Goal: Contribute content: Contribute content

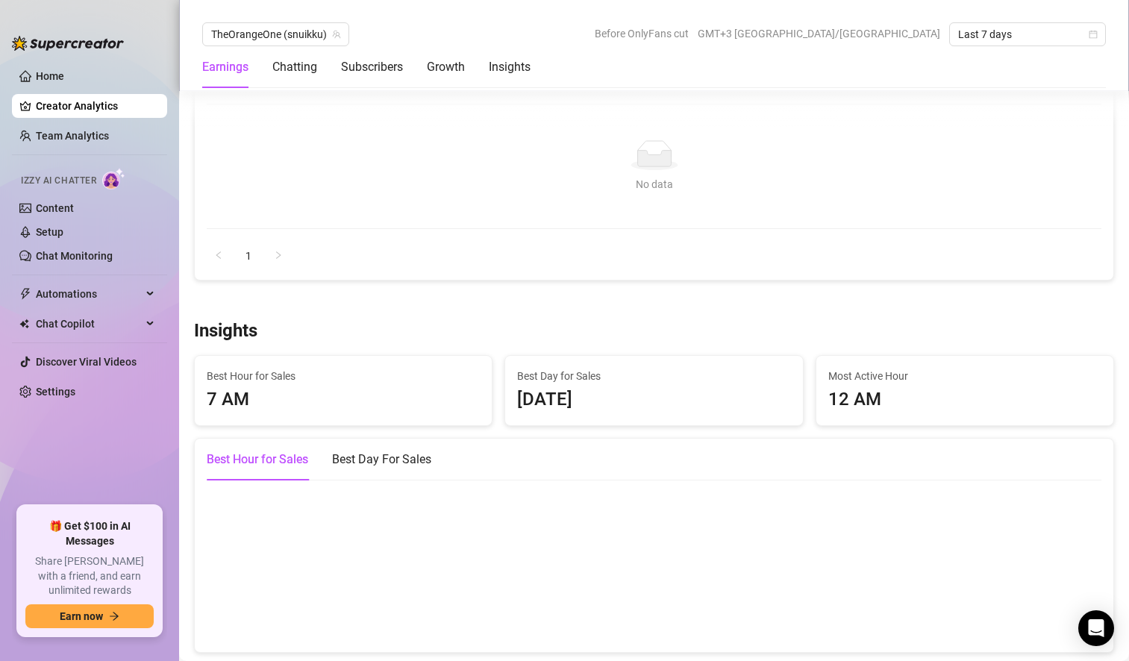
scroll to position [1840, 0]
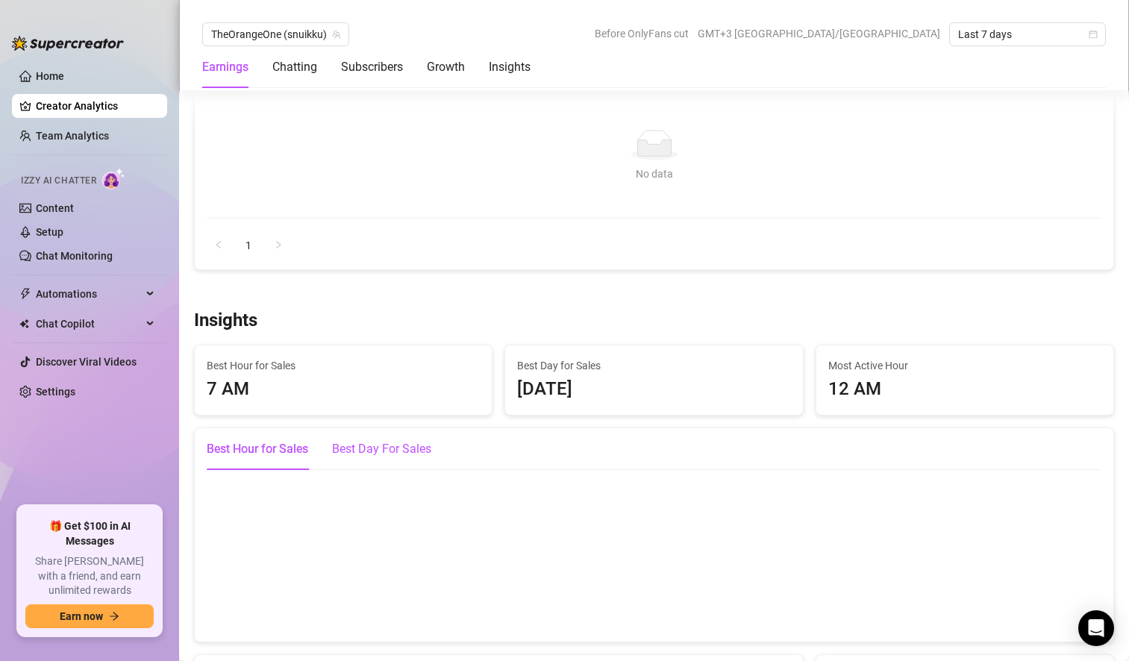
click at [410, 446] on div "Best Day For Sales" at bounding box center [381, 449] width 99 height 18
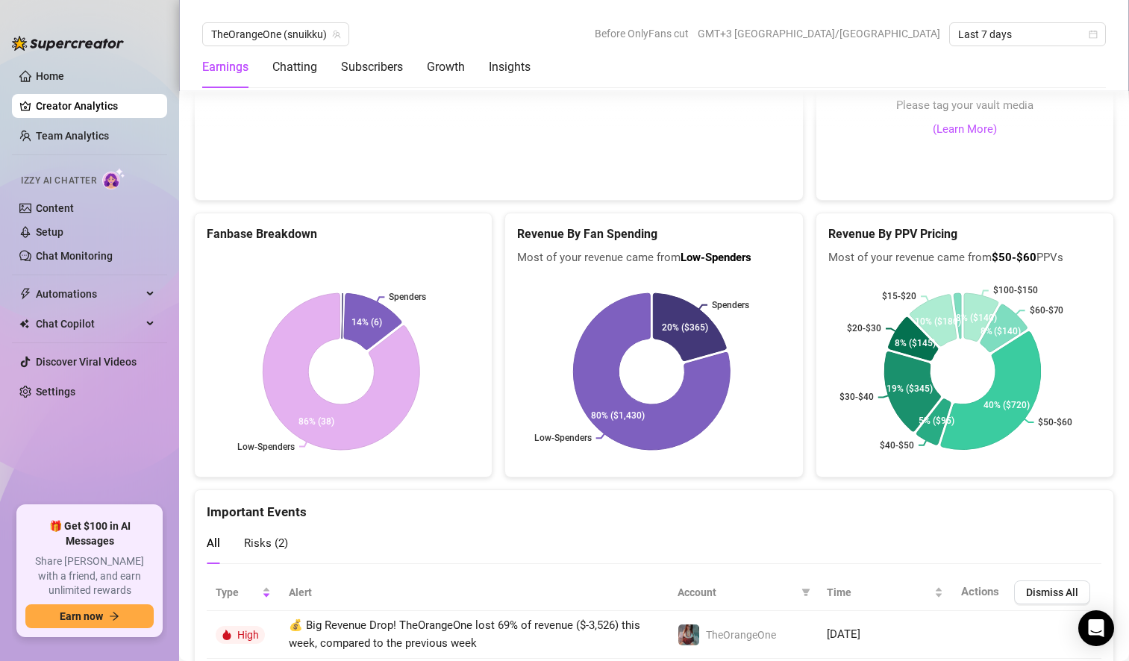
scroll to position [2643, 0]
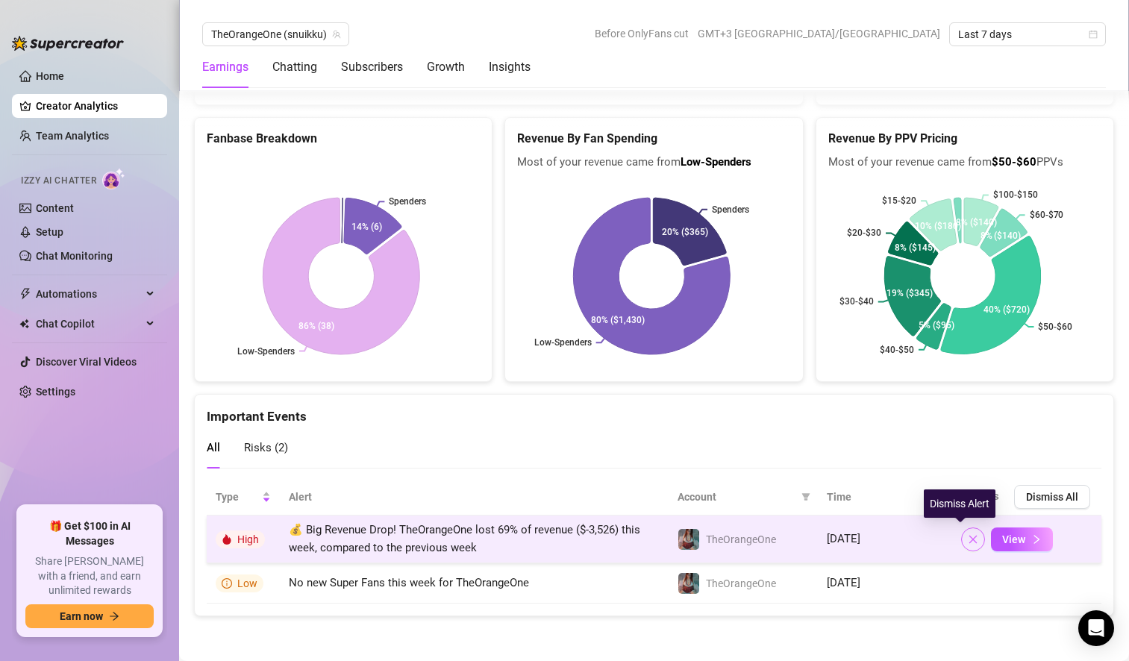
click at [968, 541] on icon "close" at bounding box center [973, 539] width 10 height 10
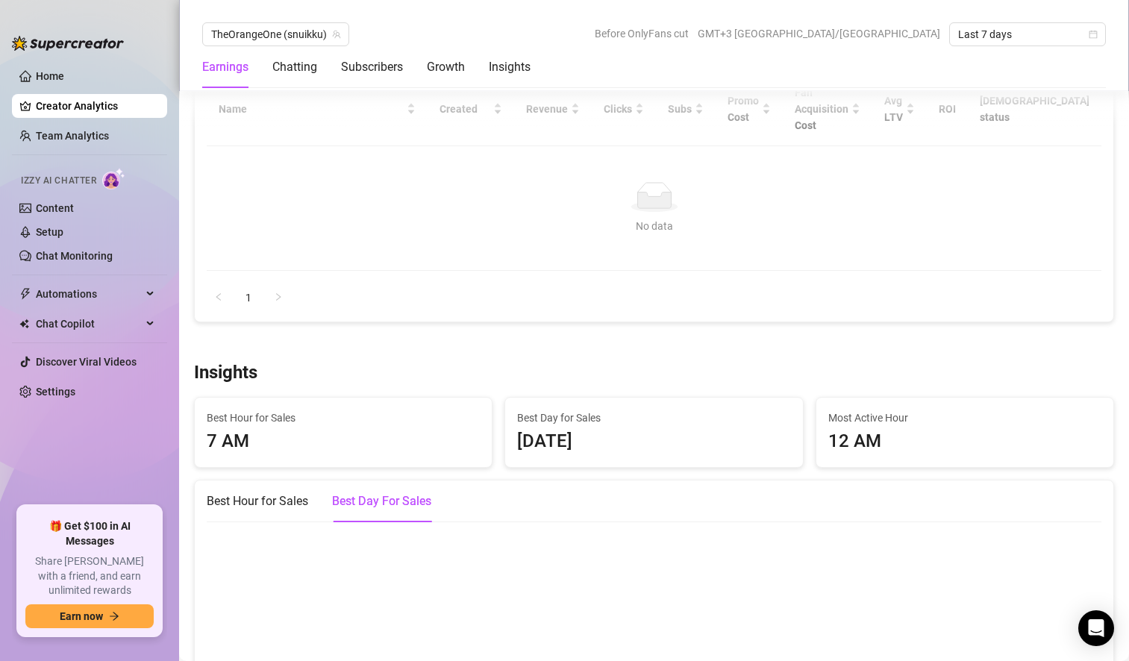
scroll to position [1787, 0]
click at [74, 214] on link "Content" at bounding box center [55, 208] width 38 height 12
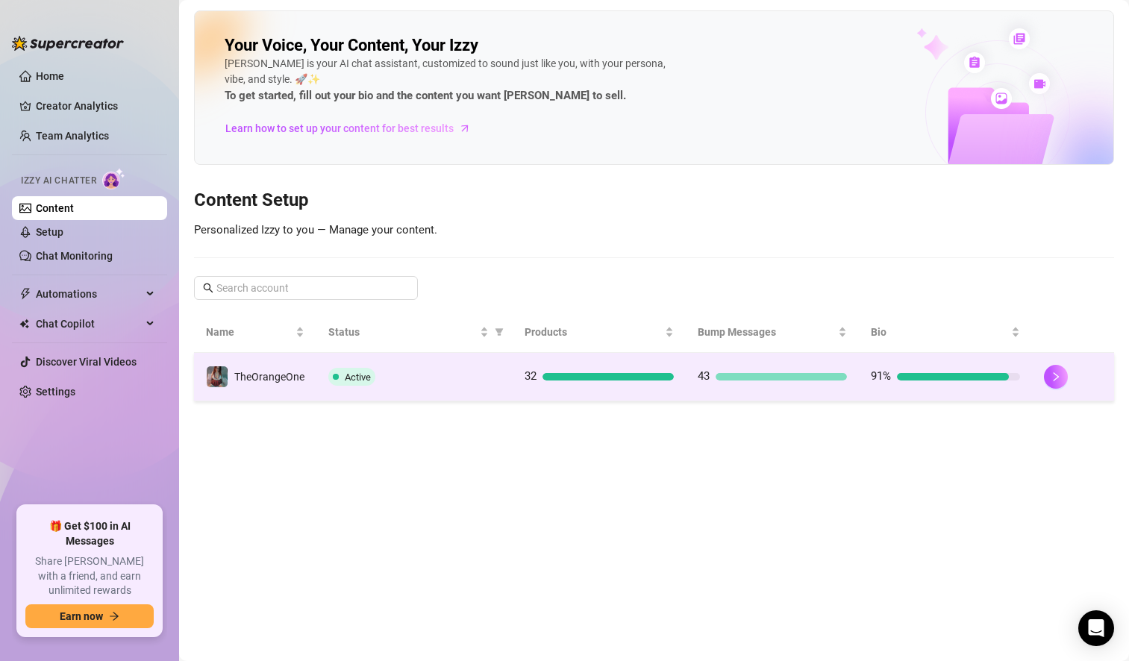
click at [791, 375] on div at bounding box center [781, 376] width 131 height 7
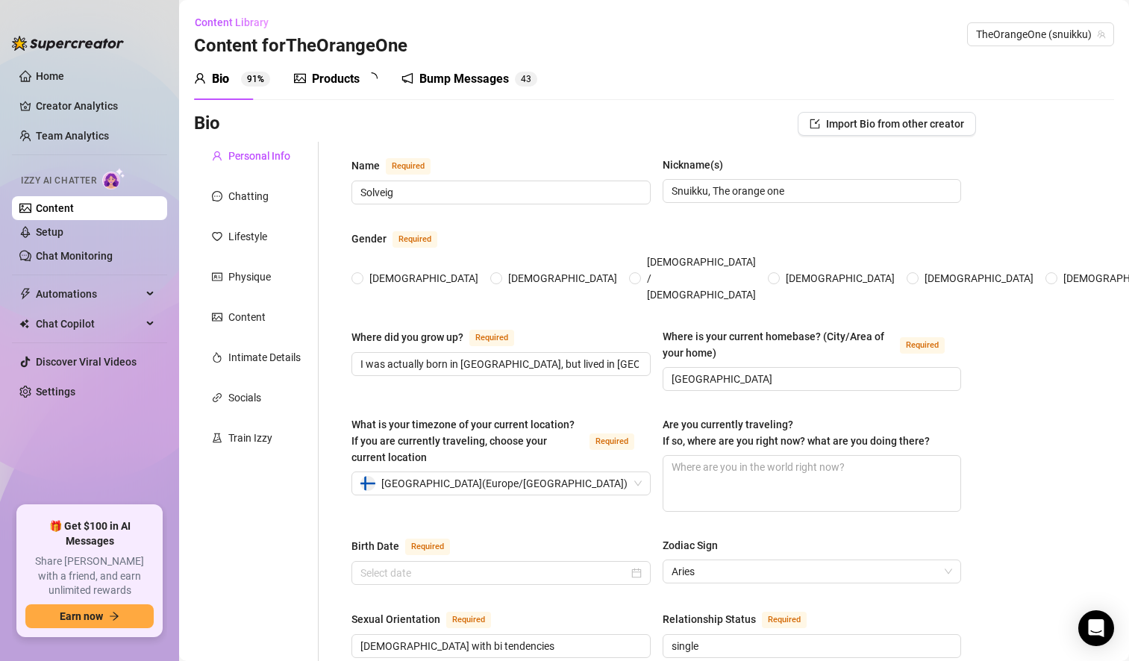
radio input "true"
type input "[DATE]"
click at [473, 83] on div "Bump Messages" at bounding box center [475, 79] width 90 height 18
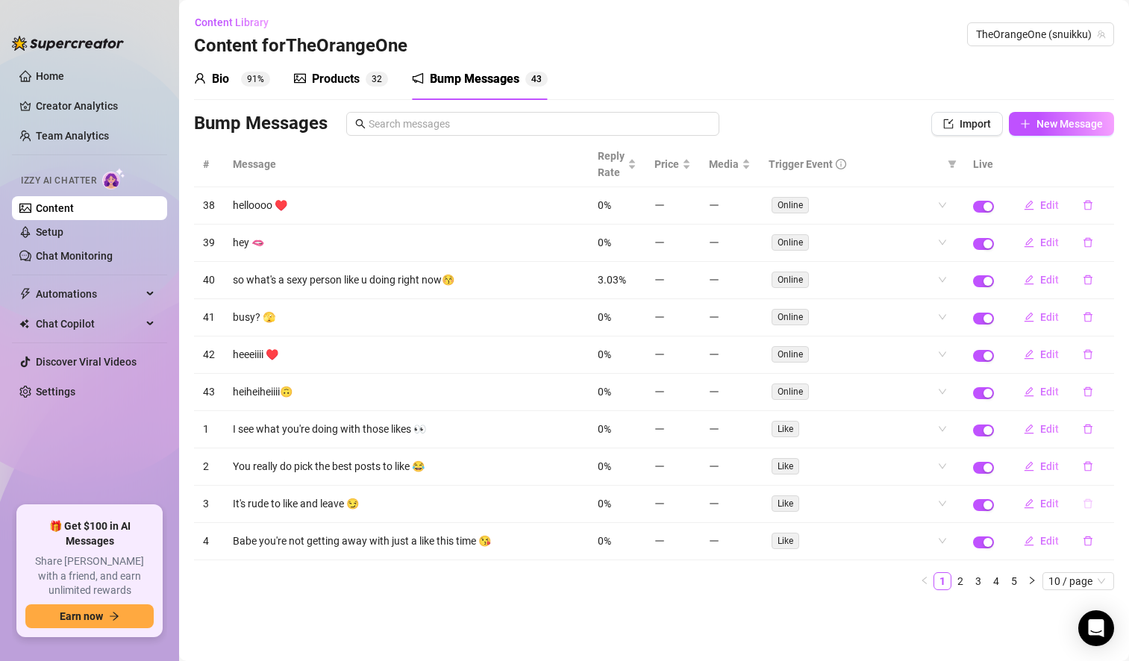
click at [1091, 501] on icon "delete" at bounding box center [1088, 503] width 10 height 10
click at [1098, 469] on span "Yes" at bounding box center [1104, 465] width 18 height 12
click at [1089, 539] on icon "delete" at bounding box center [1088, 541] width 10 height 10
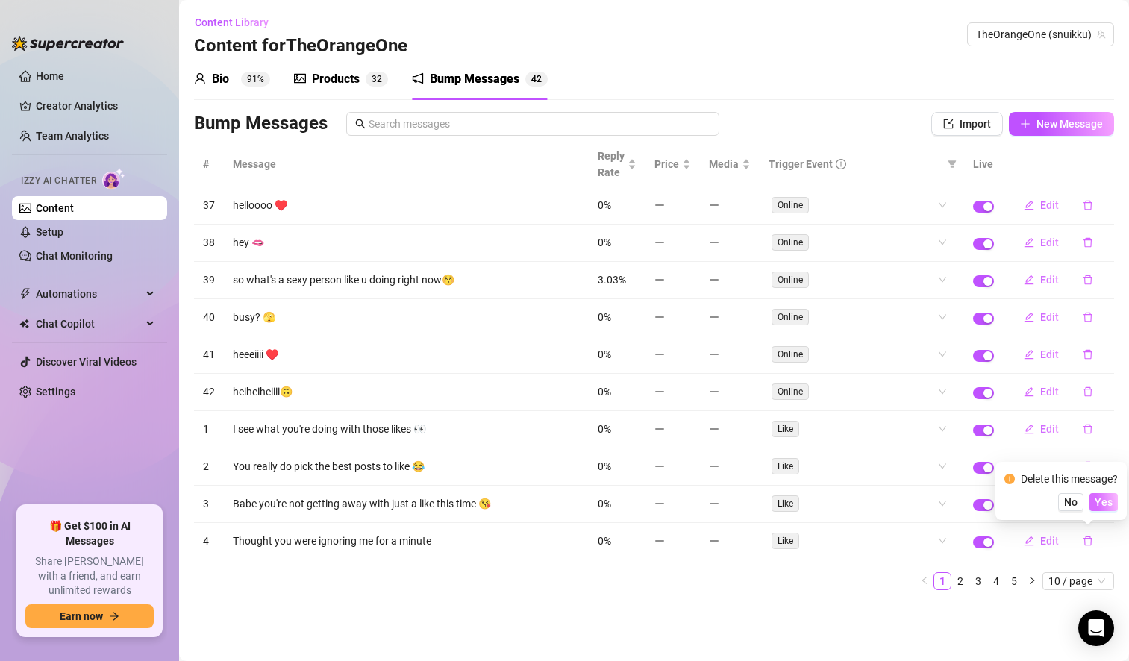
click at [1107, 501] on span "Yes" at bounding box center [1104, 502] width 18 height 12
click at [1089, 501] on icon "delete" at bounding box center [1087, 504] width 9 height 10
click at [1107, 469] on span "Yes" at bounding box center [1104, 465] width 18 height 12
click at [1085, 425] on icon "delete" at bounding box center [1088, 429] width 10 height 10
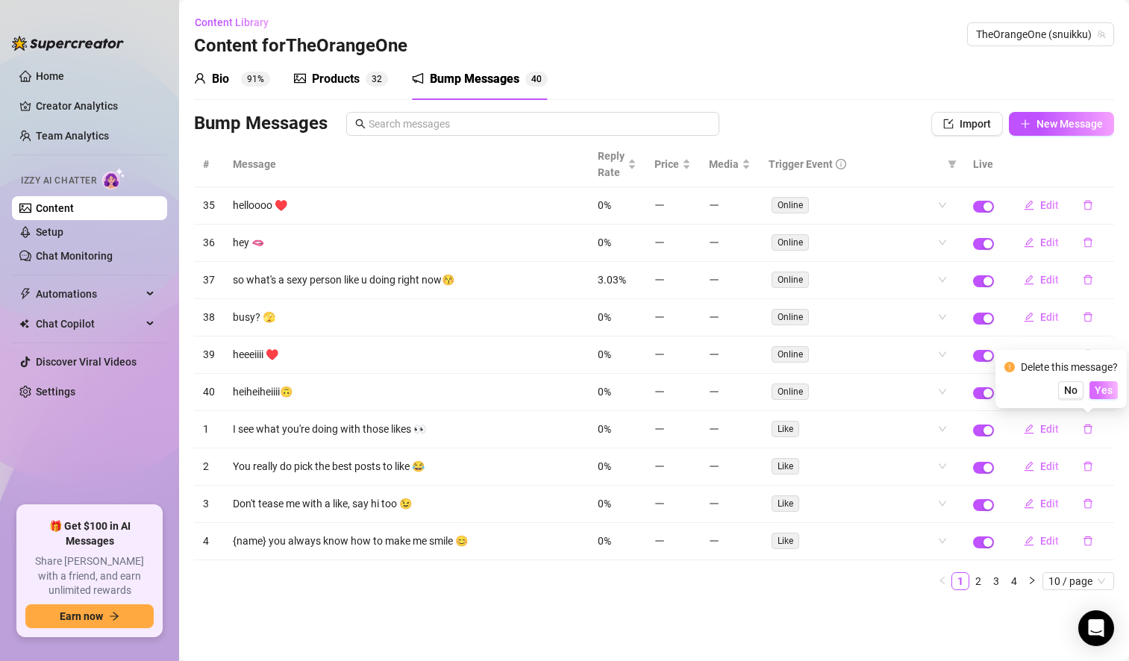
click at [1107, 387] on span "Yes" at bounding box center [1104, 390] width 18 height 12
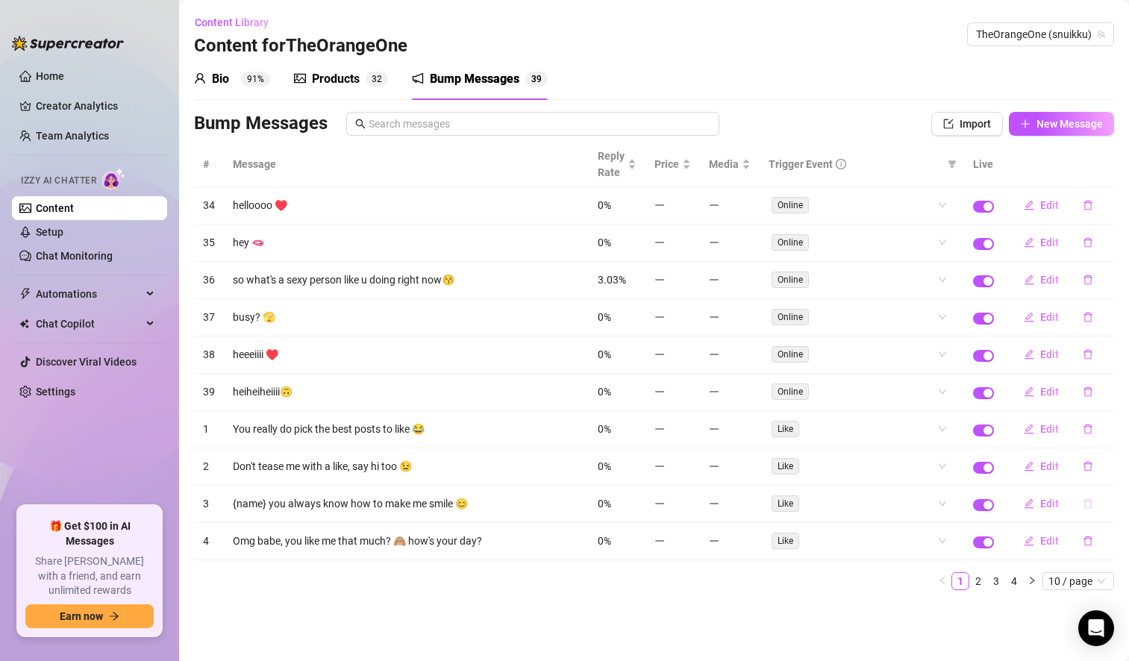
click at [1087, 509] on icon "delete" at bounding box center [1088, 503] width 10 height 10
click at [1101, 466] on span "Yes" at bounding box center [1104, 465] width 18 height 12
click at [1088, 540] on icon "delete" at bounding box center [1088, 541] width 10 height 10
click at [1104, 500] on span "Yes" at bounding box center [1104, 502] width 18 height 12
click at [1085, 540] on icon "delete" at bounding box center [1087, 541] width 9 height 10
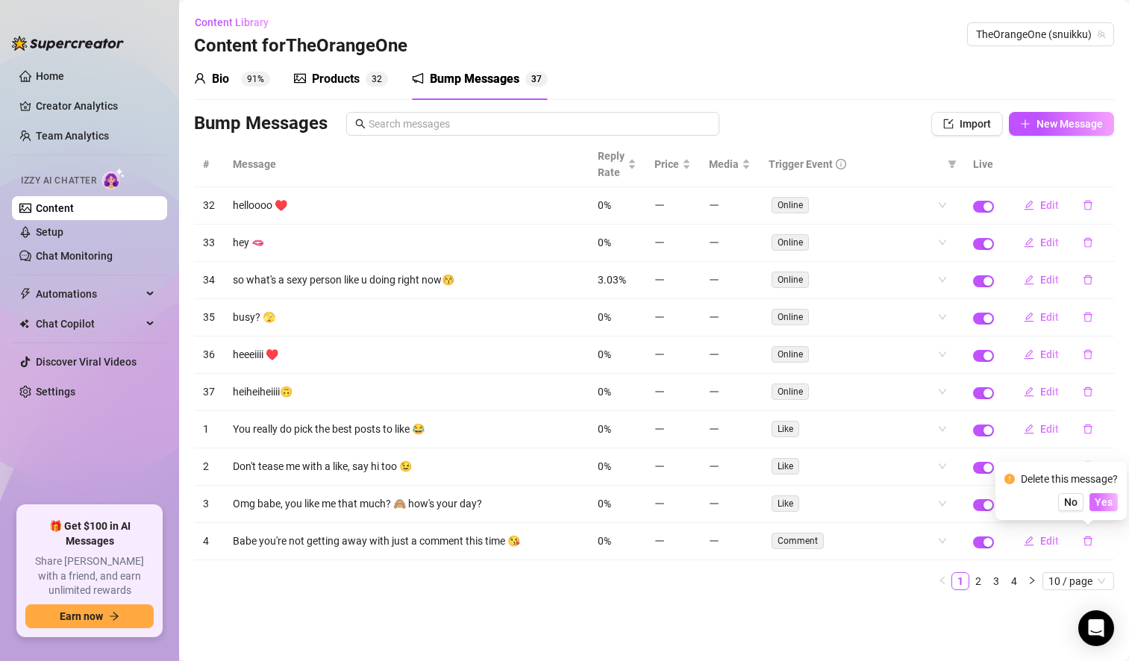
click at [1108, 499] on span "Yes" at bounding box center [1104, 502] width 18 height 12
click at [1089, 506] on icon "delete" at bounding box center [1088, 503] width 10 height 10
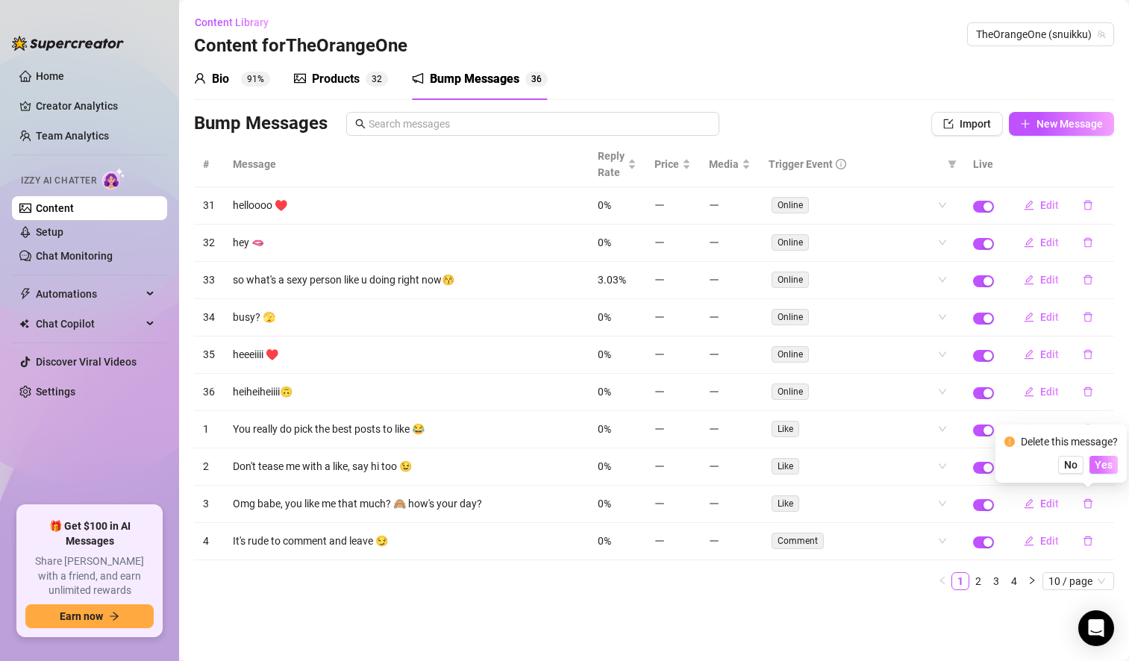
click at [1105, 463] on span "Yes" at bounding box center [1104, 465] width 18 height 12
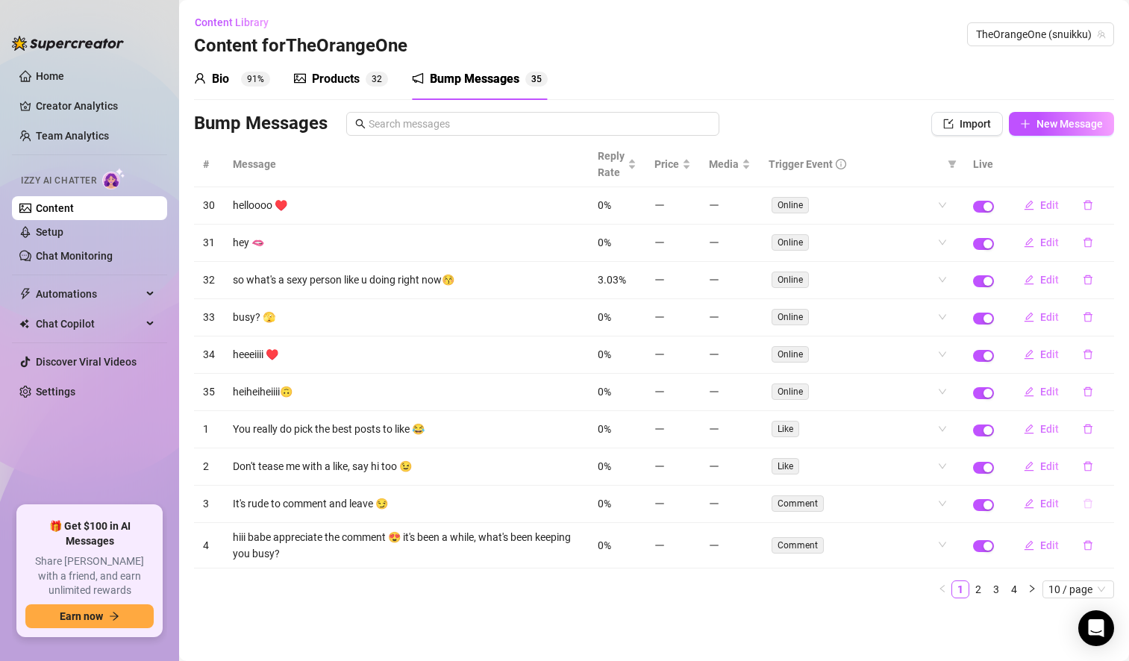
click at [1086, 501] on icon "delete" at bounding box center [1087, 504] width 9 height 10
click at [1110, 460] on span "Yes" at bounding box center [1104, 465] width 18 height 12
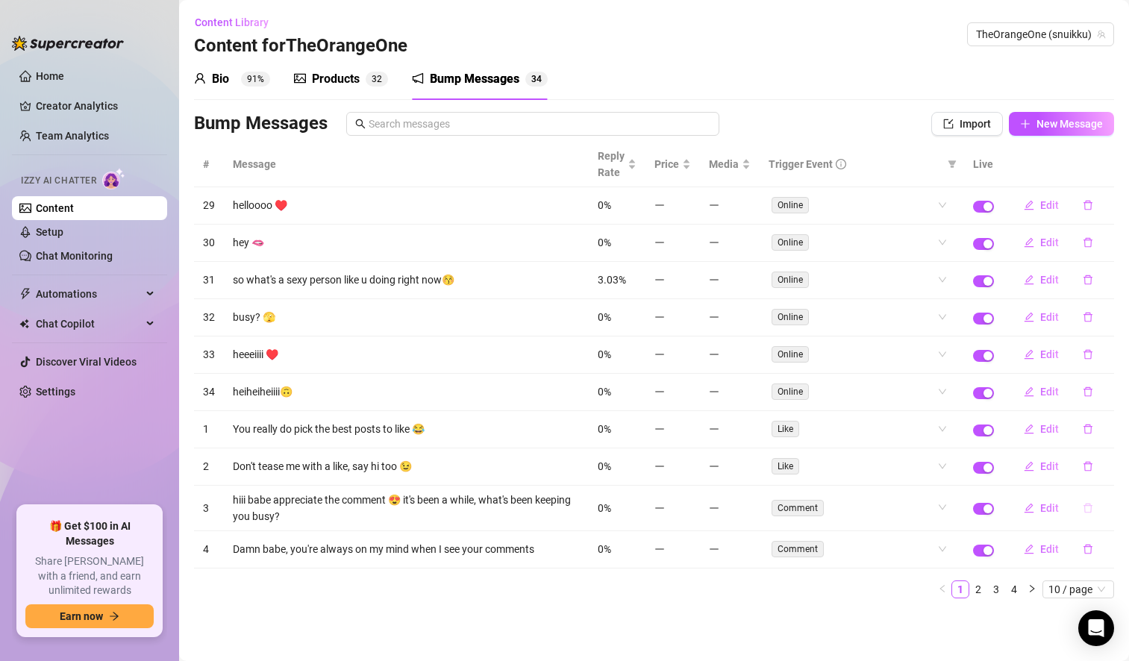
click at [1089, 507] on icon "delete" at bounding box center [1088, 508] width 10 height 10
click at [1100, 476] on button "Yes" at bounding box center [1103, 469] width 28 height 18
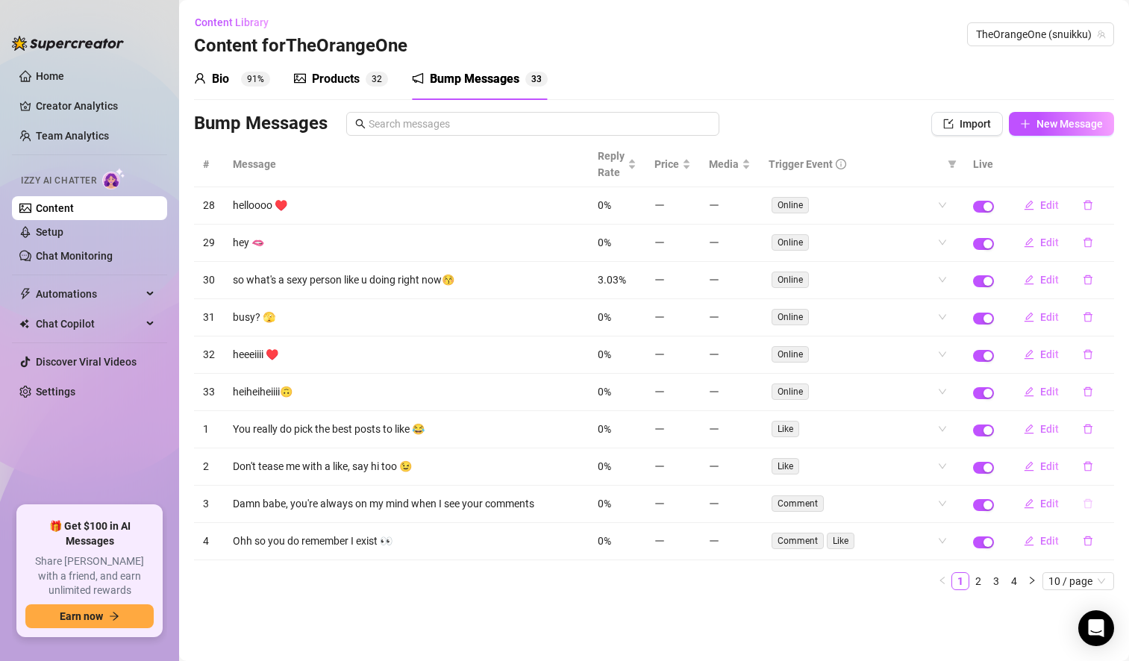
click at [1090, 505] on icon "delete" at bounding box center [1088, 503] width 10 height 10
click at [1107, 467] on span "Yes" at bounding box center [1104, 465] width 18 height 12
click at [1089, 502] on icon "delete" at bounding box center [1088, 503] width 10 height 10
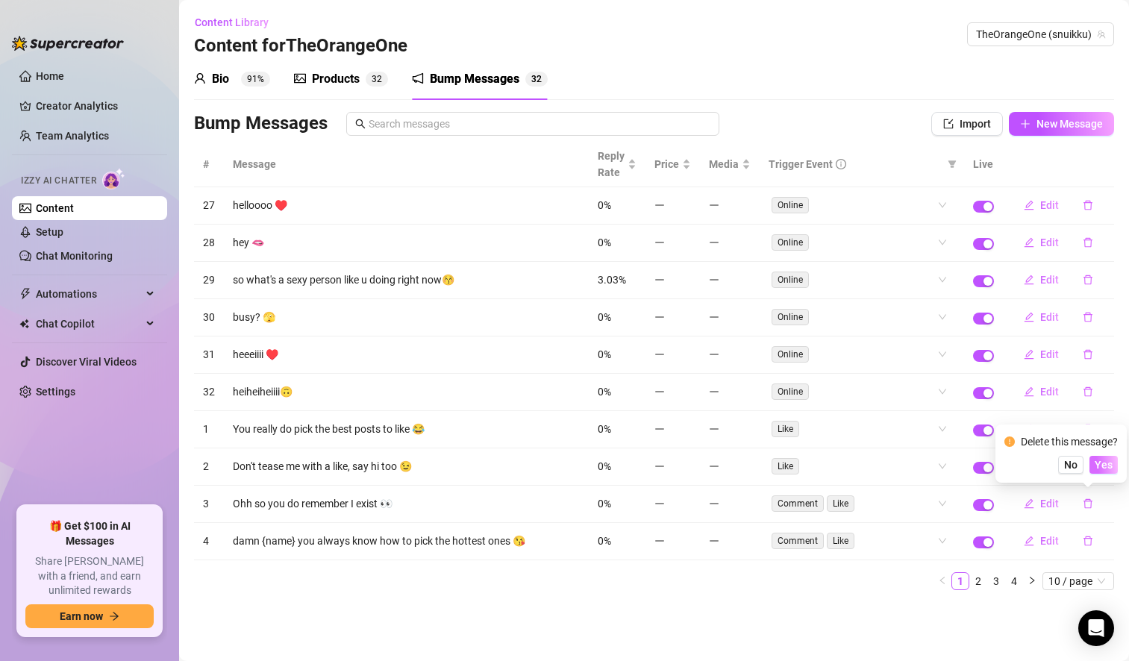
click at [1104, 466] on span "Yes" at bounding box center [1104, 465] width 18 height 12
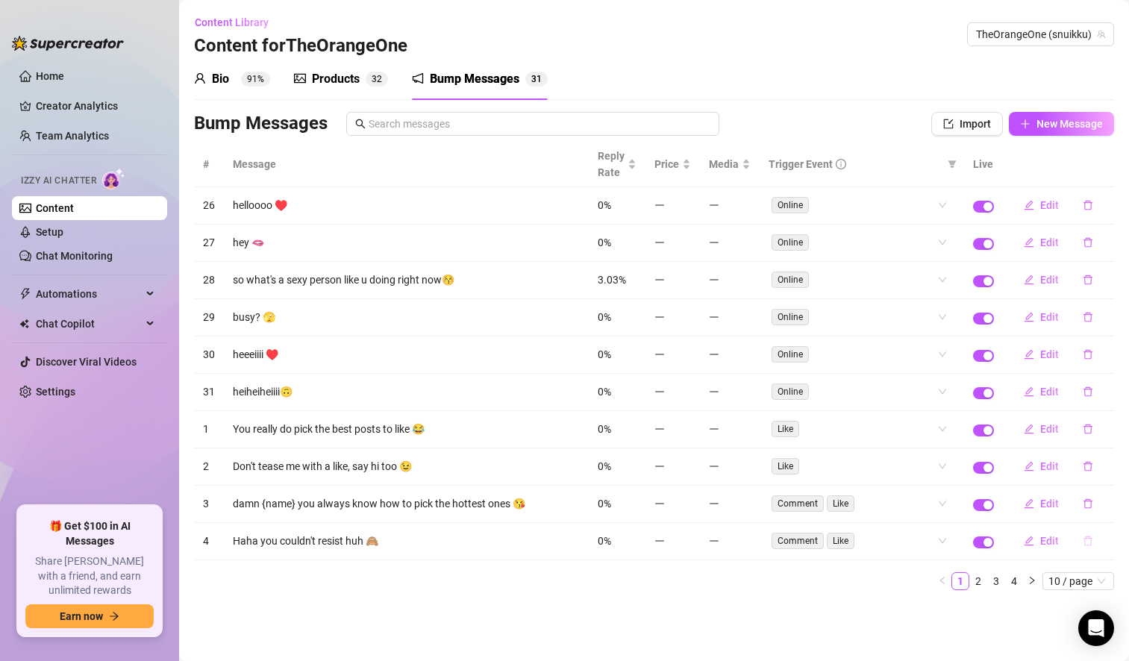
click at [1085, 536] on icon "delete" at bounding box center [1088, 541] width 10 height 10
click at [1101, 502] on span "Yes" at bounding box center [1104, 502] width 18 height 12
click at [1086, 540] on icon "delete" at bounding box center [1088, 541] width 10 height 10
click at [1101, 509] on button "Yes" at bounding box center [1103, 502] width 28 height 18
click at [1087, 502] on icon "delete" at bounding box center [1088, 503] width 10 height 10
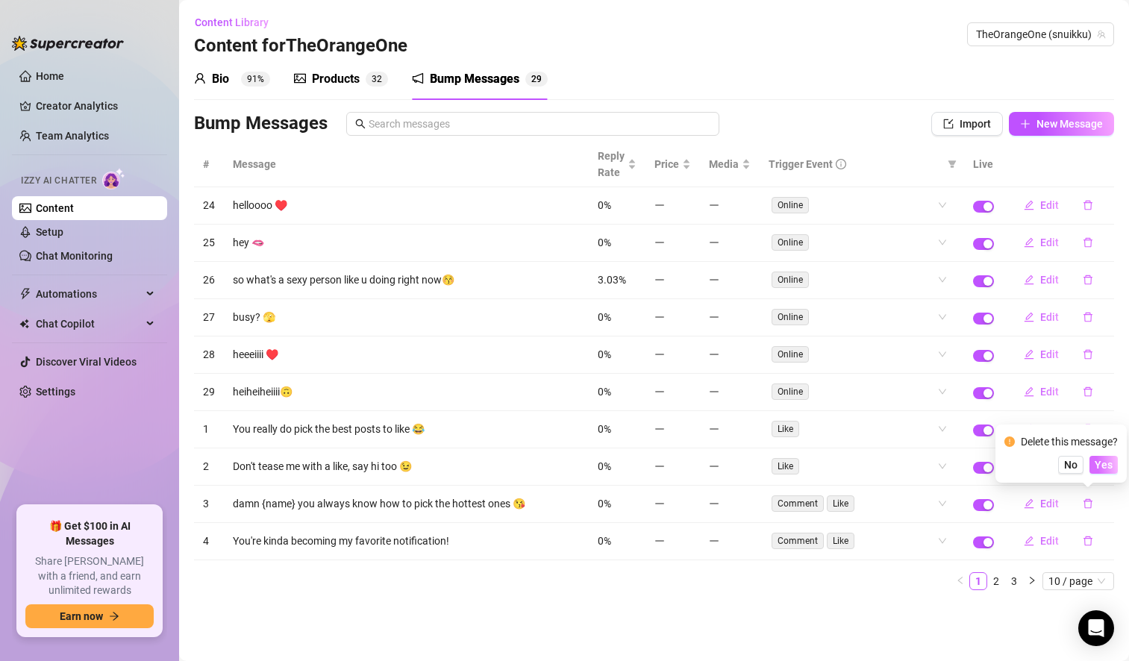
click at [1105, 463] on span "Yes" at bounding box center [1104, 465] width 18 height 12
click at [1083, 506] on icon "delete" at bounding box center [1088, 503] width 10 height 10
click at [1104, 464] on span "Yes" at bounding box center [1104, 465] width 18 height 12
click at [1086, 507] on icon "delete" at bounding box center [1088, 503] width 10 height 10
click at [1106, 472] on button "Yes" at bounding box center [1103, 465] width 28 height 18
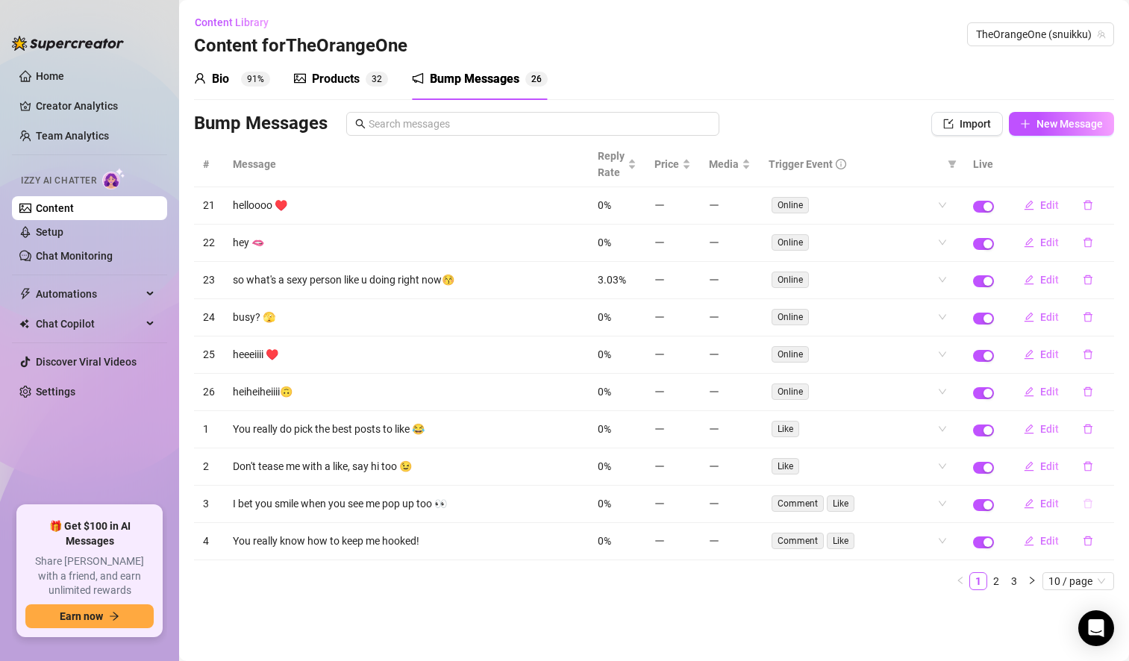
click at [1091, 502] on icon "delete" at bounding box center [1087, 504] width 9 height 10
click at [1103, 464] on span "Yes" at bounding box center [1104, 465] width 18 height 12
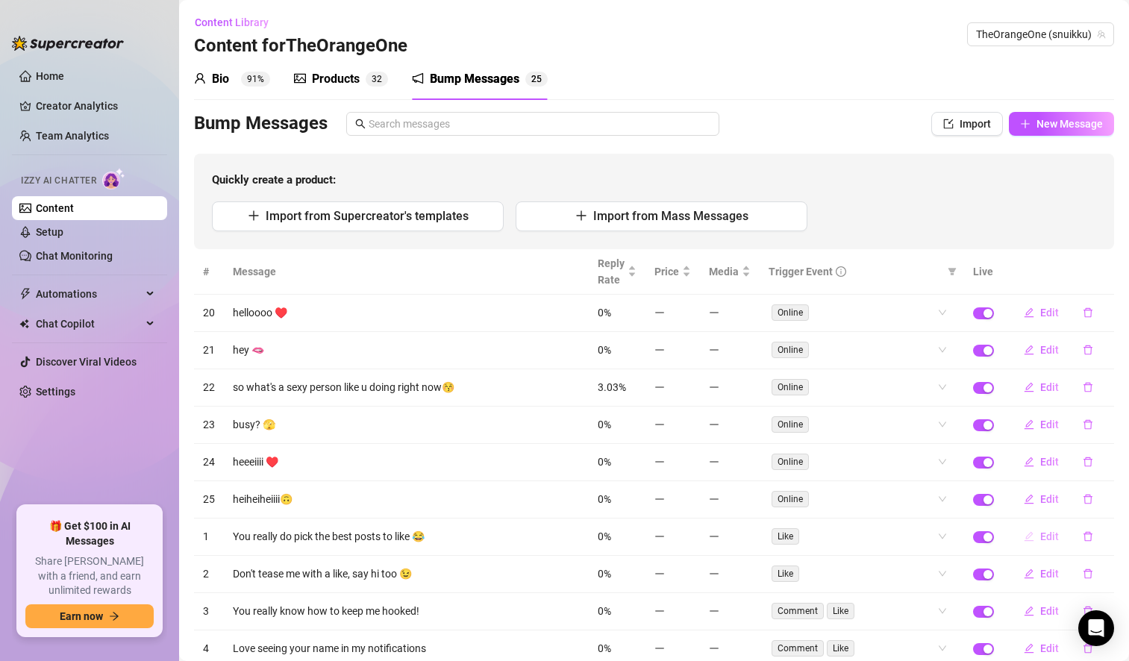
scroll to position [93, 0]
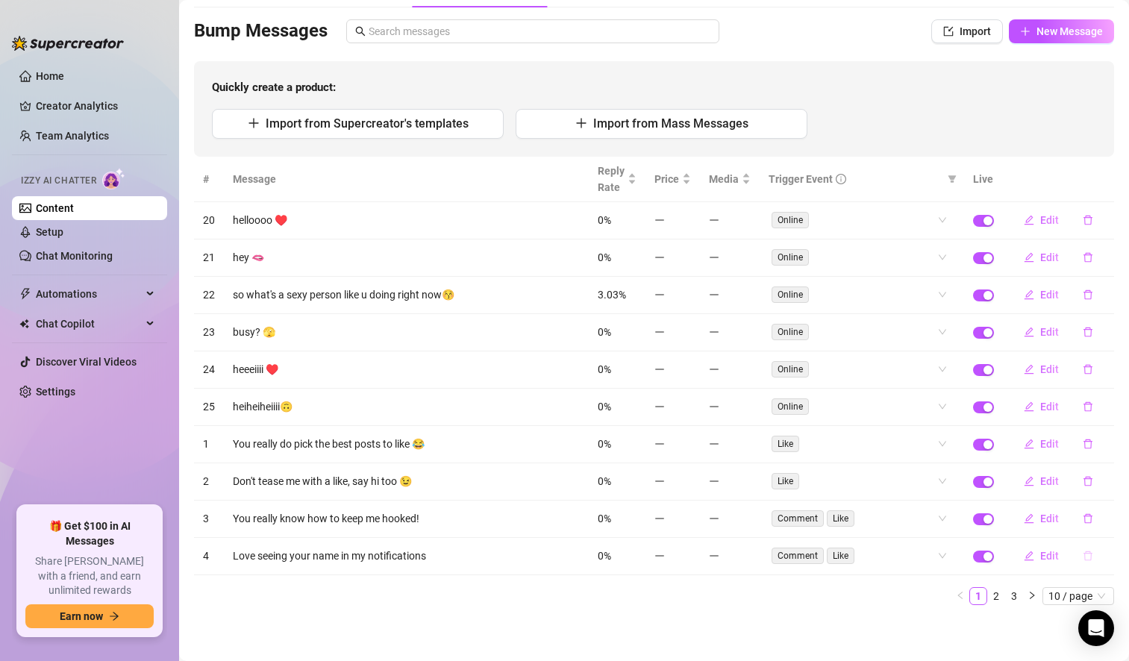
click at [1083, 553] on icon "delete" at bounding box center [1087, 556] width 9 height 10
click at [1104, 513] on span "Yes" at bounding box center [1104, 517] width 18 height 12
click at [1083, 555] on icon "delete" at bounding box center [1088, 556] width 10 height 10
click at [1098, 522] on span "Yes" at bounding box center [1104, 517] width 18 height 12
click at [1083, 551] on icon "delete" at bounding box center [1088, 556] width 10 height 10
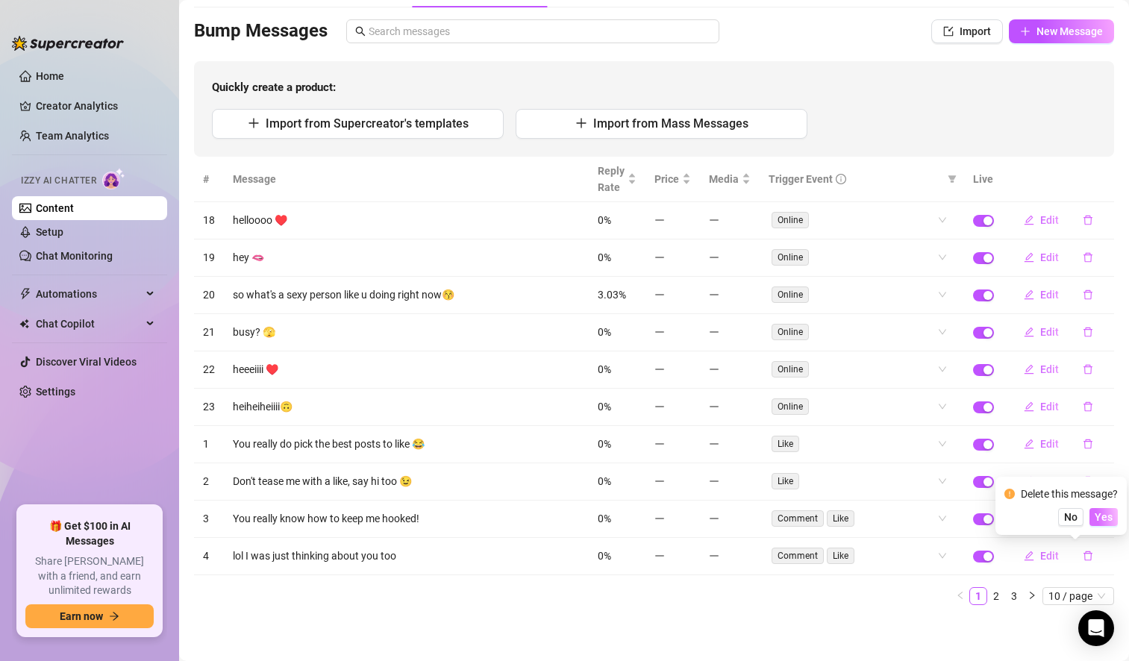
click at [1103, 514] on span "Yes" at bounding box center [1104, 517] width 18 height 12
click at [1083, 555] on icon "delete" at bounding box center [1088, 556] width 10 height 10
click at [1107, 520] on span "Yes" at bounding box center [1104, 517] width 18 height 12
click at [1083, 557] on icon "delete" at bounding box center [1087, 556] width 9 height 10
click at [1105, 516] on span "Yes" at bounding box center [1104, 517] width 18 height 12
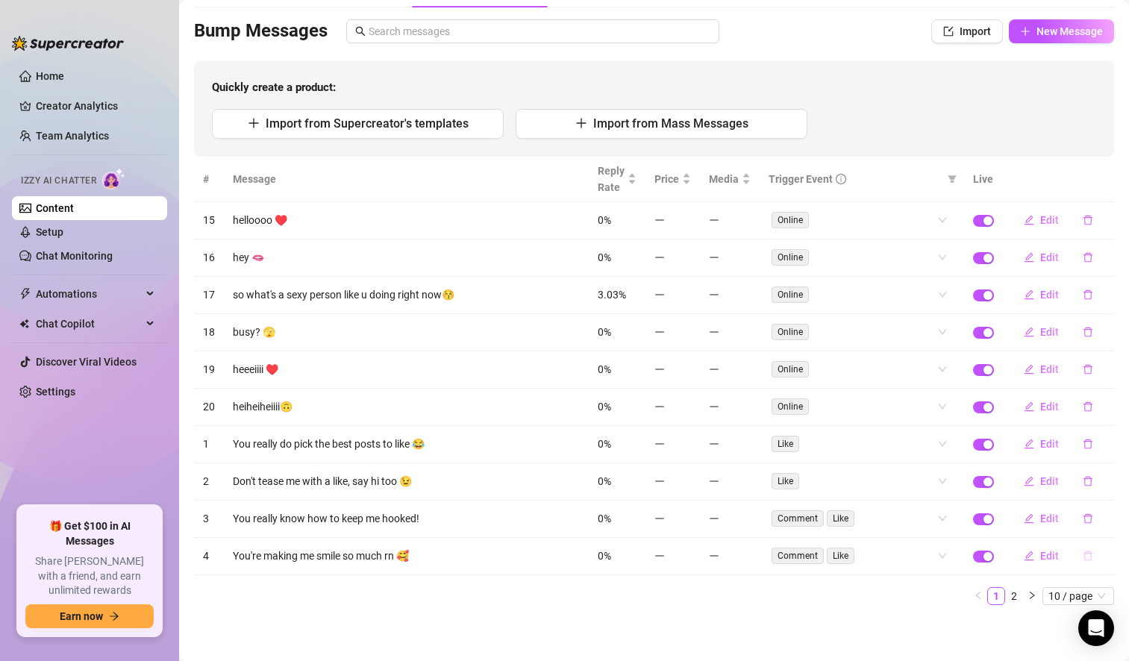
click at [1083, 554] on icon "delete" at bounding box center [1088, 556] width 10 height 10
click at [1108, 513] on span "Yes" at bounding box center [1104, 517] width 18 height 12
click at [1083, 551] on icon "delete" at bounding box center [1087, 556] width 9 height 10
click at [1104, 516] on span "Yes" at bounding box center [1104, 517] width 18 height 12
click at [1083, 559] on icon "delete" at bounding box center [1088, 556] width 10 height 10
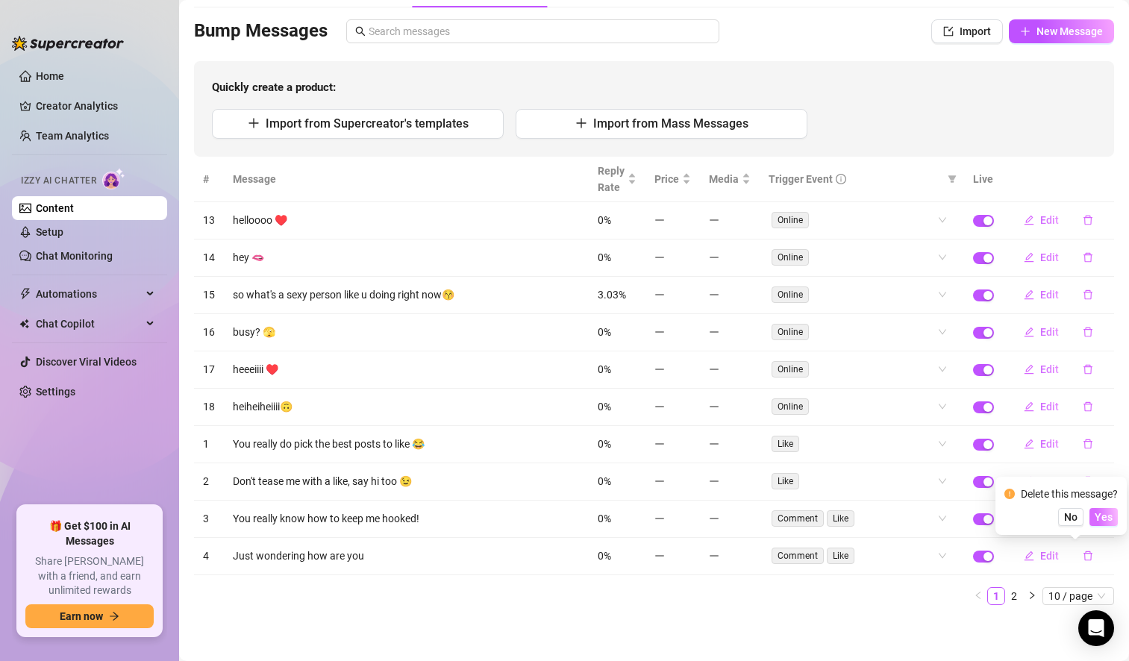
click at [1115, 522] on button "Yes" at bounding box center [1103, 517] width 28 height 18
click at [1083, 556] on icon "delete" at bounding box center [1088, 556] width 10 height 10
click at [1108, 518] on span "Yes" at bounding box center [1104, 517] width 18 height 12
click at [1083, 558] on icon "delete" at bounding box center [1088, 556] width 10 height 10
click at [1116, 517] on button "Yes" at bounding box center [1103, 517] width 28 height 18
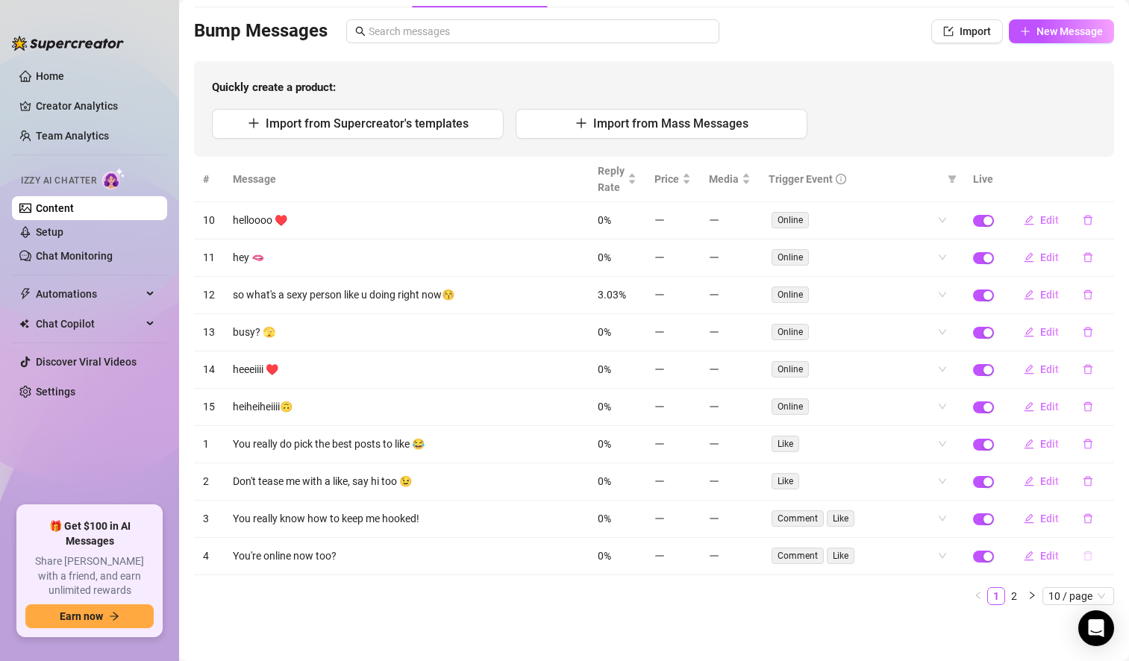
click at [1083, 557] on icon "delete" at bounding box center [1088, 556] width 10 height 10
click at [1107, 513] on span "Yes" at bounding box center [1104, 517] width 18 height 12
click at [1083, 555] on icon "delete" at bounding box center [1088, 556] width 10 height 10
click at [1112, 516] on span "Yes" at bounding box center [1104, 517] width 18 height 12
click at [1083, 556] on icon "delete" at bounding box center [1087, 556] width 9 height 10
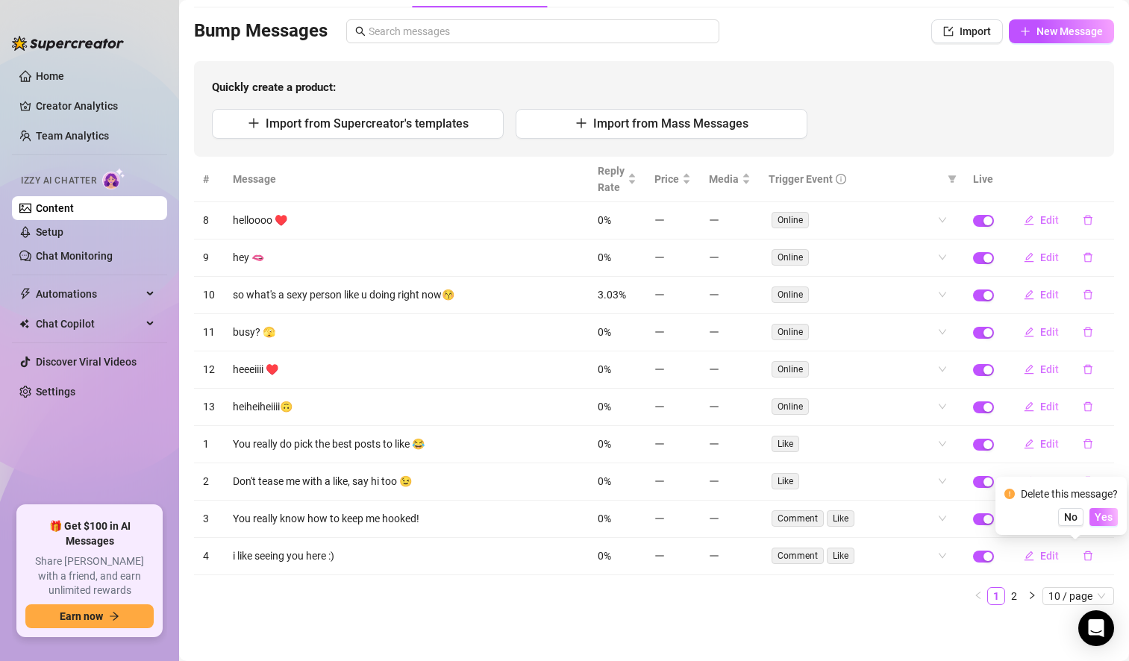
click at [1105, 518] on span "Yes" at bounding box center [1104, 517] width 18 height 12
click at [1083, 551] on icon "delete" at bounding box center [1087, 556] width 9 height 10
click at [1105, 513] on span "Yes" at bounding box center [1104, 517] width 18 height 12
click at [1083, 554] on icon "delete" at bounding box center [1088, 556] width 10 height 10
click at [1102, 517] on span "Yes" at bounding box center [1104, 517] width 18 height 12
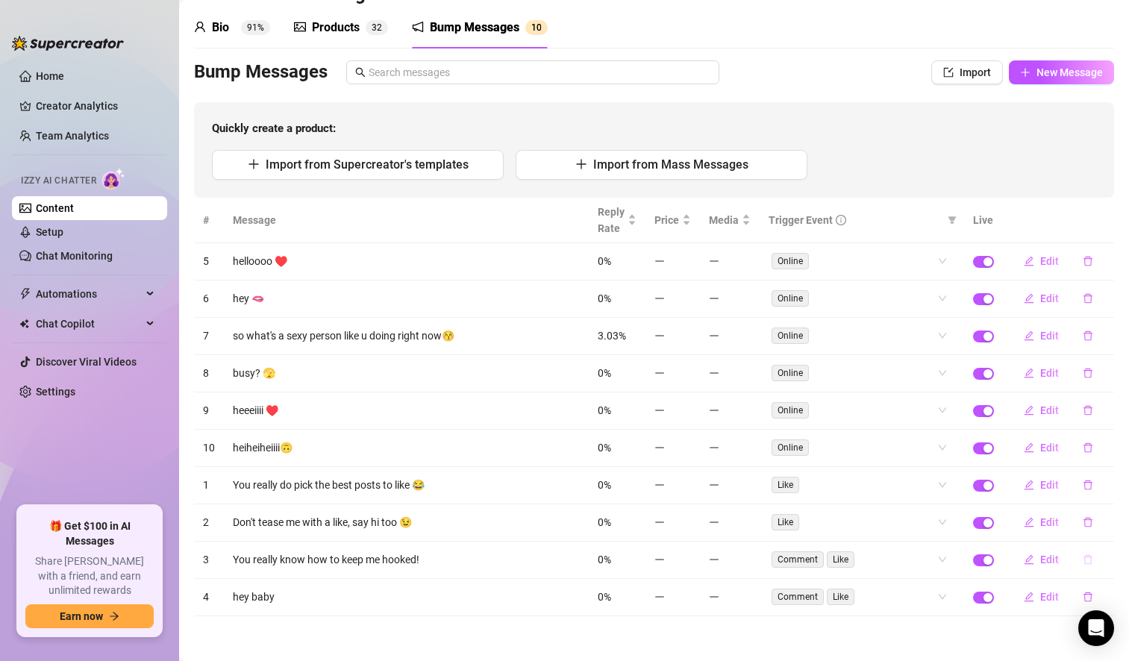
scroll to position [51, 0]
click at [1071, 591] on button "button" at bounding box center [1088, 598] width 34 height 24
click at [1099, 559] on span "Yes" at bounding box center [1104, 559] width 18 height 12
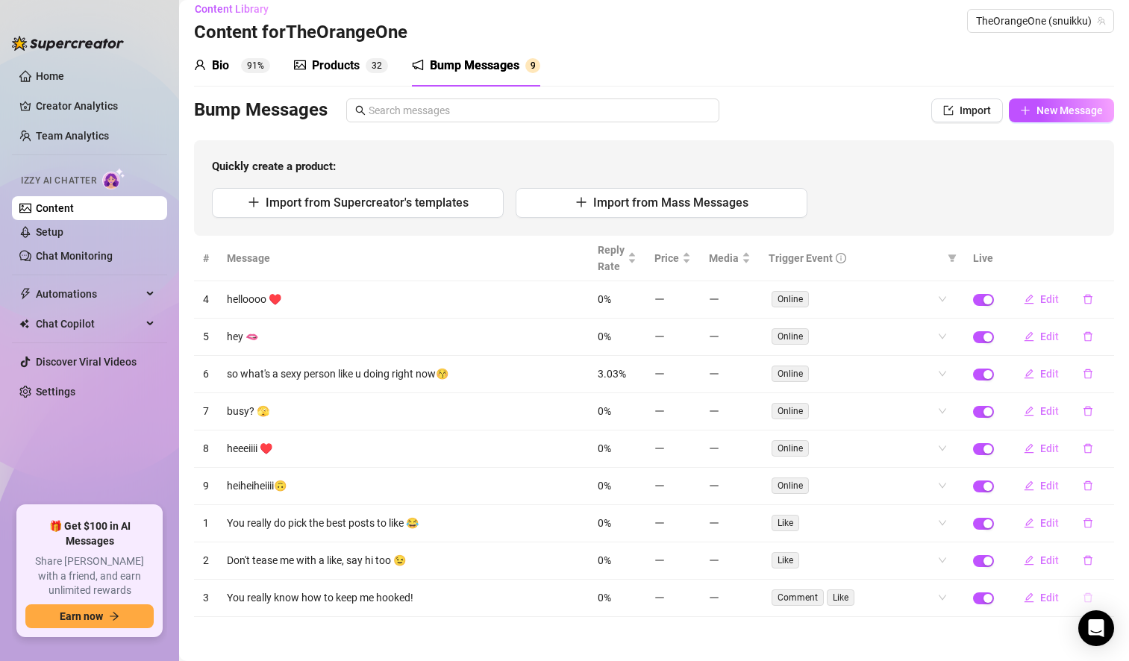
click at [1083, 595] on icon "delete" at bounding box center [1088, 597] width 10 height 10
click at [1107, 560] on span "Yes" at bounding box center [1104, 559] width 18 height 12
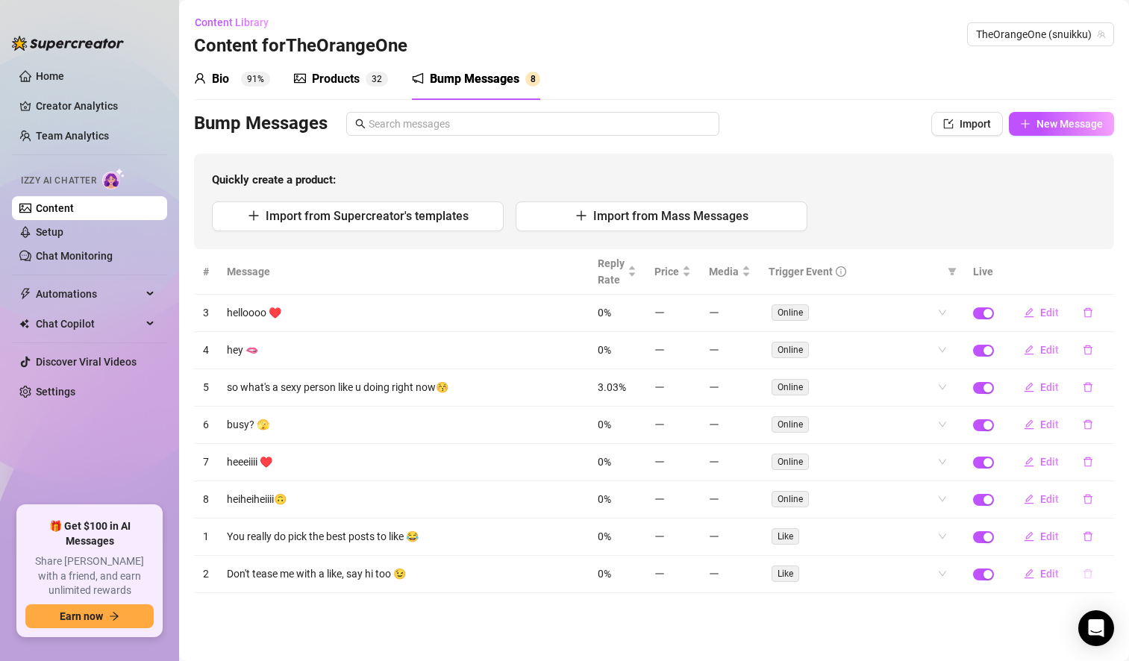
scroll to position [0, 0]
click at [1089, 572] on icon "delete" at bounding box center [1088, 574] width 10 height 10
click at [1101, 541] on button "Yes" at bounding box center [1103, 535] width 28 height 18
click at [1088, 535] on icon "delete" at bounding box center [1088, 536] width 10 height 10
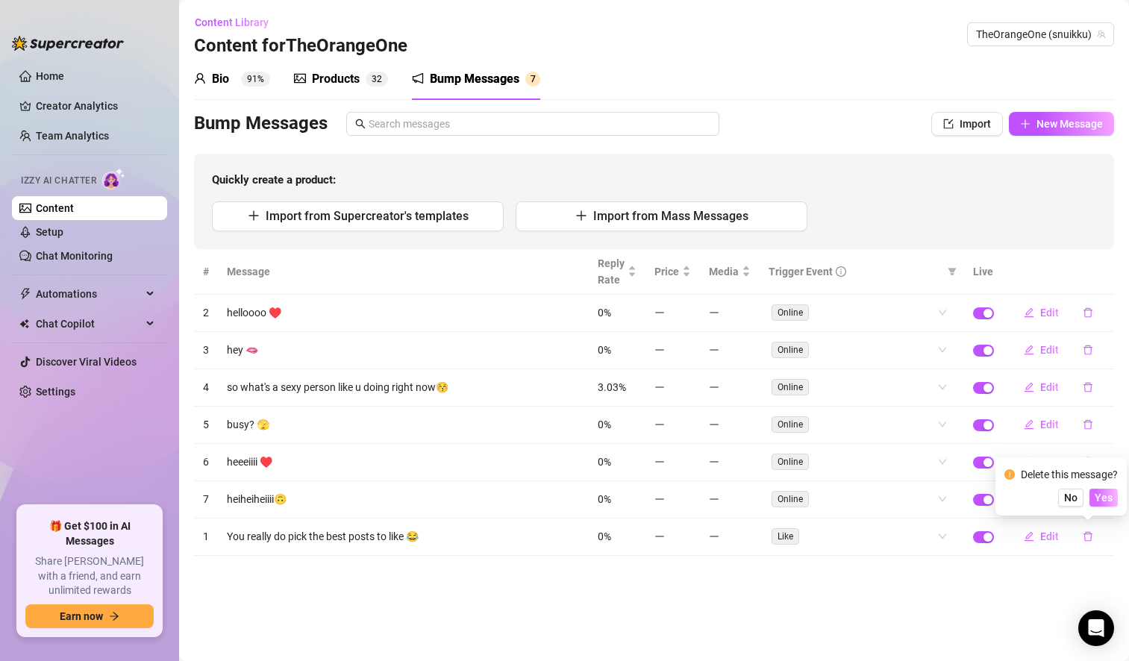
click at [1104, 495] on span "Yes" at bounding box center [1104, 498] width 18 height 12
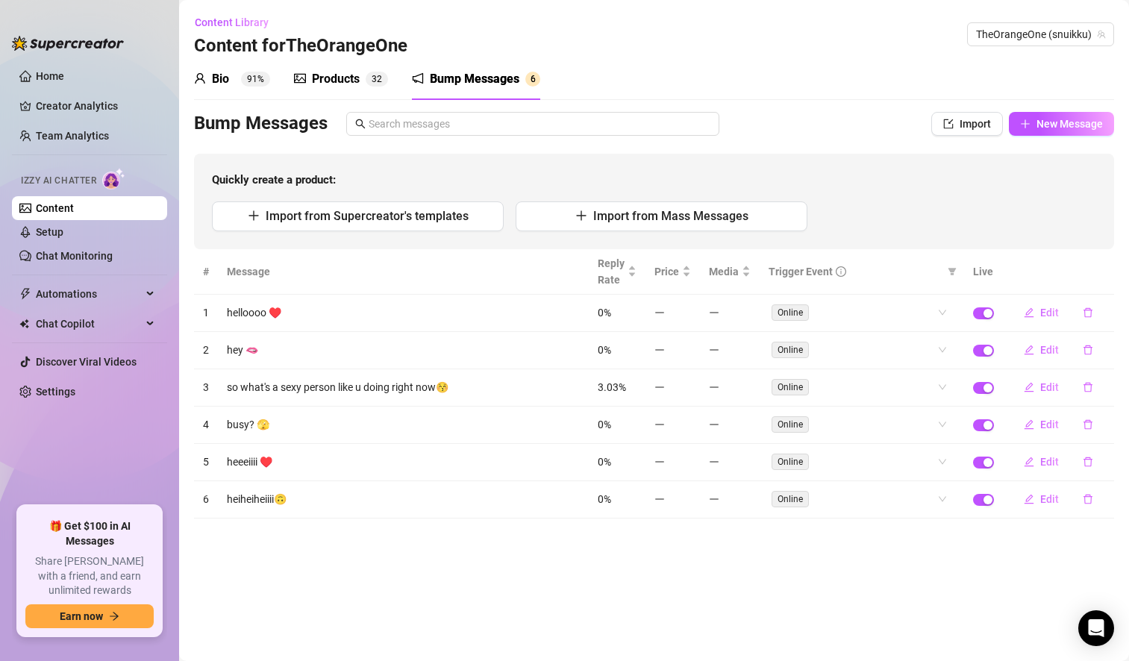
click at [340, 78] on div "Products" at bounding box center [336, 79] width 48 height 18
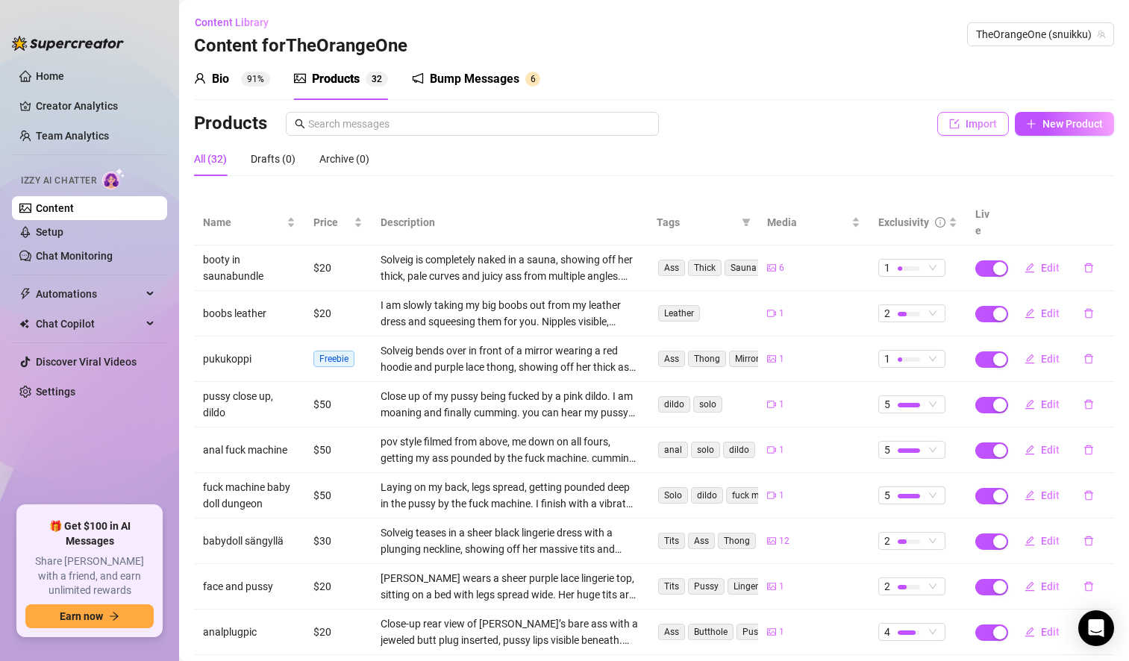
click at [950, 125] on icon "import" at bounding box center [955, 124] width 10 height 10
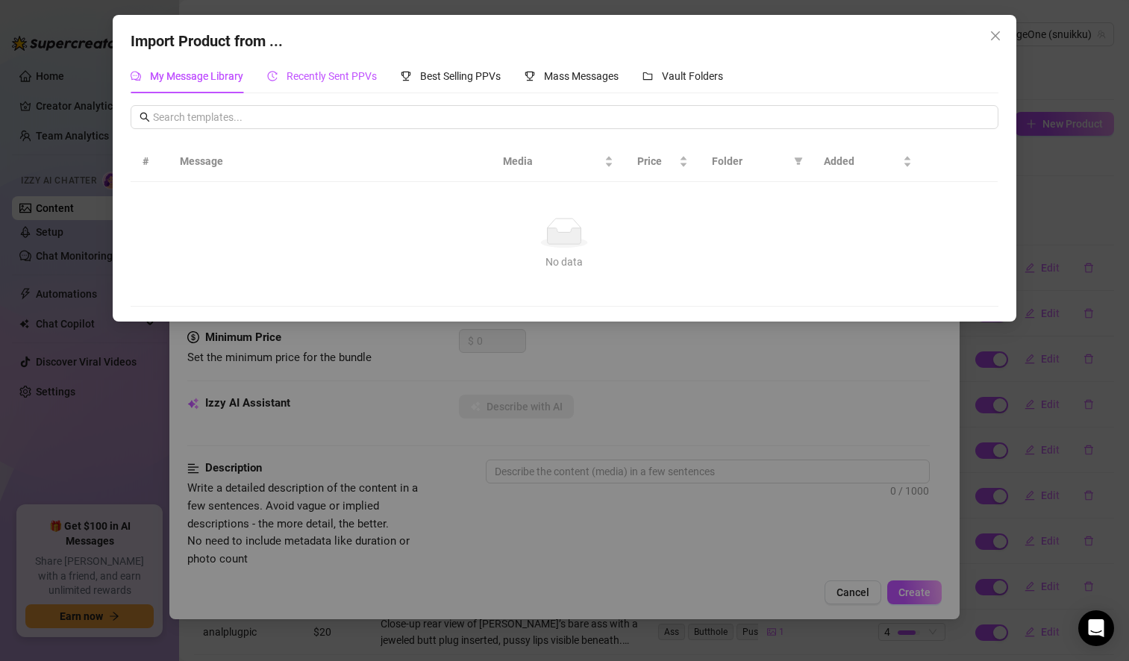
click at [348, 81] on span "Recently Sent PPVs" at bounding box center [332, 76] width 90 height 12
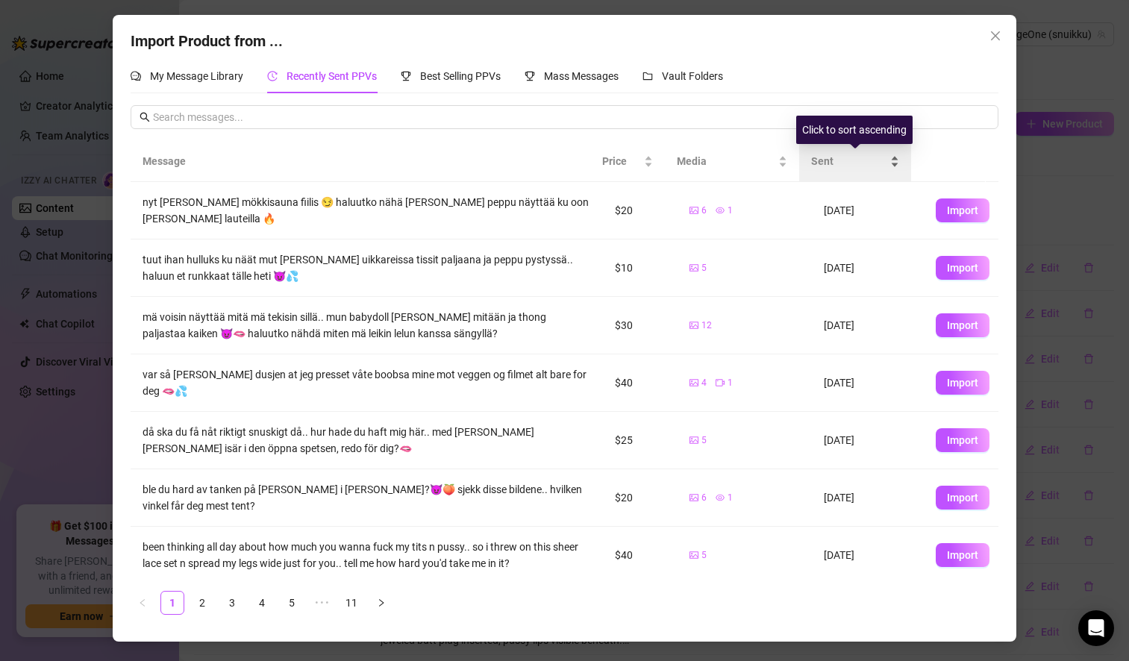
click at [827, 167] on span "Sent" at bounding box center [849, 161] width 76 height 16
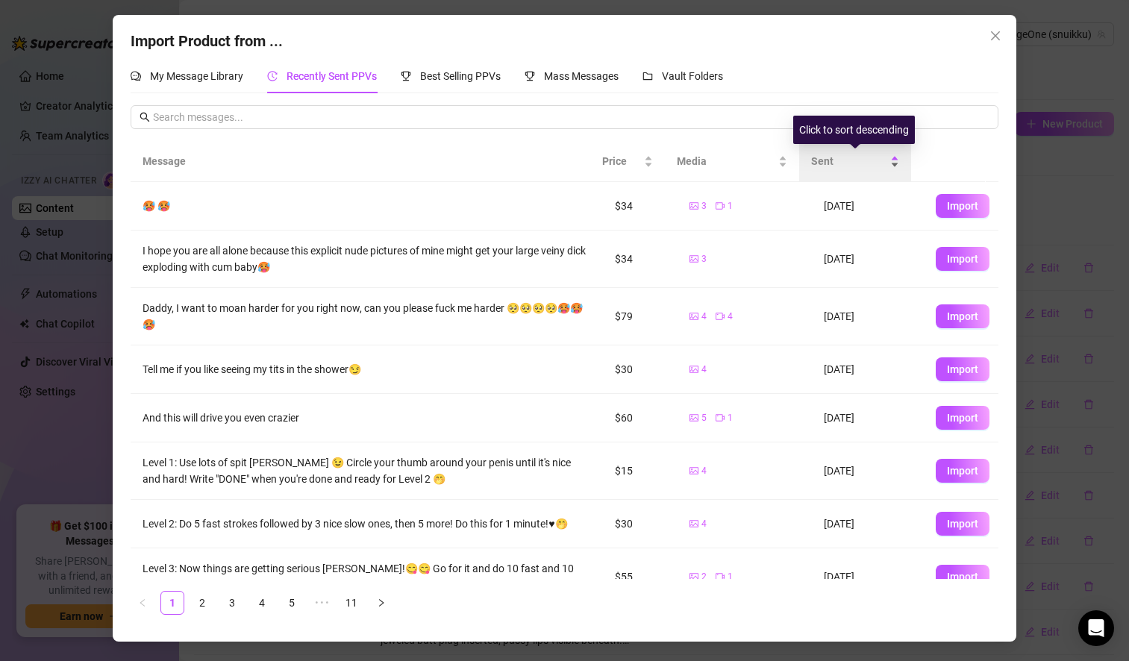
click at [827, 167] on span "Sent" at bounding box center [849, 161] width 76 height 16
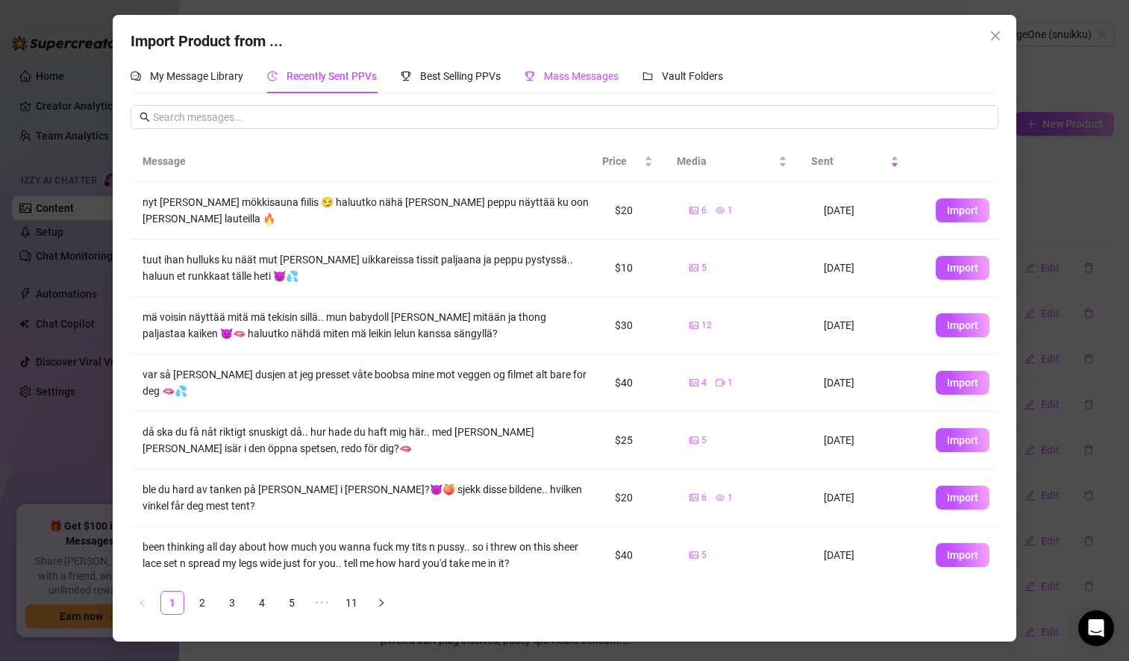
click at [575, 79] on span "Mass Messages" at bounding box center [581, 76] width 75 height 12
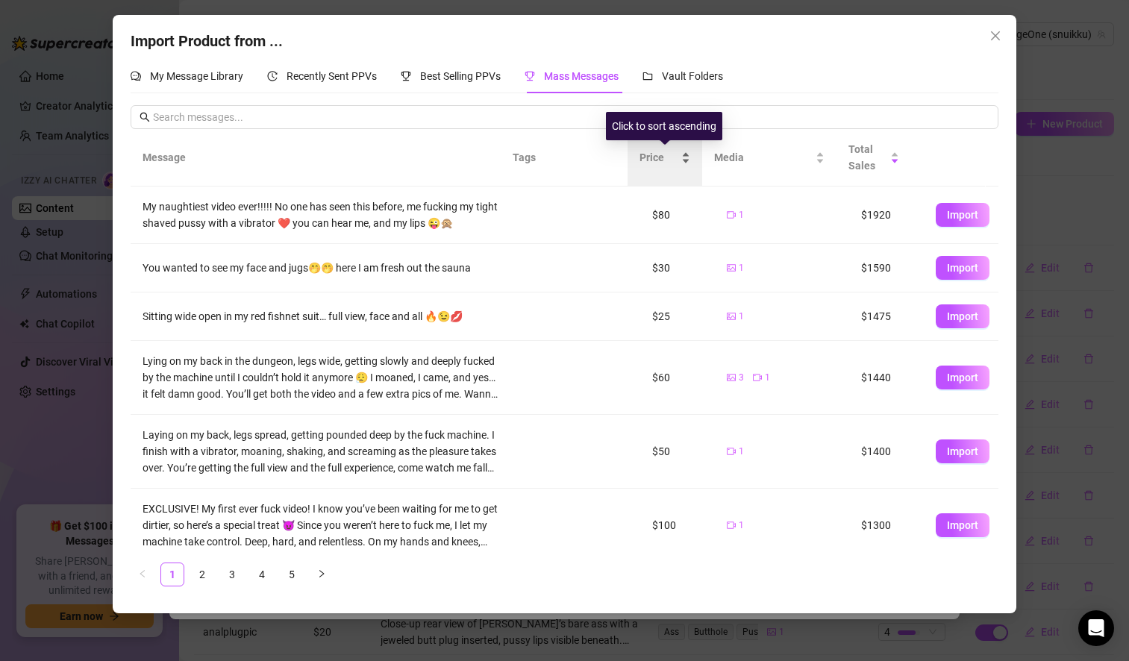
click at [662, 156] on span "Price" at bounding box center [658, 157] width 39 height 16
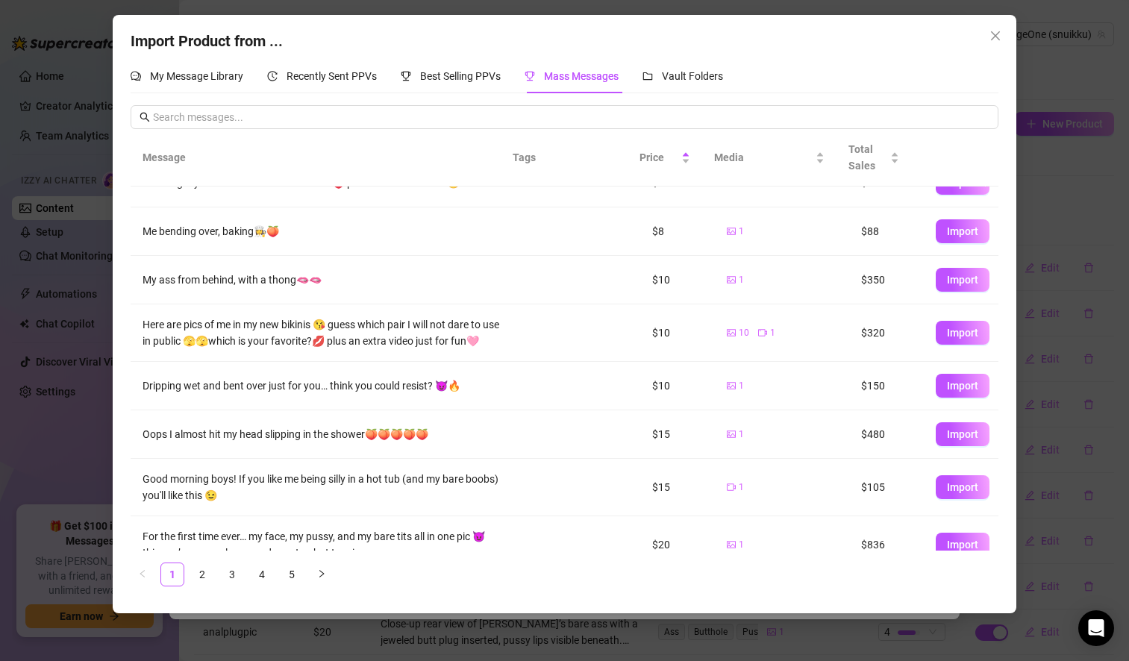
scroll to position [164, 0]
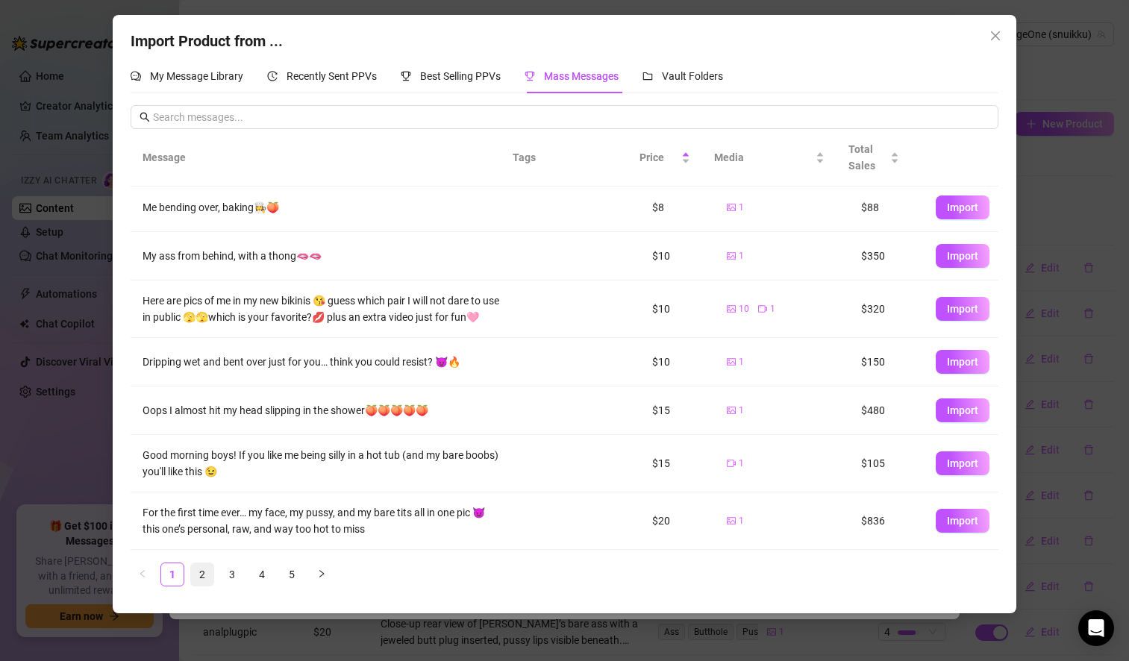
click at [204, 578] on link "2" at bounding box center [202, 574] width 22 height 22
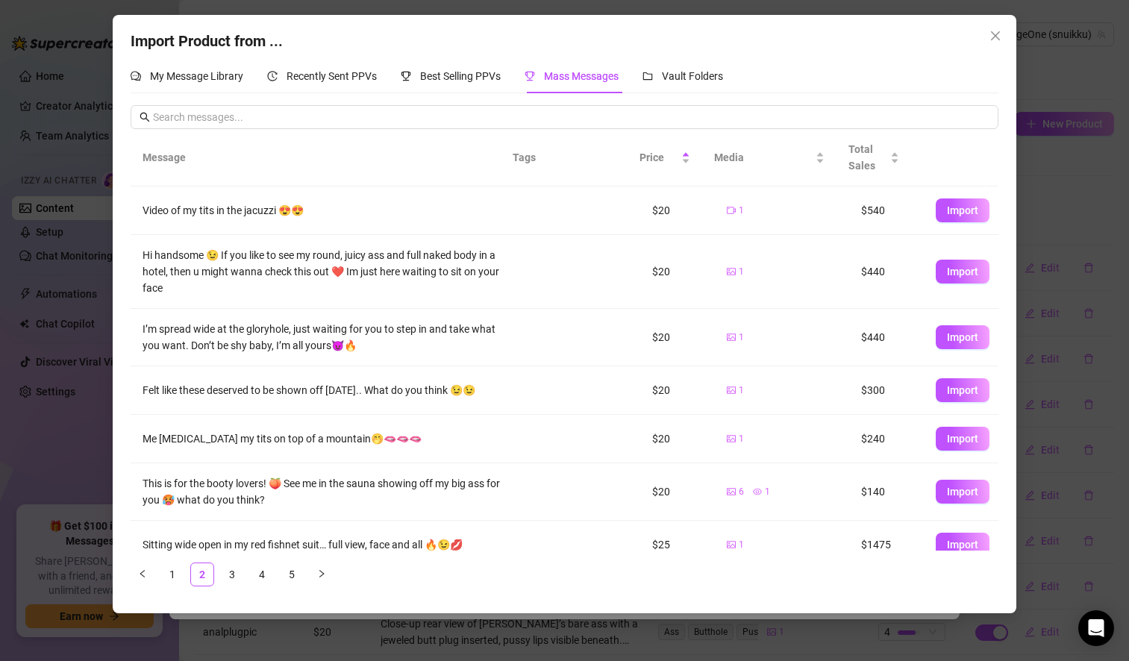
scroll to position [182, 0]
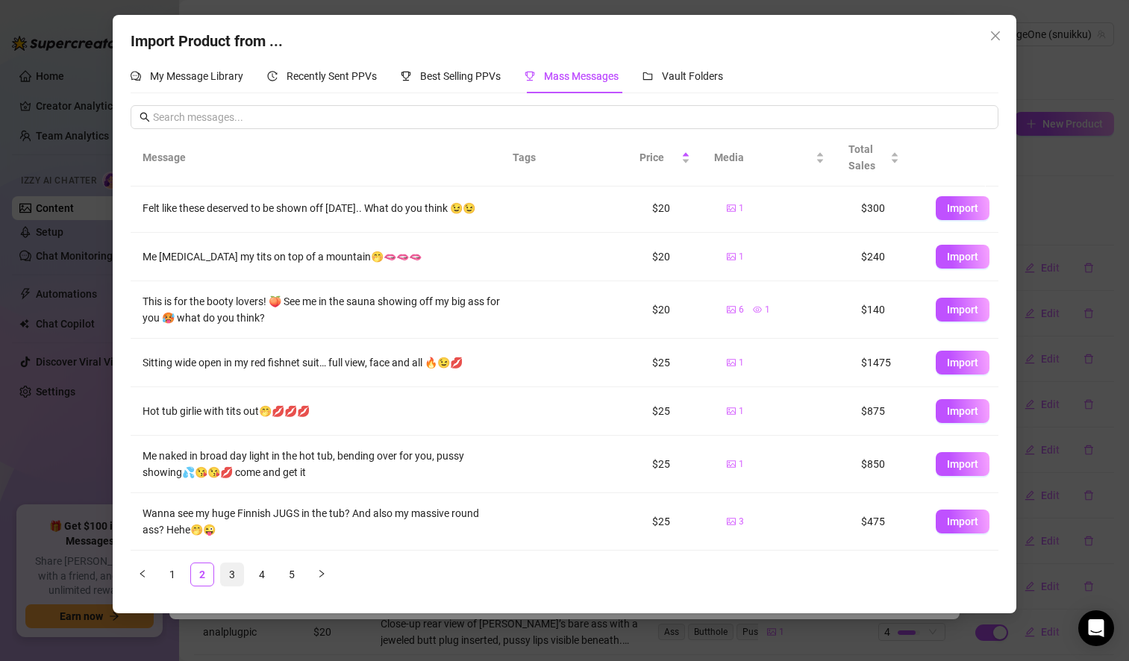
click at [231, 571] on link "3" at bounding box center [232, 574] width 22 height 22
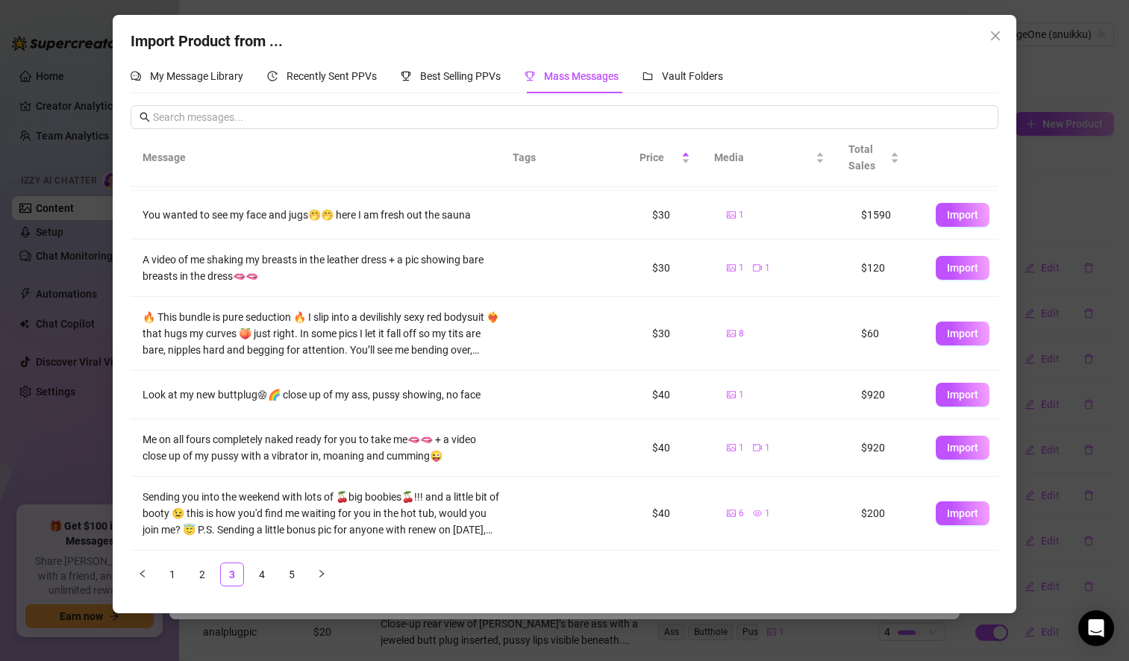
scroll to position [111, 0]
click at [957, 333] on span "Import" at bounding box center [962, 333] width 31 height 12
type textarea "🔥 This bundle is pure seduction 🔥 I slip into a devilishly sexy red bodysuit ❤️…"
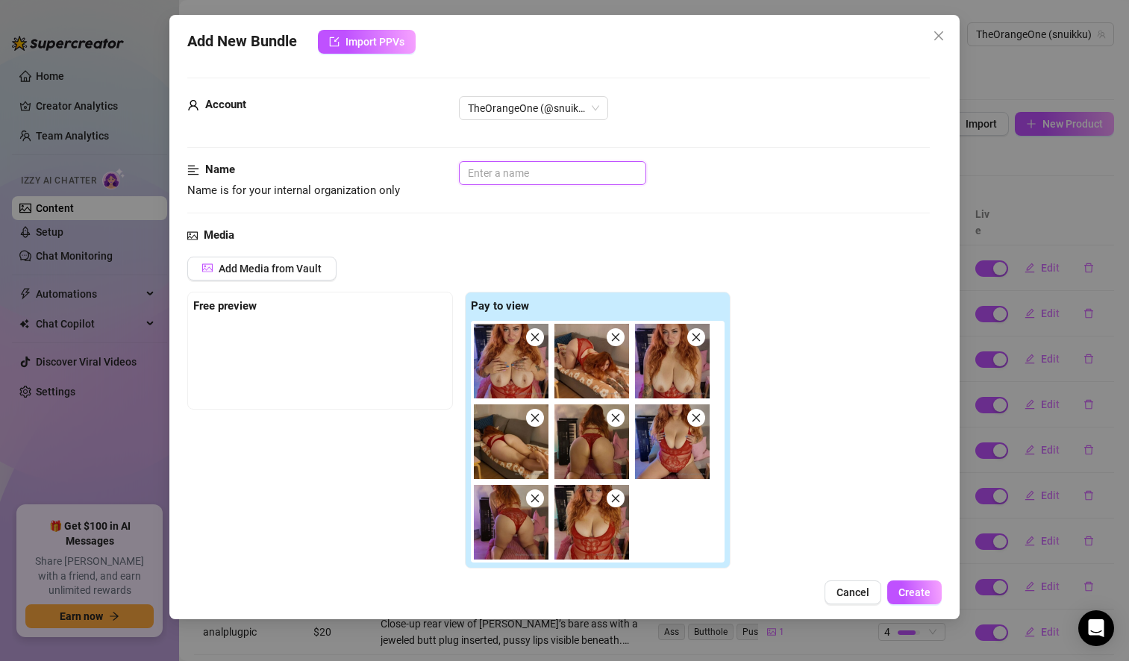
click at [501, 176] on input "text" at bounding box center [552, 173] width 187 height 24
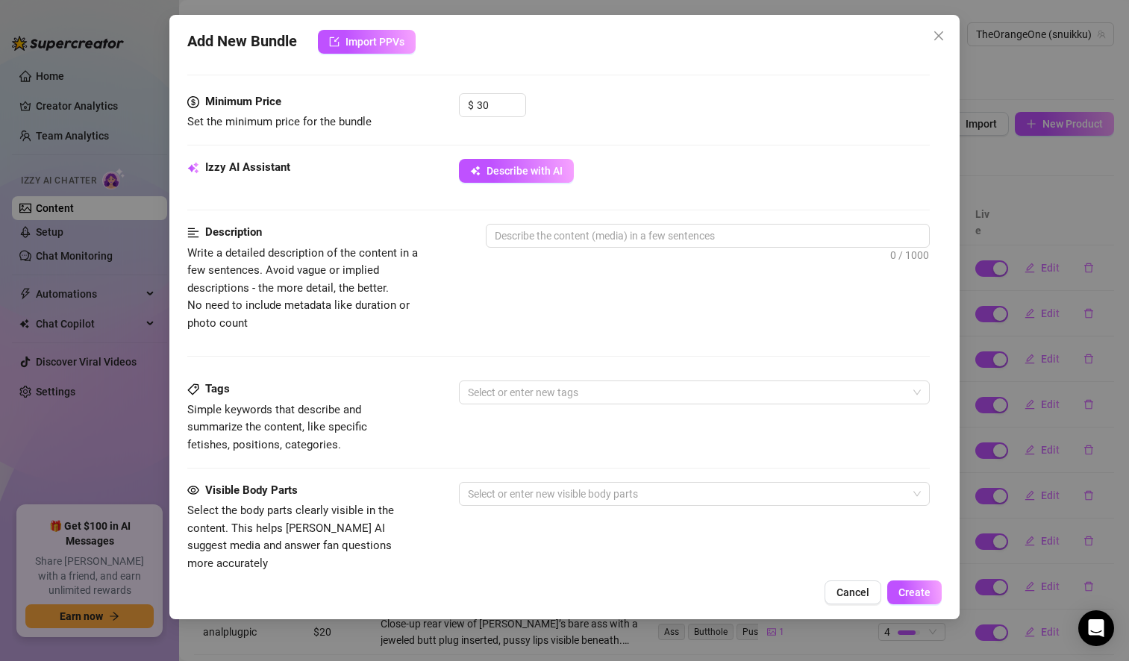
scroll to position [601, 0]
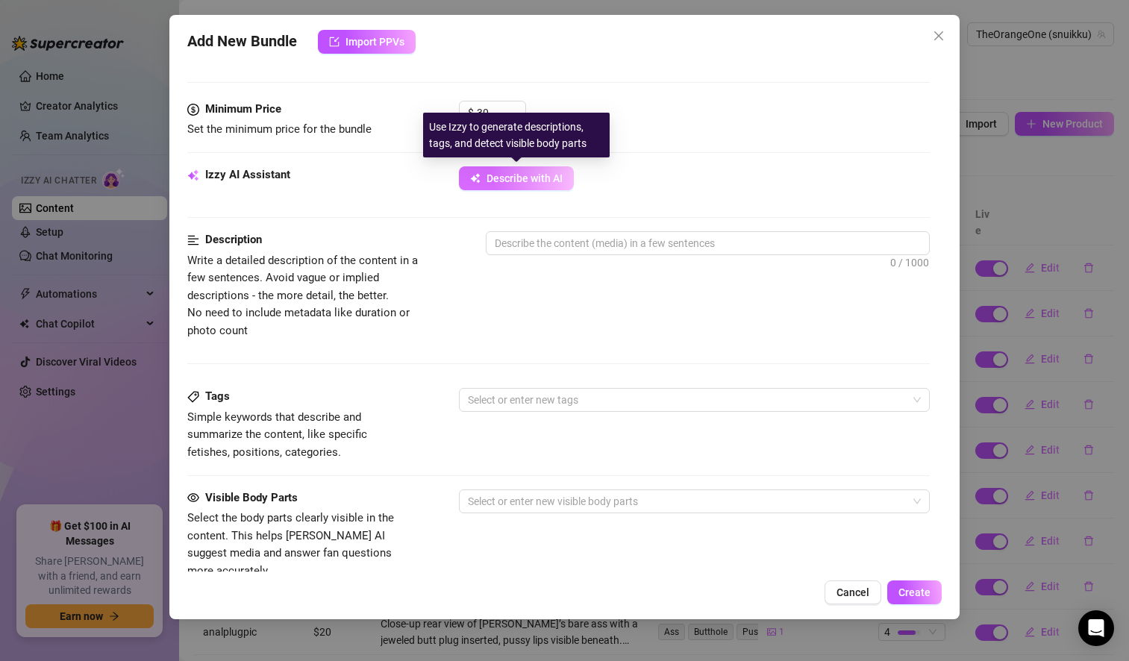
type input "punanen body"
click at [517, 186] on button "Describe with AI" at bounding box center [516, 178] width 115 height 24
type textarea "Solveig"
type textarea "Solveig teases"
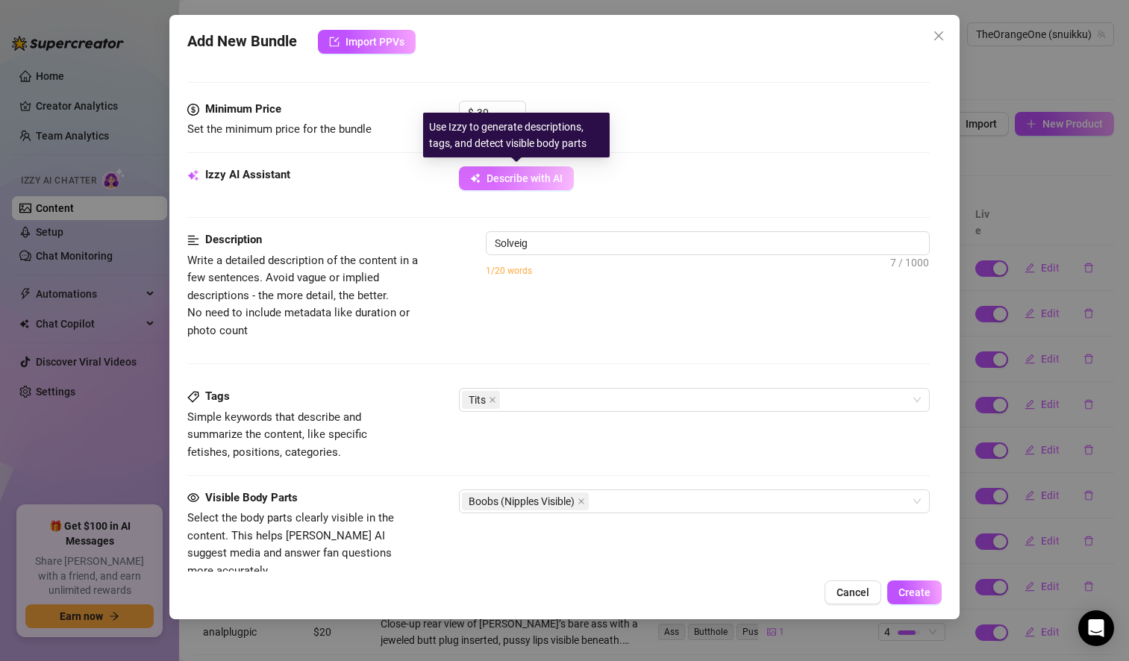
type textarea "Solveig teases"
type textarea "Solveig teases in"
type textarea "Solveig teases in a"
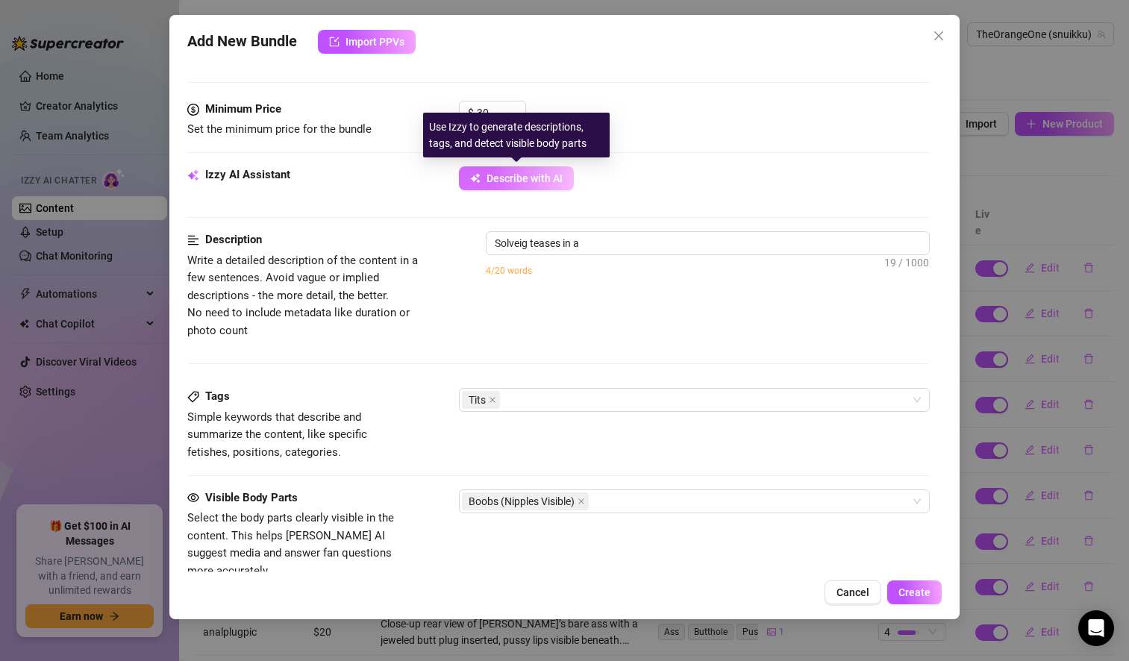
type textarea "Solveig teases in a sheer"
type textarea "Solveig teases in a sheer red"
type textarea "Solveig teases in a sheer red lace"
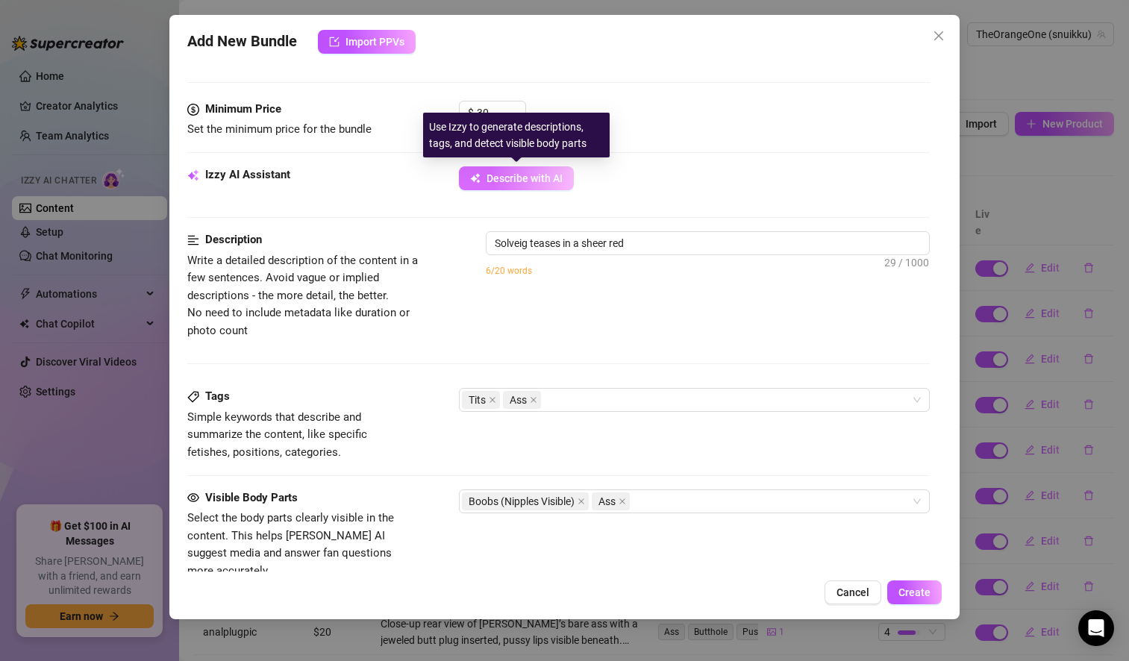
type textarea "Solveig teases in a sheer red lace"
type textarea "Solveig teases in a sheer red lace bodysuit,"
type textarea "Solveig teases in a sheer red lace bodysuit, showing"
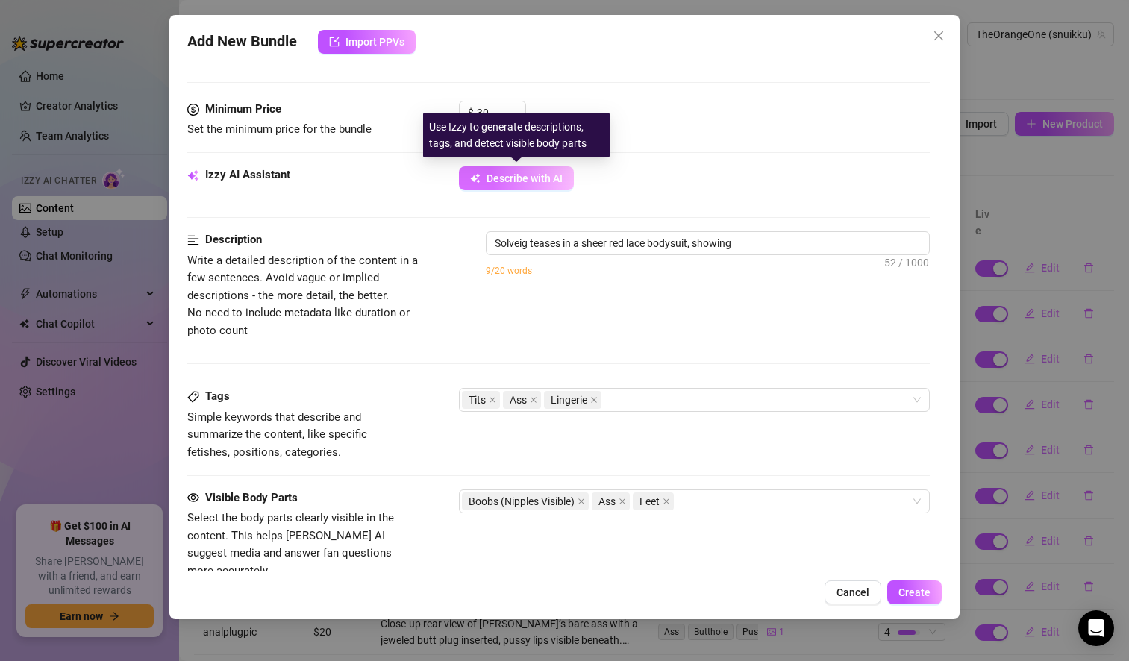
type textarea "Solveig teases in a sheer red lace bodysuit, showing off"
type textarea "Solveig teases in a sheer red lace bodysuit, showing off her"
type textarea "Solveig teases in a sheer red lace bodysuit, showing off her huge"
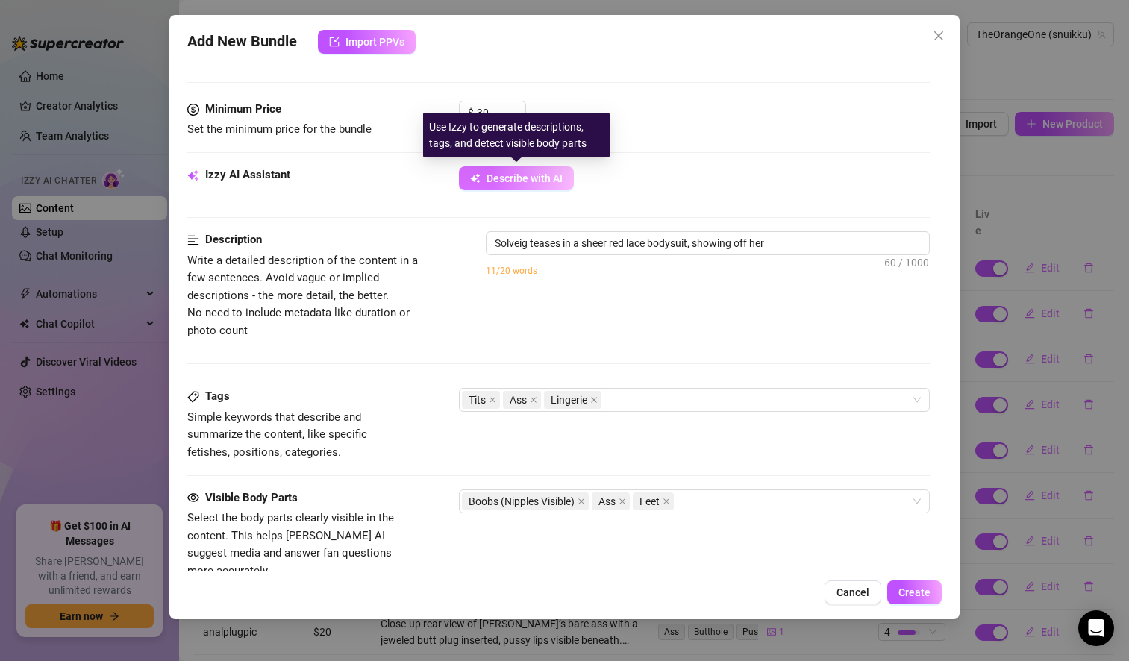
type textarea "Solveig teases in a sheer red lace bodysuit, showing off her huge"
type textarea "Solveig teases in a sheer red lace bodysuit, showing off her huge tits"
type textarea "Solveig teases in a sheer red lace bodysuit, showing off her huge tits with"
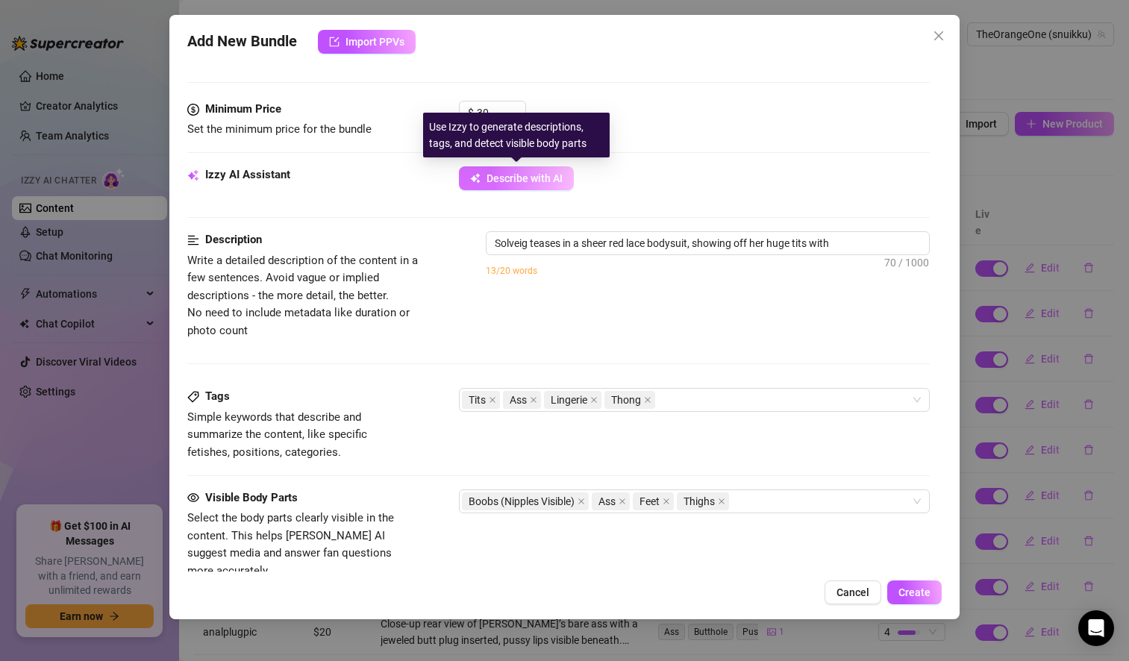
type textarea "Solveig teases in a sheer red lace bodysuit, showing off her huge tits with nip…"
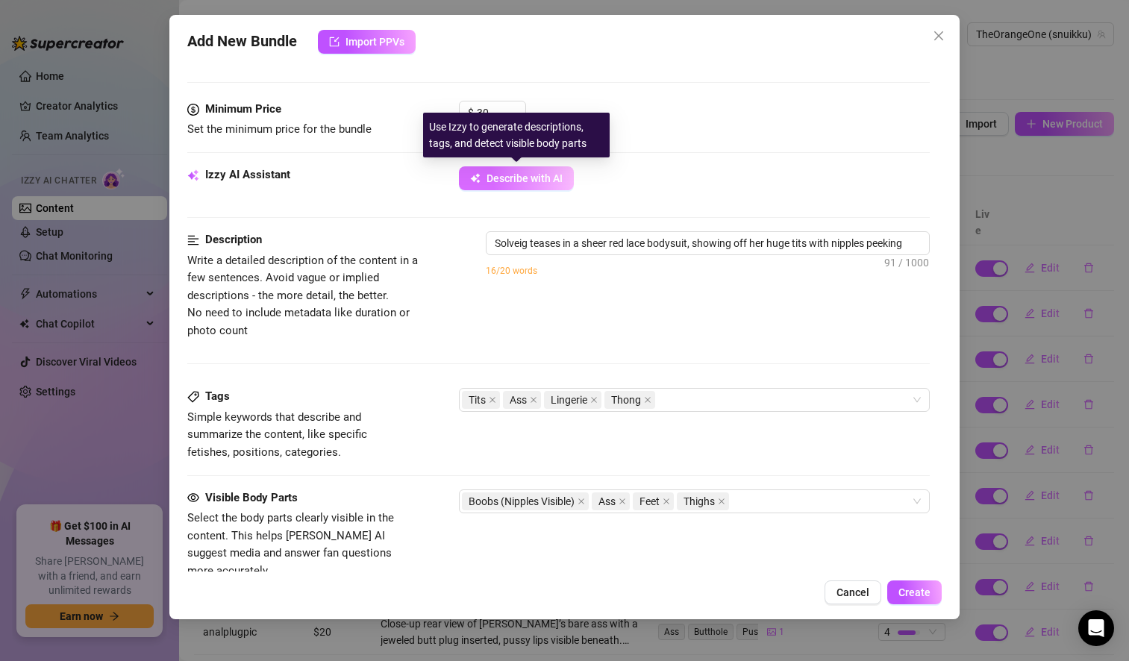
type textarea "Solveig teases in a sheer red lace bodysuit, showing off her huge tits with nip…"
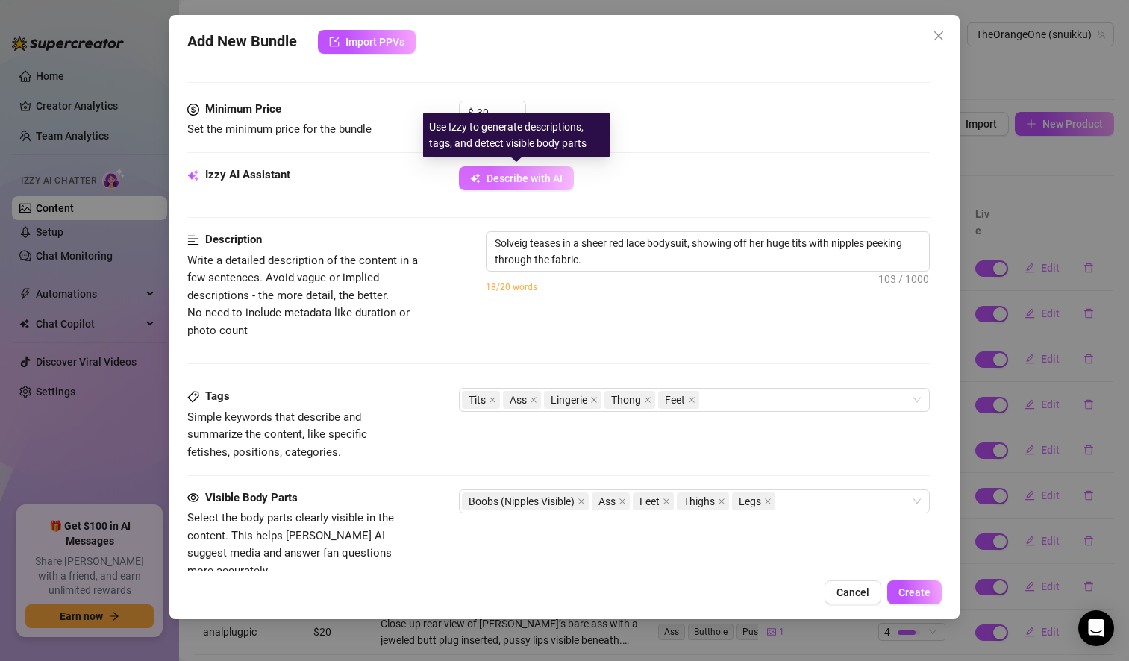
type textarea "Solveig teases in a sheer red lace bodysuit, showing off her huge tits with nip…"
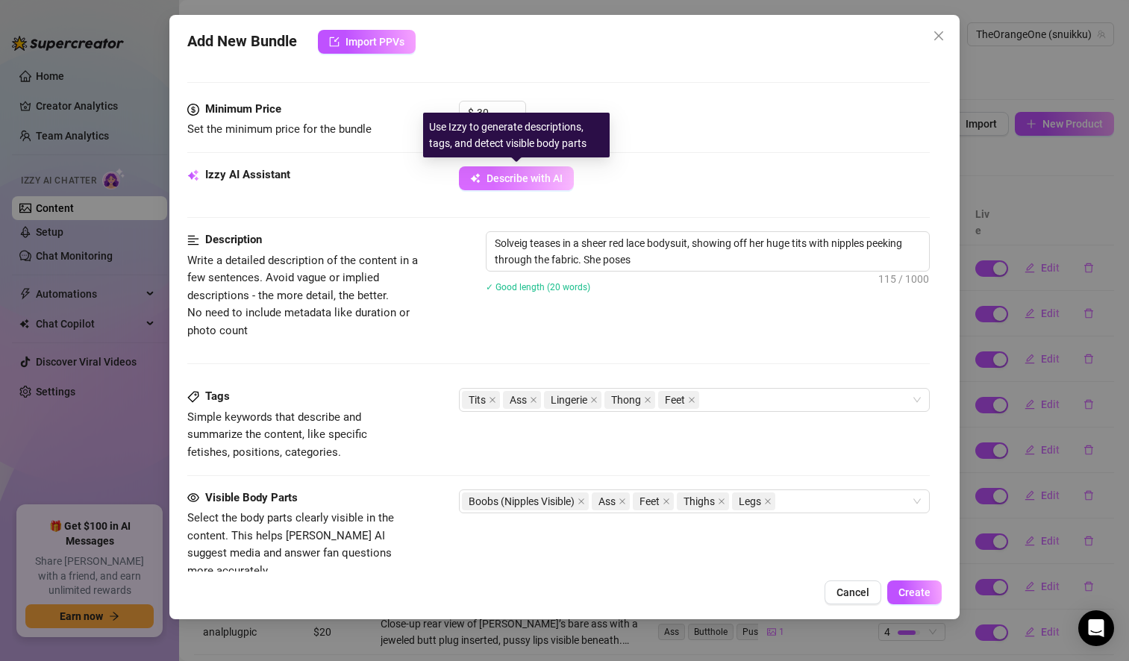
type textarea "Solveig teases in a sheer red lace bodysuit, showing off her huge tits with nip…"
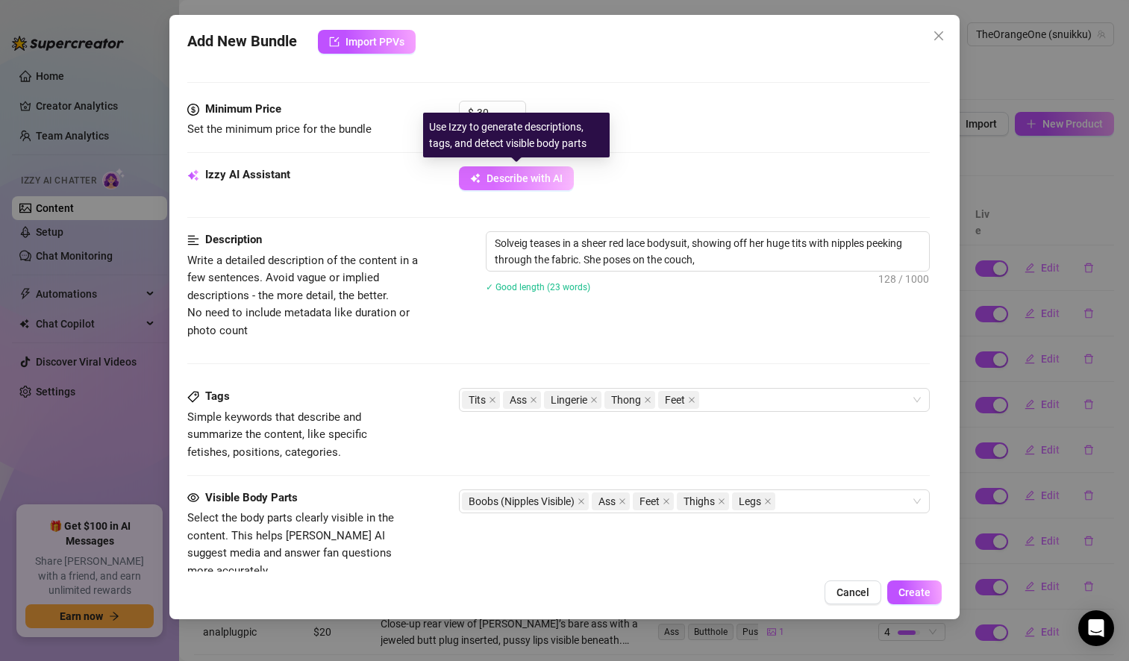
type textarea "Solveig teases in a sheer red lace bodysuit, showing off her huge tits with nip…"
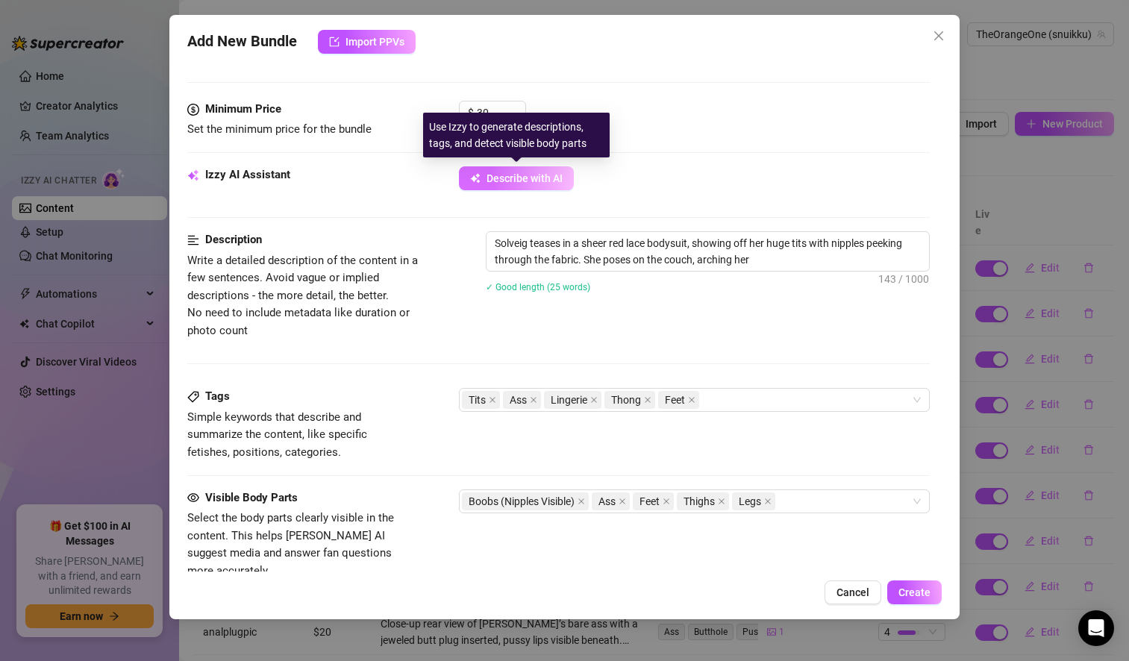
type textarea "Solveig teases in a sheer red lace bodysuit, showing off her huge tits with nip…"
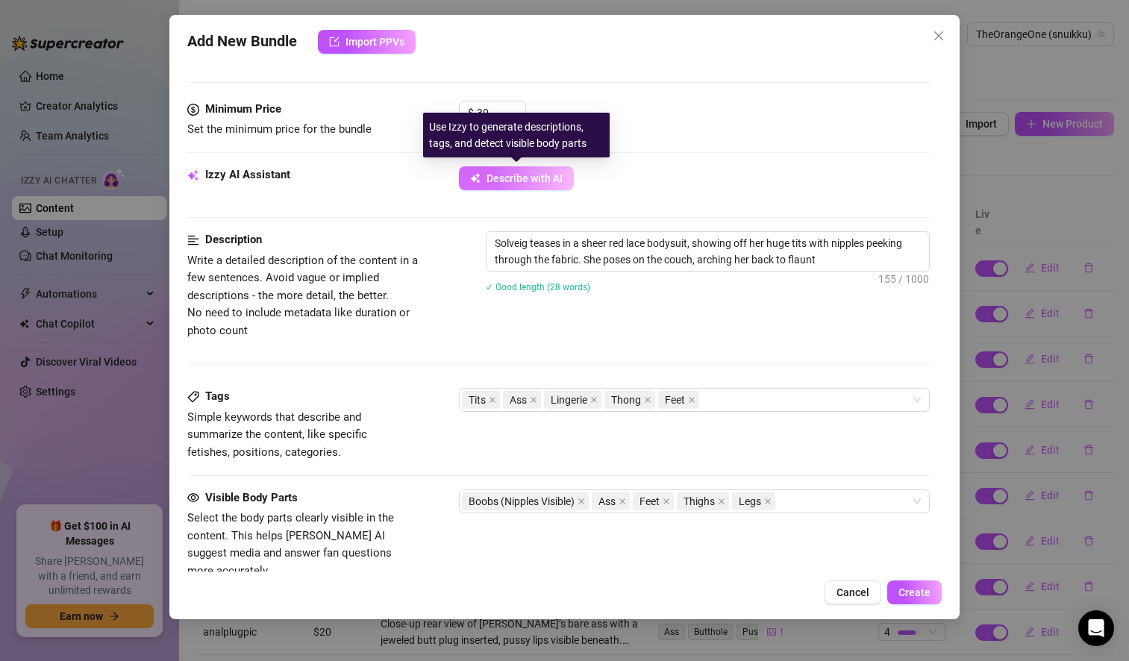
type textarea "Solveig teases in a sheer red lace bodysuit, showing off her huge tits with nip…"
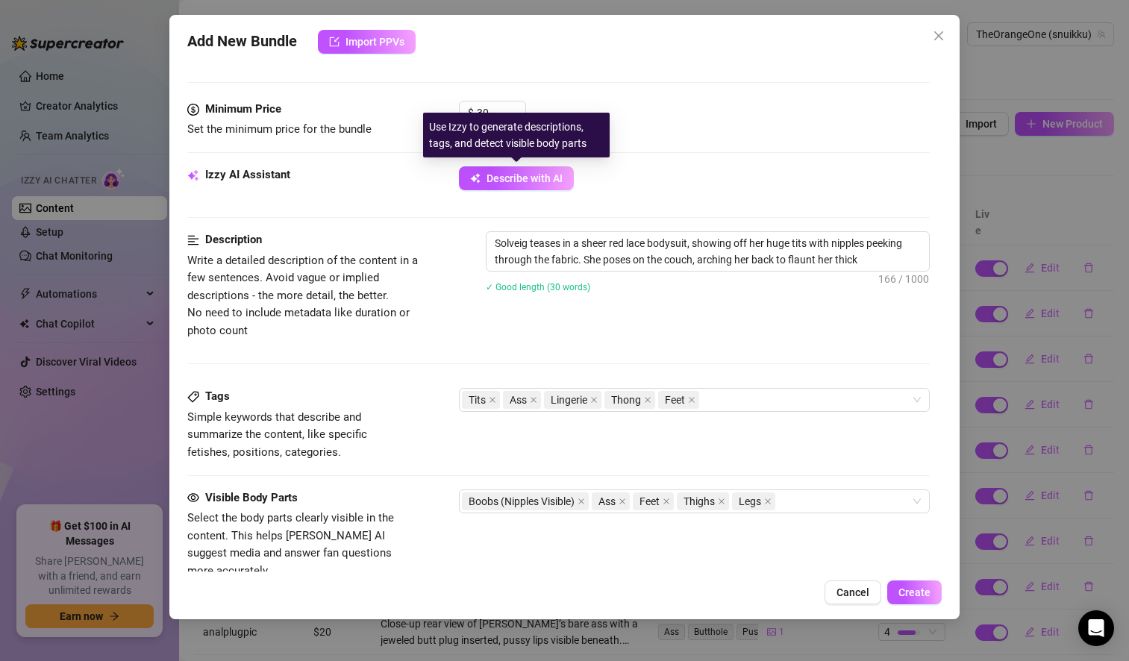
type textarea "Solveig teases in a sheer red lace bodysuit, showing off her huge tits with nip…"
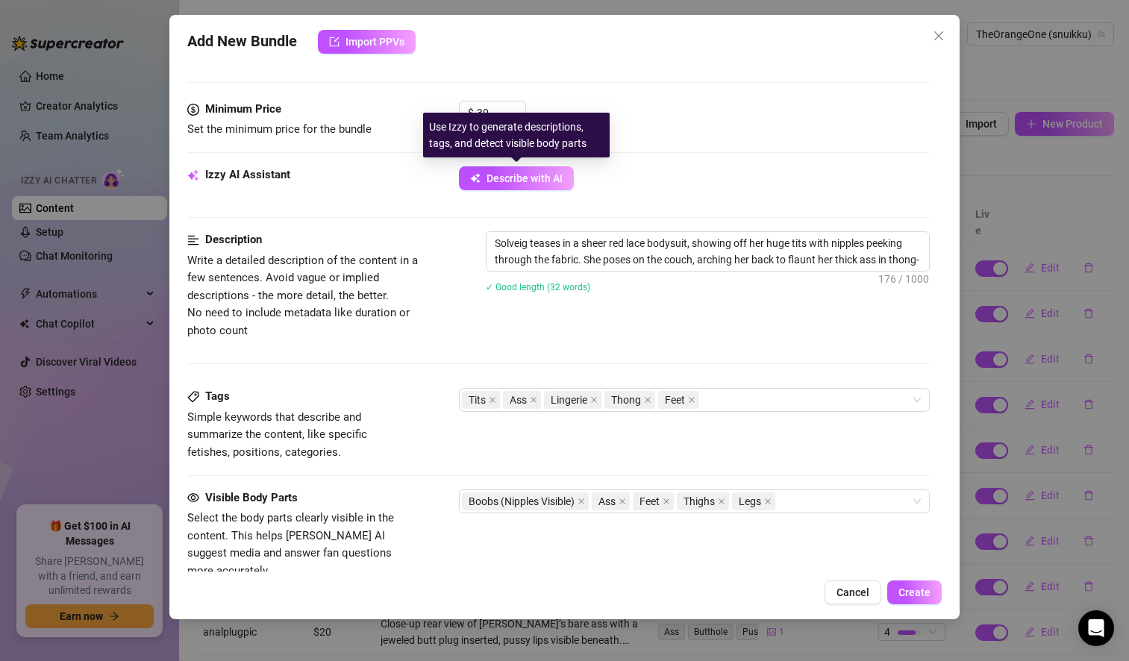
type textarea "Solveig teases in a sheer red lace bodysuit, showing off her huge tits with nip…"
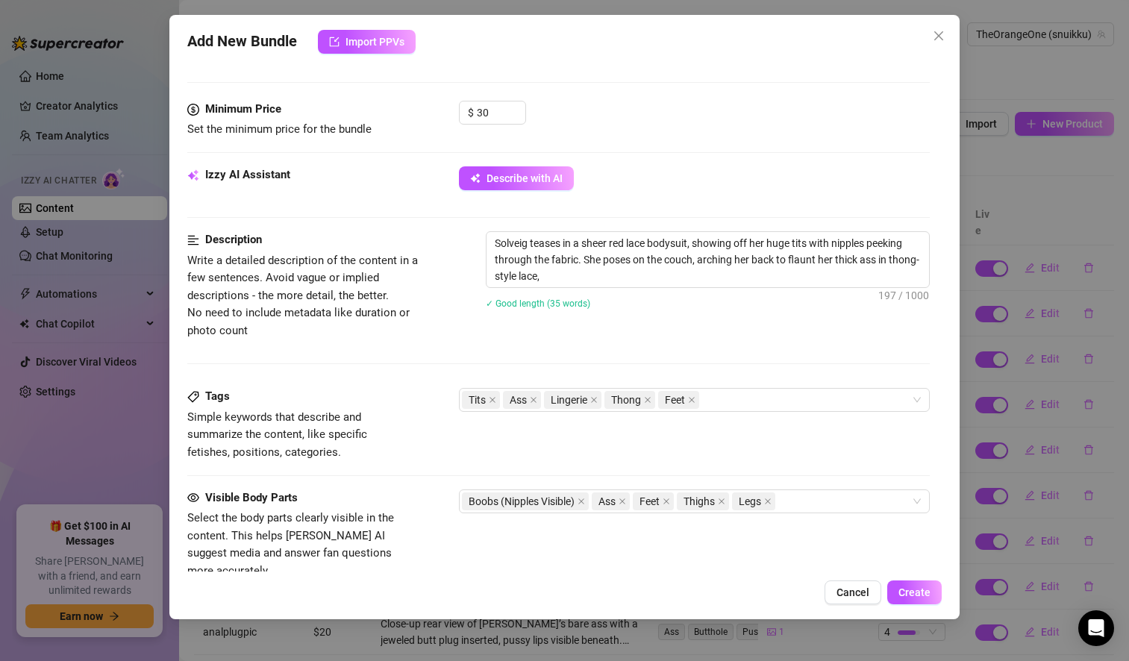
type textarea "Solveig teases in a sheer red lace bodysuit, showing off her huge tits with nip…"
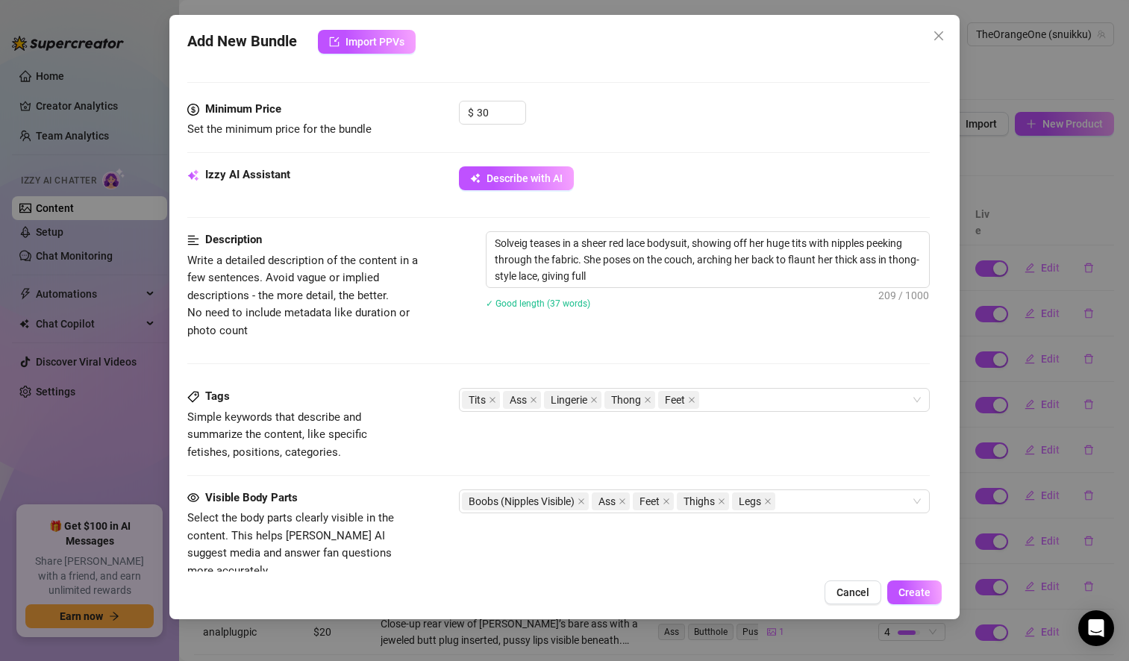
type textarea "Solveig teases in a sheer red lace bodysuit, showing off her huge tits with nip…"
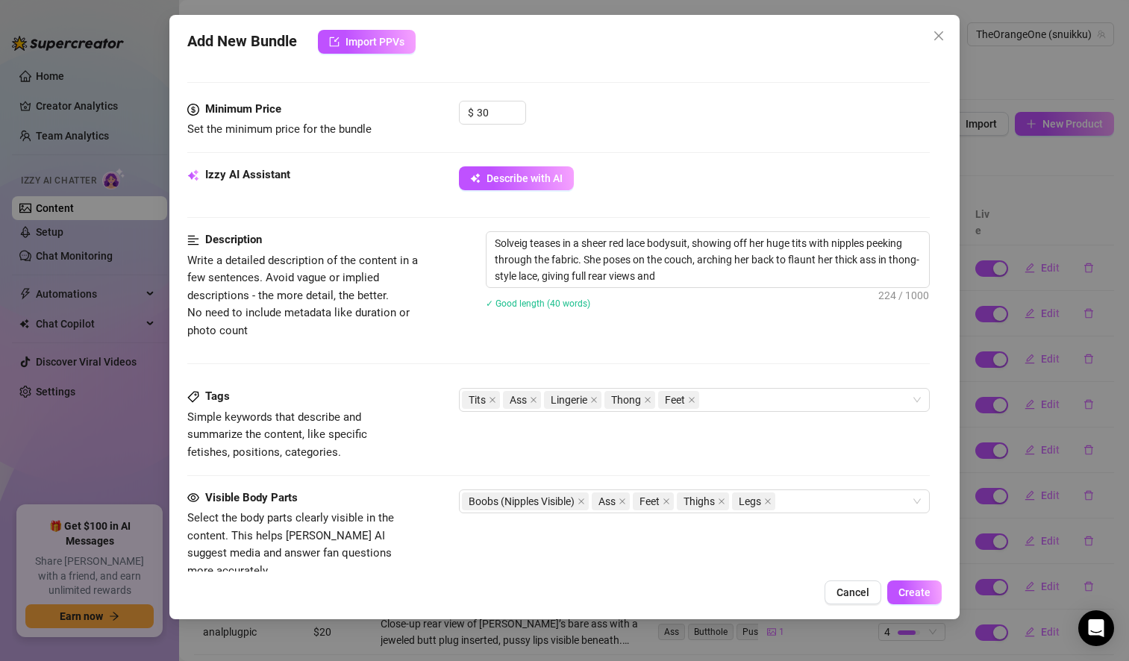
type textarea "Solveig teases in a sheer red lace bodysuit, showing off her huge tits with nip…"
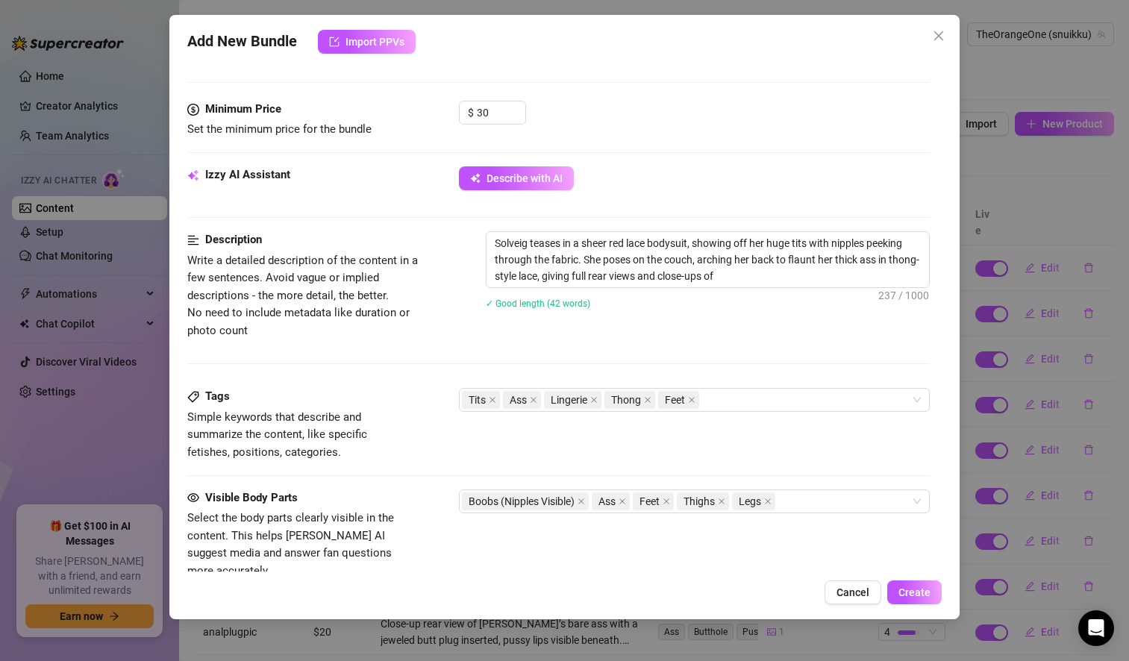
type textarea "Solveig teases in a sheer red lace bodysuit, showing off her huge tits with nip…"
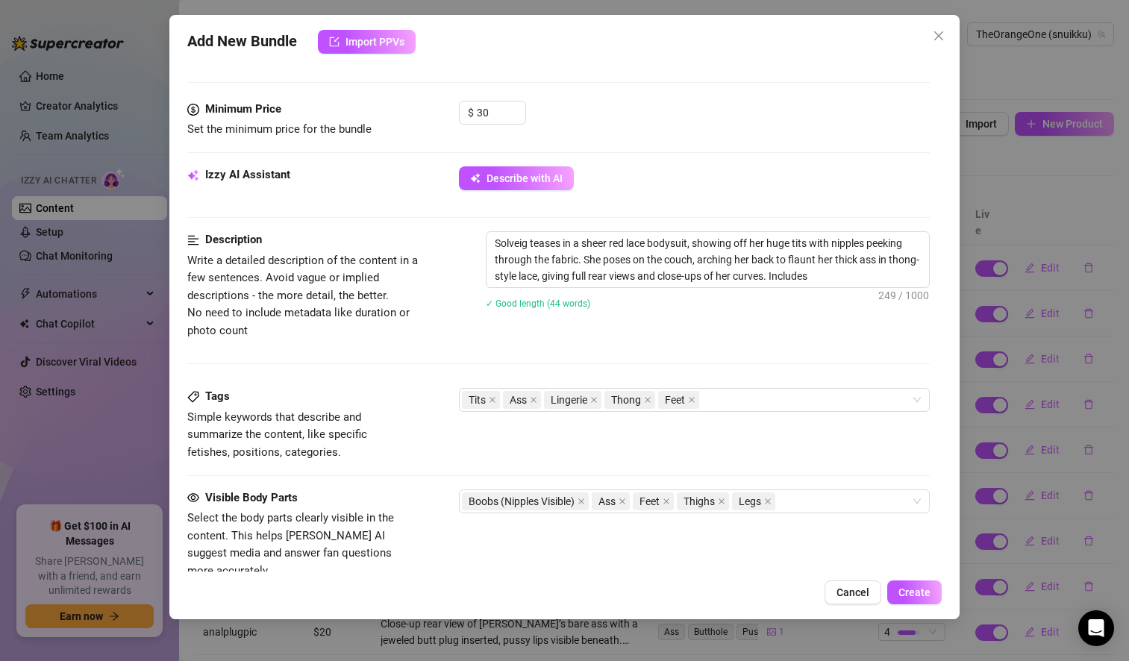
type textarea "Solveig teases in a sheer red lace bodysuit, showing off her huge tits with nip…"
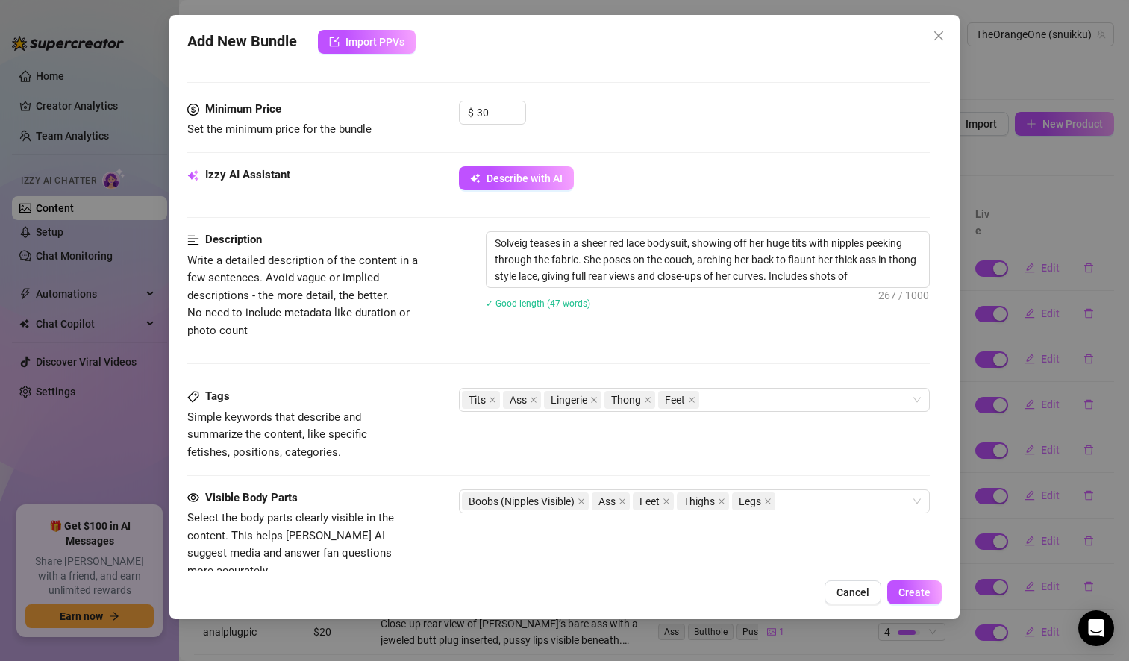
type textarea "Solveig teases in a sheer red lace bodysuit, showing off her huge tits with nip…"
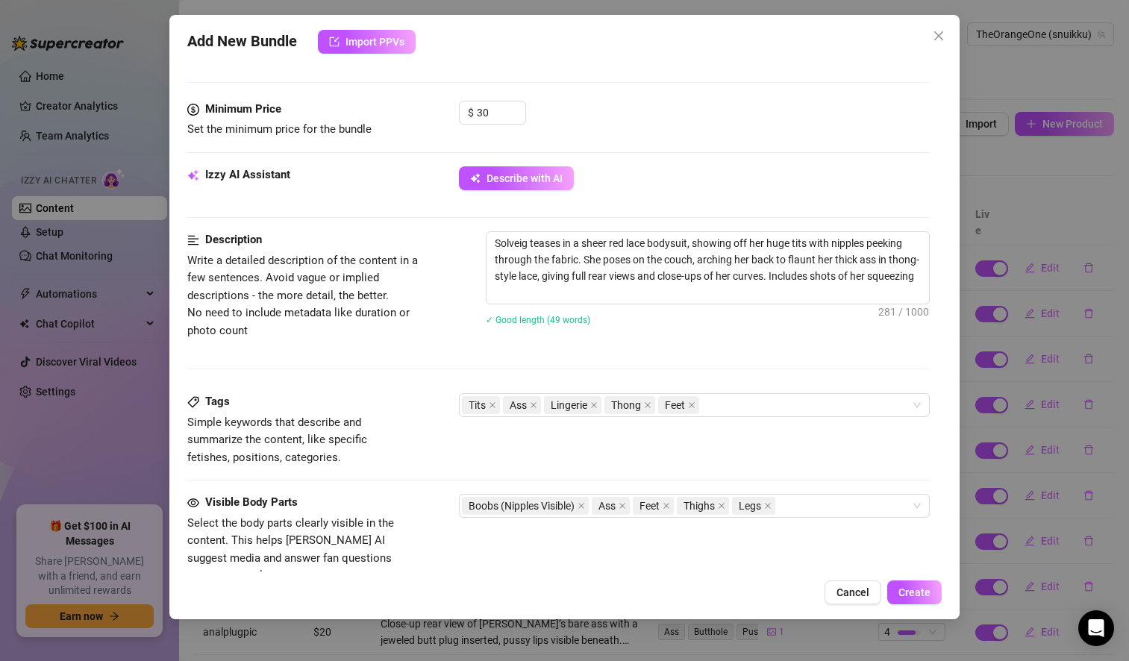
type textarea "Solveig teases in a sheer red lace bodysuit, showing off her huge tits with nip…"
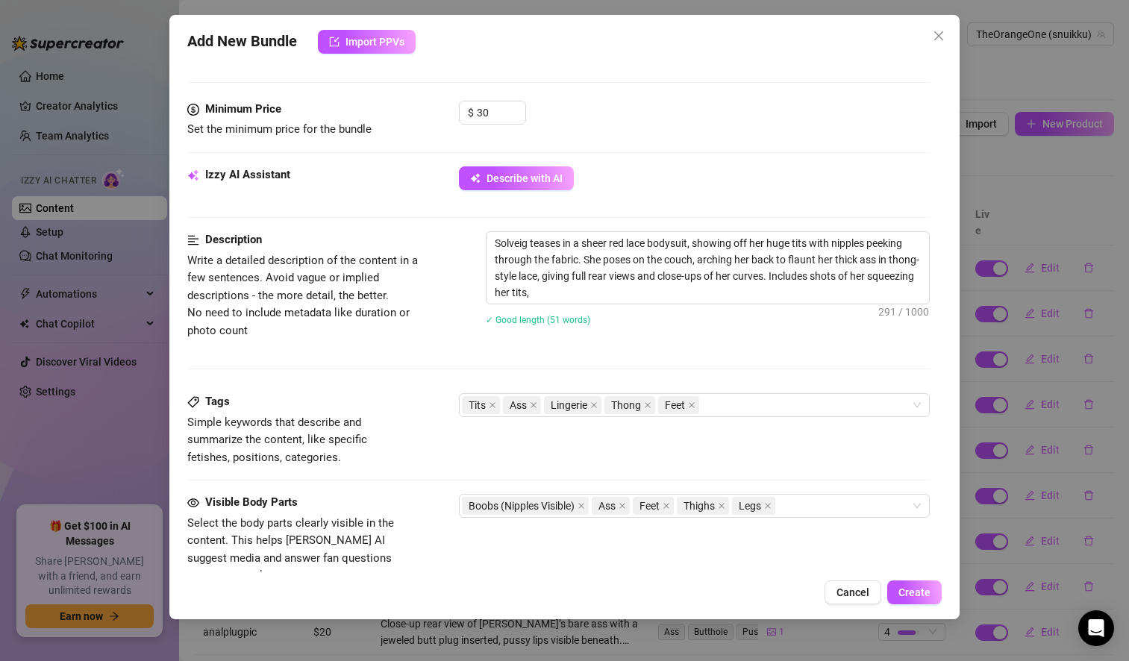
type textarea "Solveig teases in a sheer red lace bodysuit, showing off her huge tits with nip…"
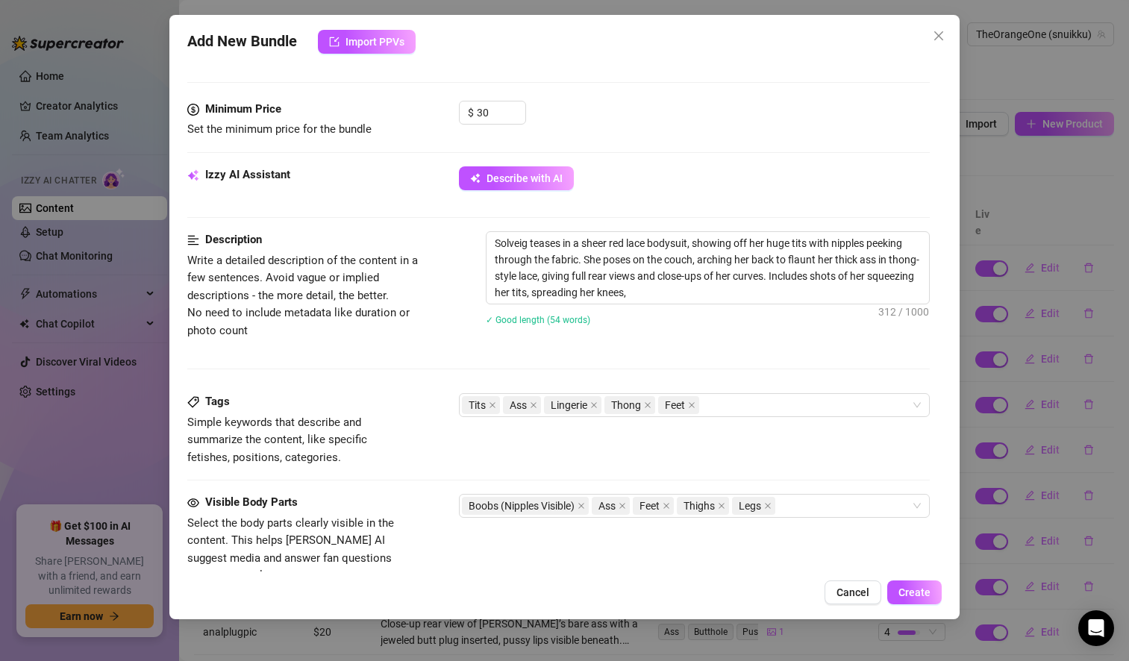
type textarea "Solveig teases in a sheer red lace bodysuit, showing off her huge tits with nip…"
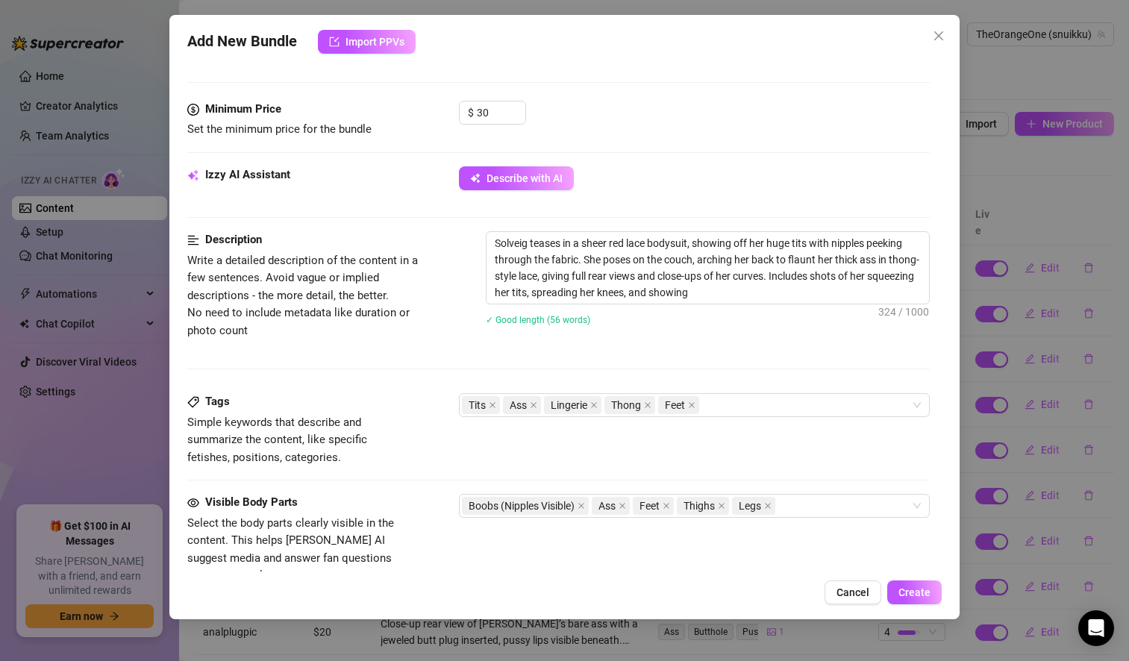
type textarea "Solveig teases in a sheer red lace bodysuit, showing off her huge tits with nip…"
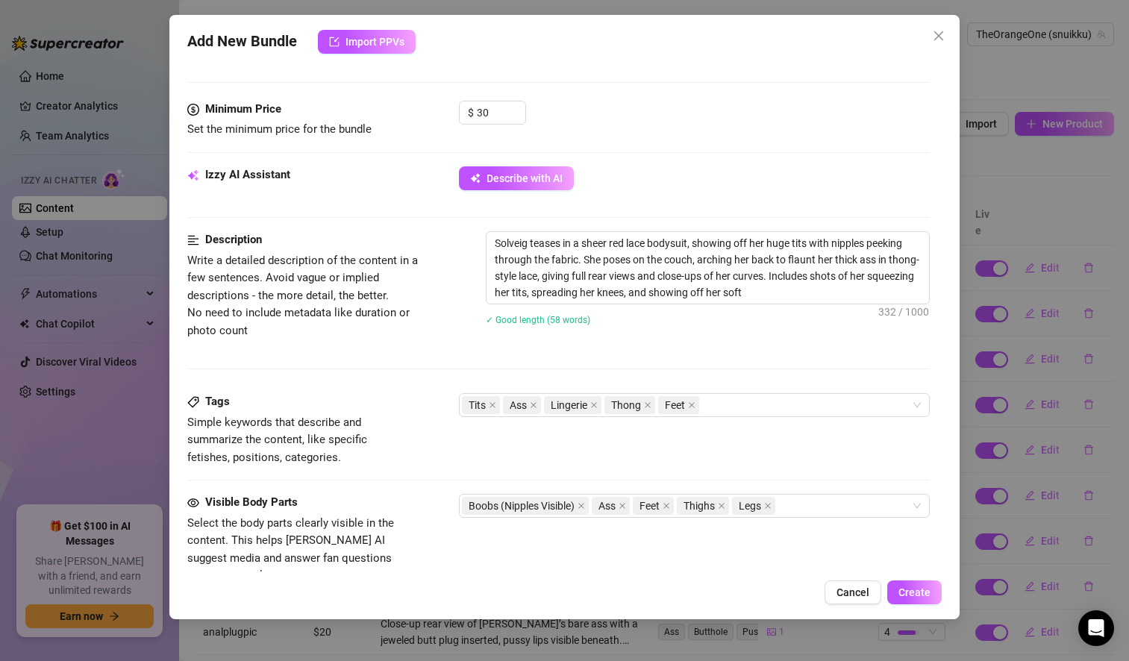
type textarea "Solveig teases in a sheer red lace bodysuit, showing off her huge tits with nip…"
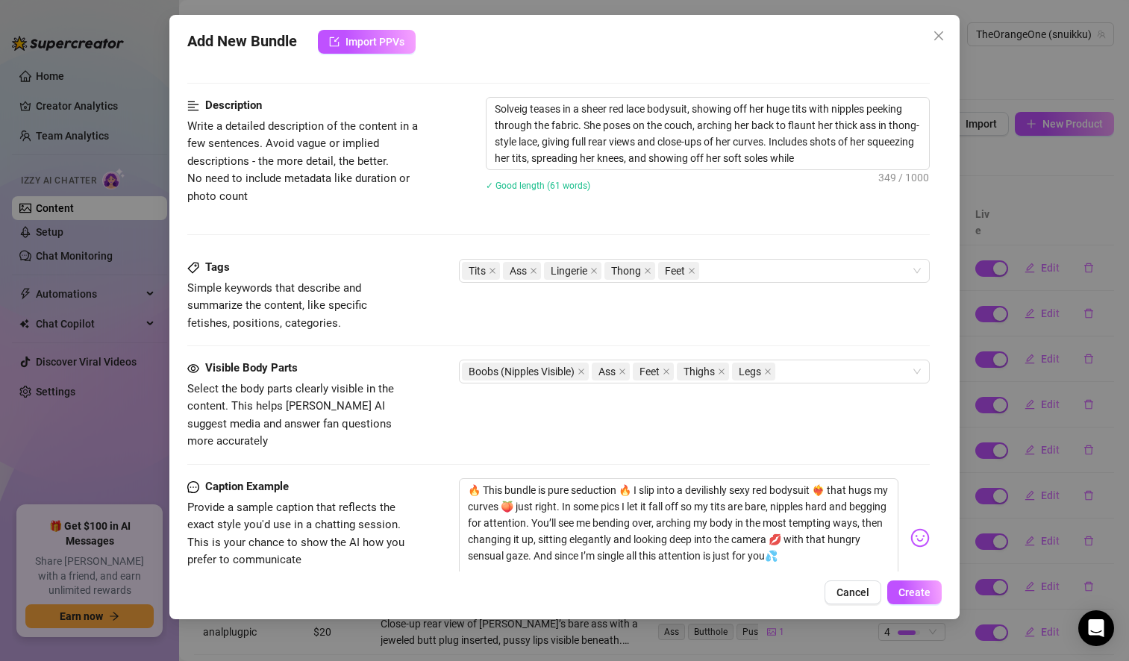
type textarea "Solveig teases in a sheer red lace bodysuit, showing off her huge tits with nip…"
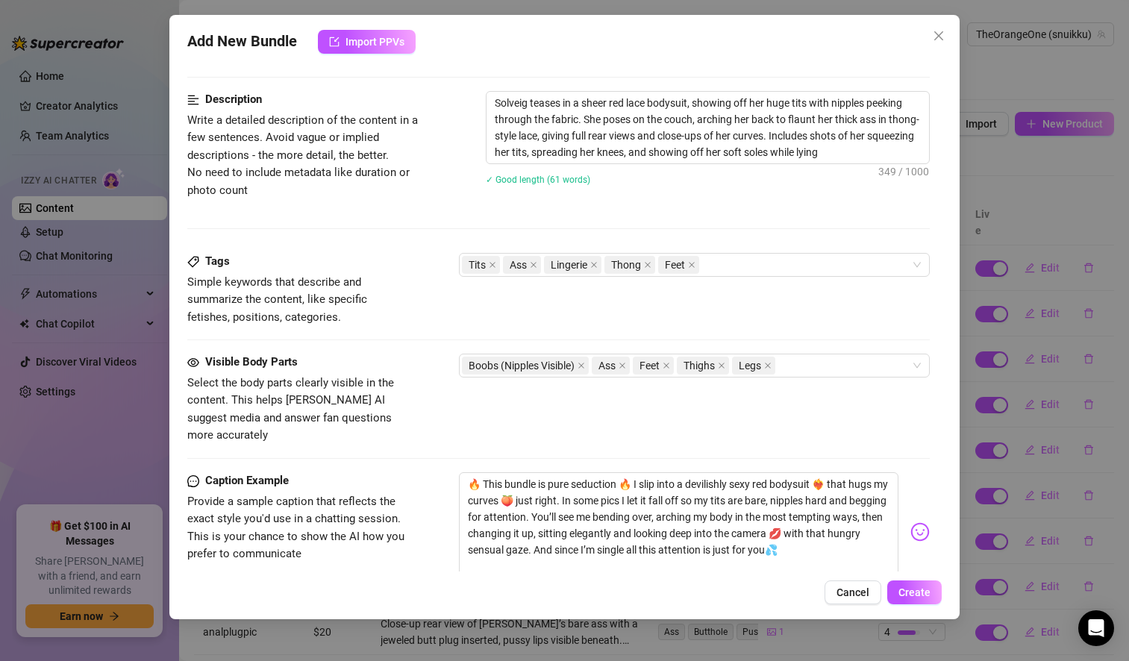
type textarea "Solveig teases in a sheer red lace bodysuit, showing off her huge tits with nip…"
click at [909, 153] on textarea "Solveig teases in a sheer red lace bodysuit, showing off her huge tits with nip…" at bounding box center [707, 129] width 442 height 72
type textarea "Solveig teases in a sheer red lace bodysuit, showing off her huge tits with nip…"
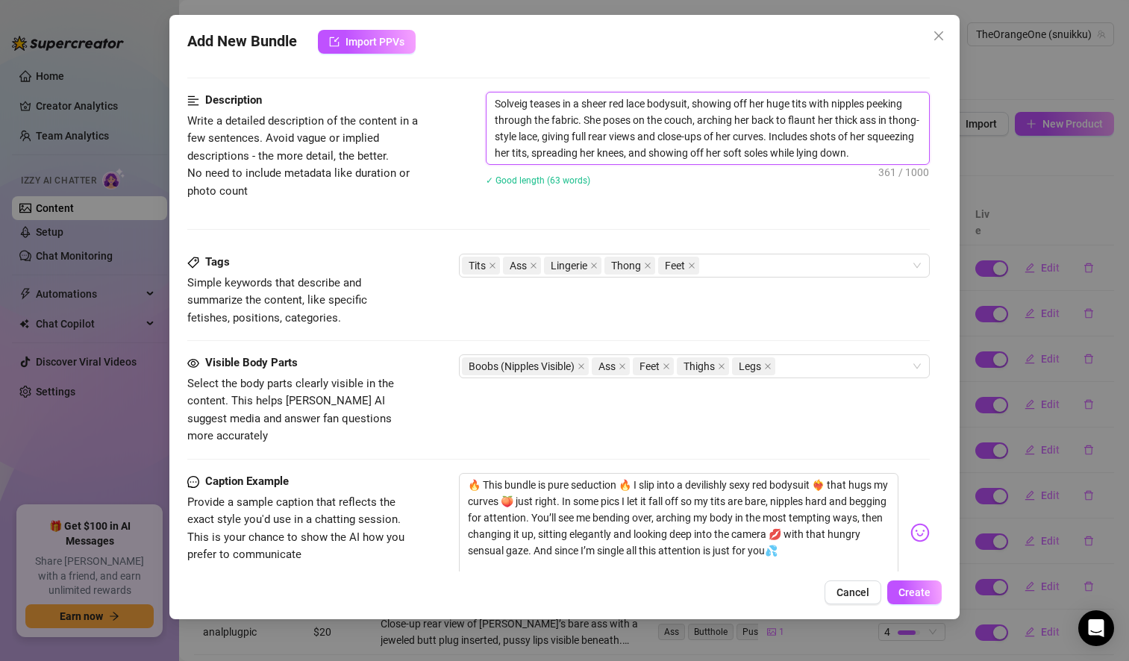
type textarea "Solveig teases in a sheer red lace bodysuit, showing off her huge tits with nip…"
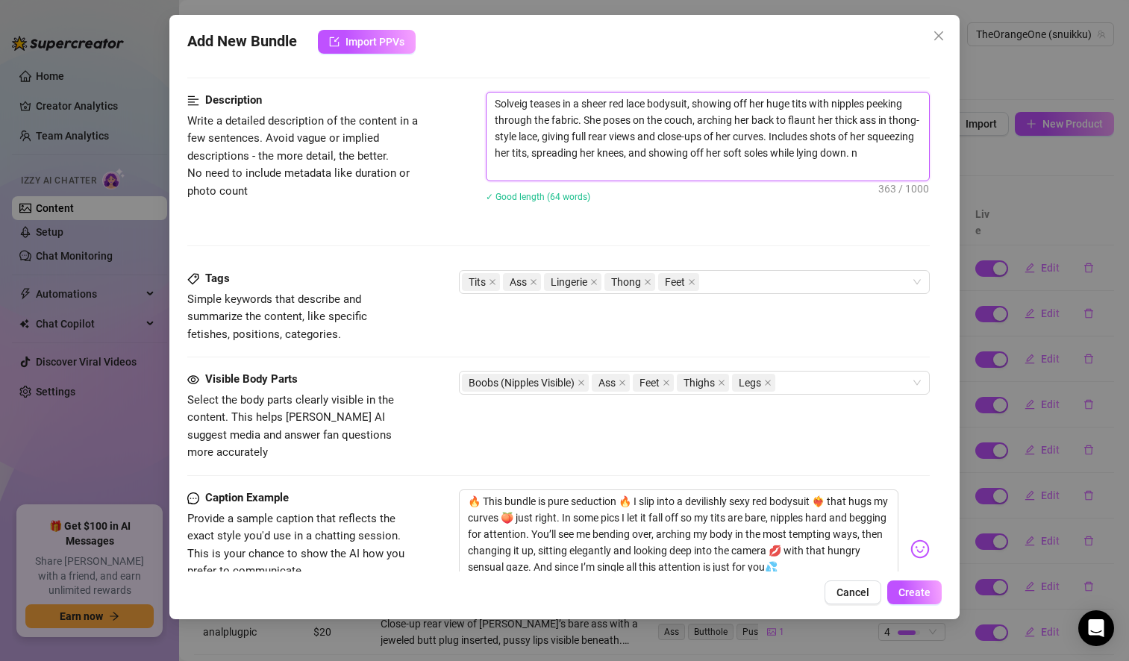
type textarea "Solveig teases in a sheer red lace bodysuit, showing off her huge tits with nip…"
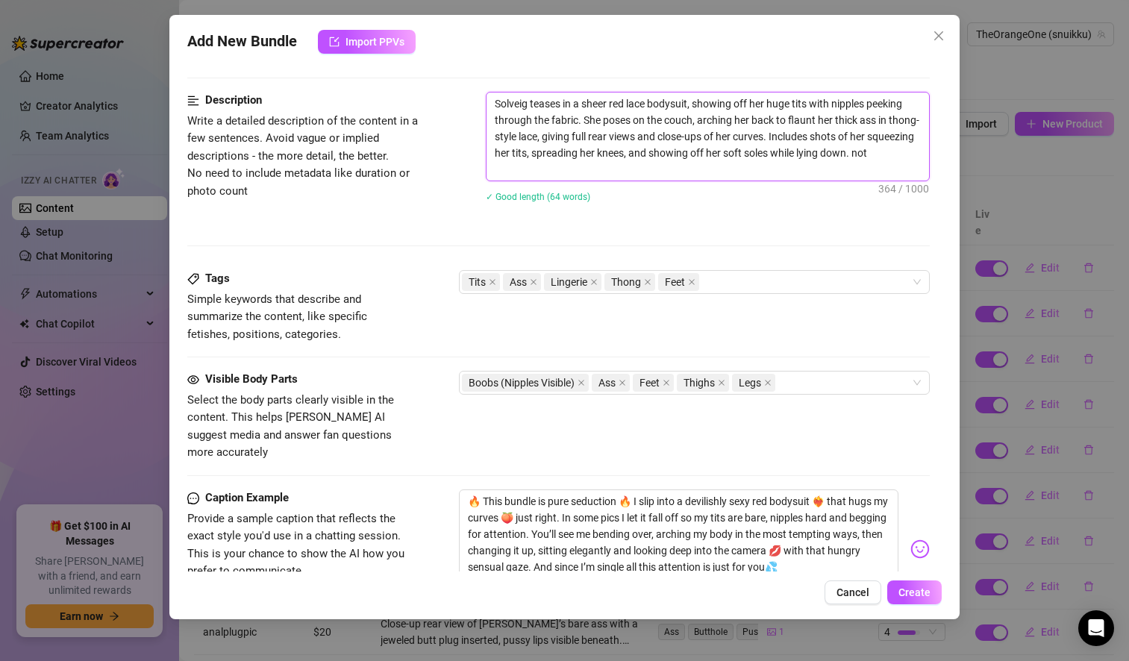
type textarea "Solveig teases in a sheer red lace bodysuit, showing off her huge tits with nip…"
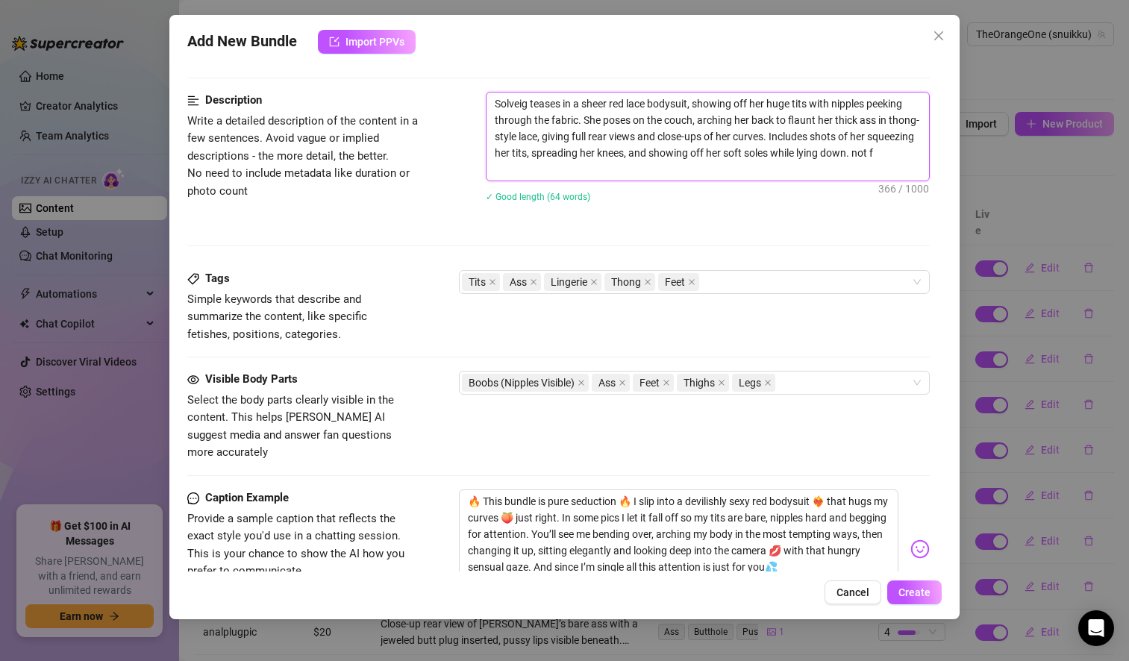
type textarea "Solveig teases in a sheer red lace bodysuit, showing off her huge tits with nip…"
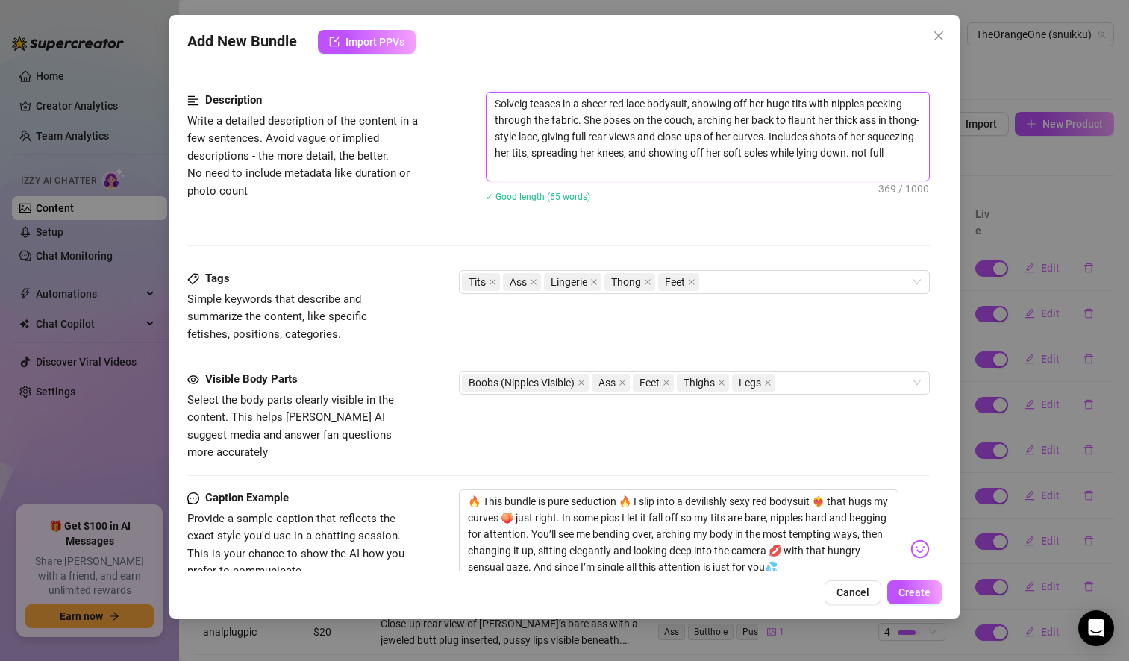
type textarea "Solveig teases in a sheer red lace bodysuit, showing off her huge tits with nip…"
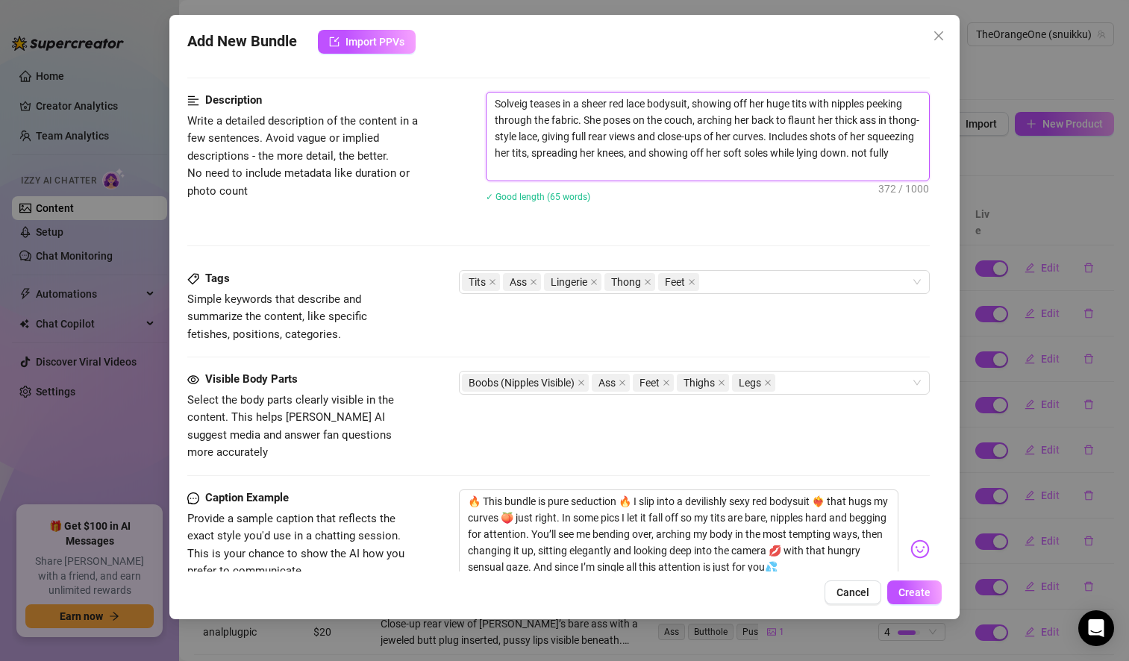
type textarea "Solveig teases in a sheer red lace bodysuit, showing off her huge tits with nip…"
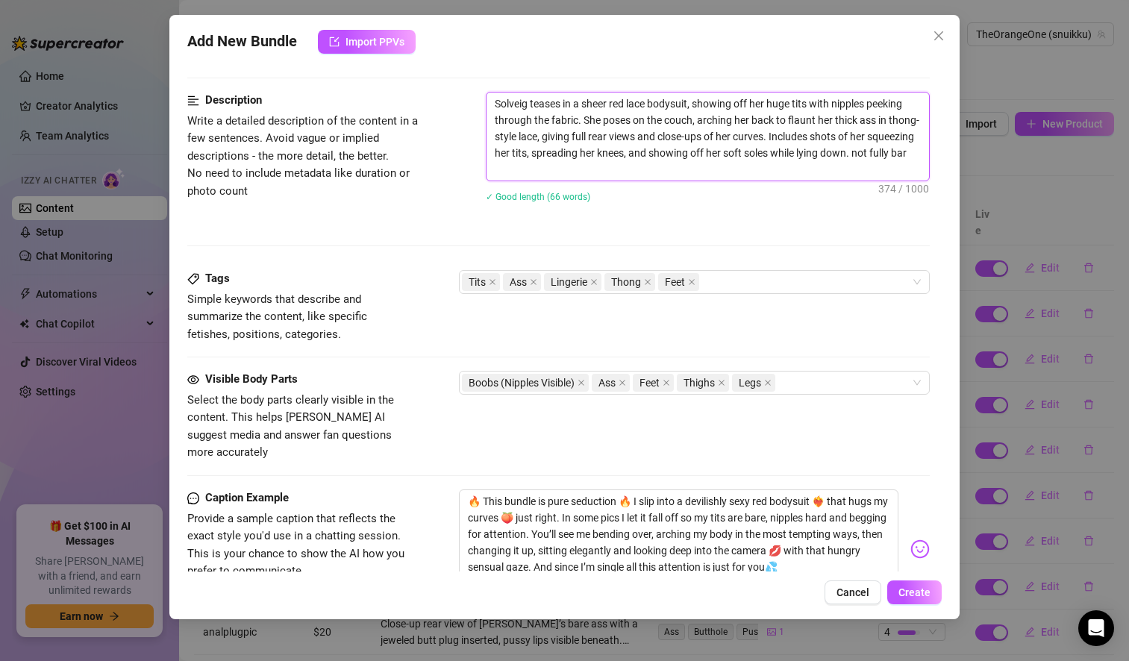
type textarea "Solveig teases in a sheer red lace bodysuit, showing off her huge tits with nip…"
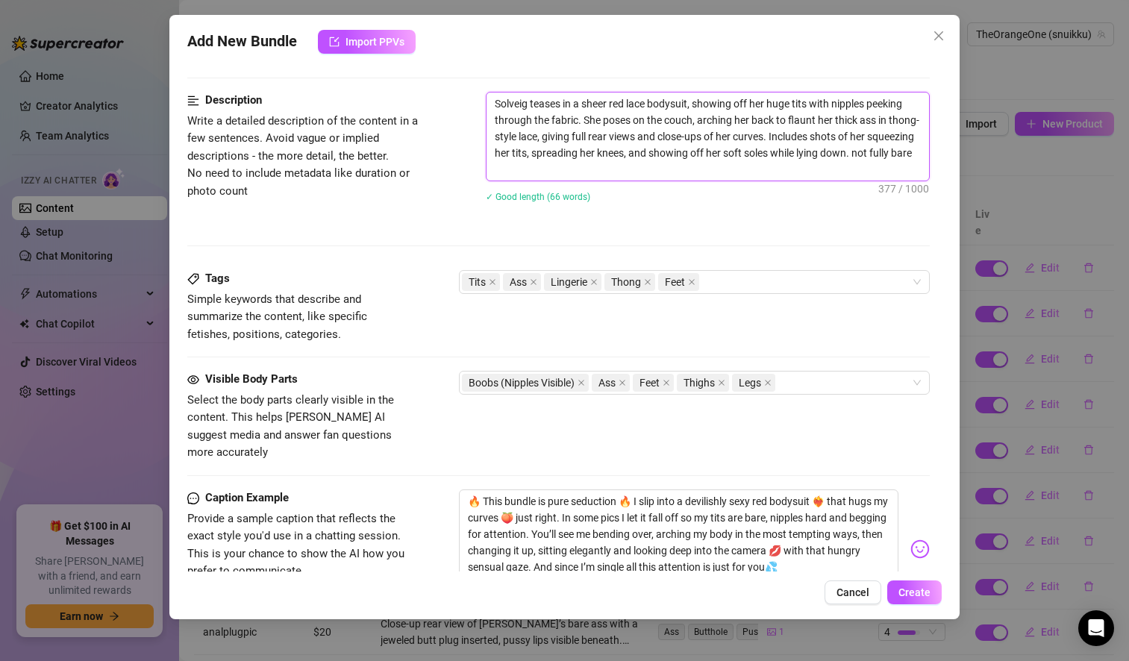
type textarea "Solveig teases in a sheer red lace bodysuit, showing off her huge tits with nip…"
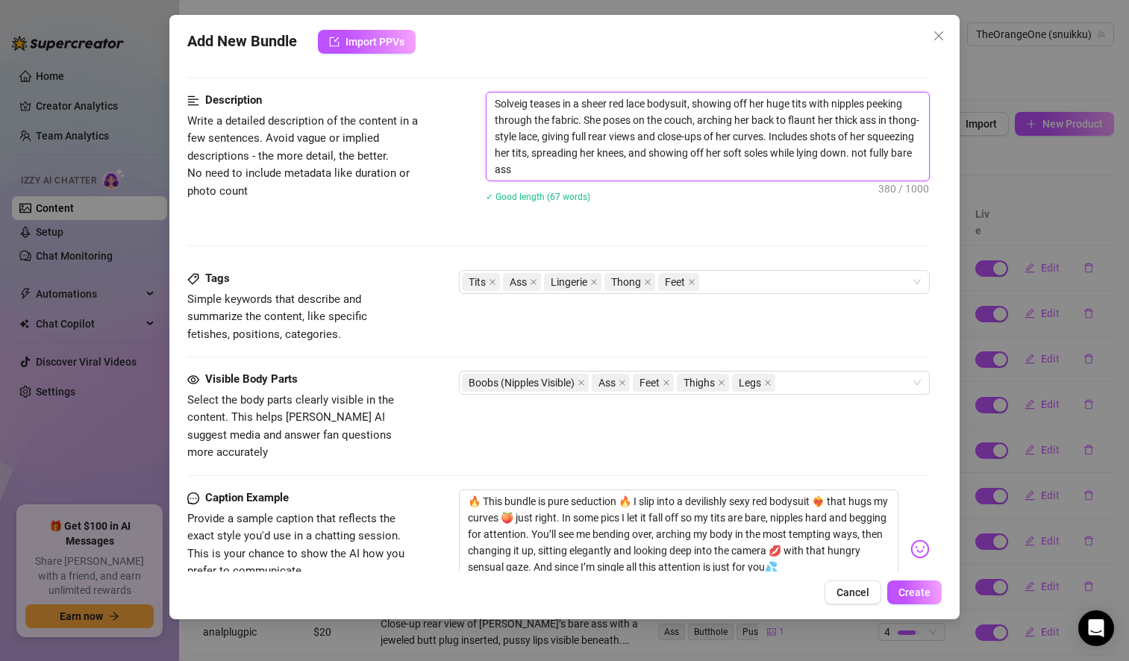
type textarea "Solveig teases in a sheer red lace bodysuit, showing off her huge tits with nip…"
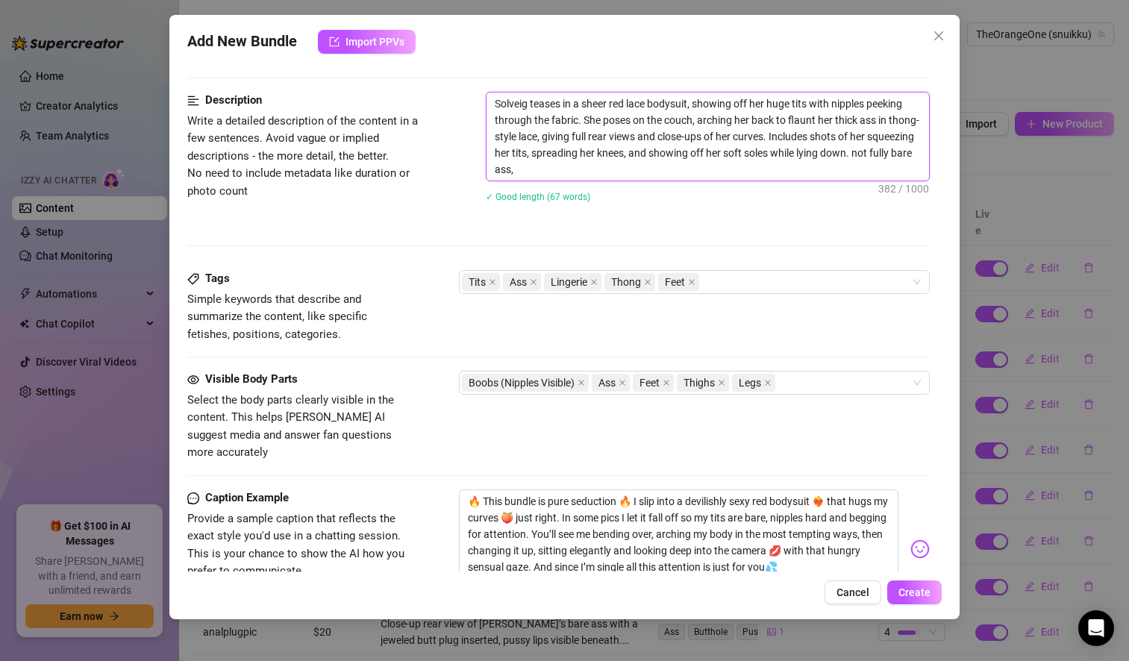
type textarea "Solveig teases in a sheer red lace bodysuit, showing off her huge tits with nip…"
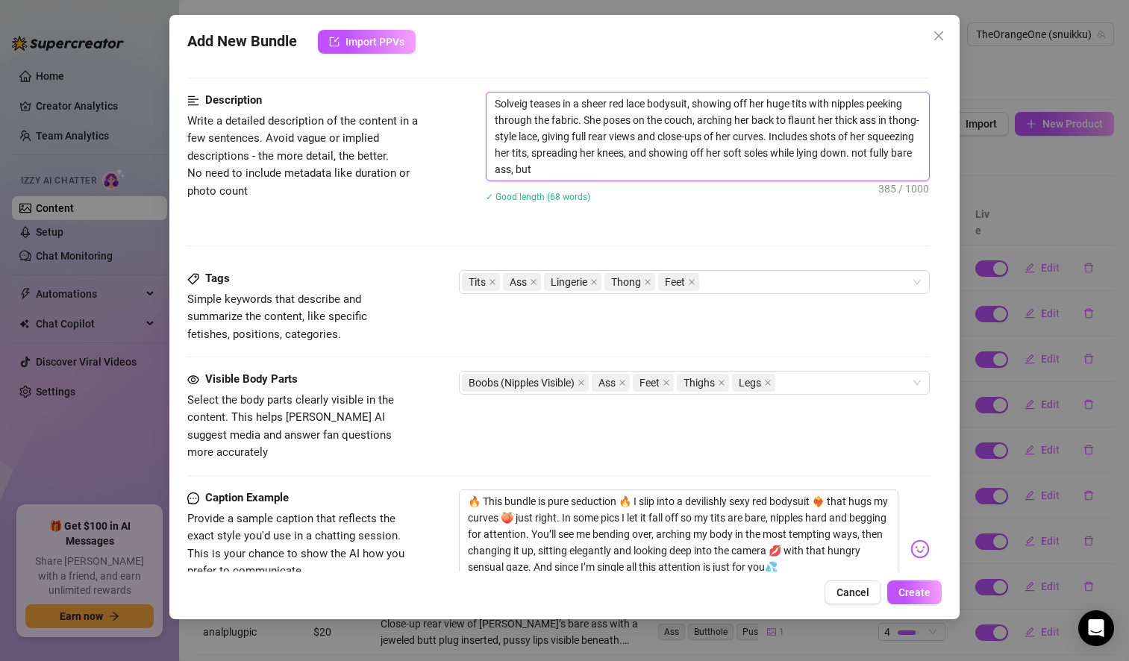
type textarea "Solveig teases in a sheer red lace bodysuit, showing off her huge tits with nip…"
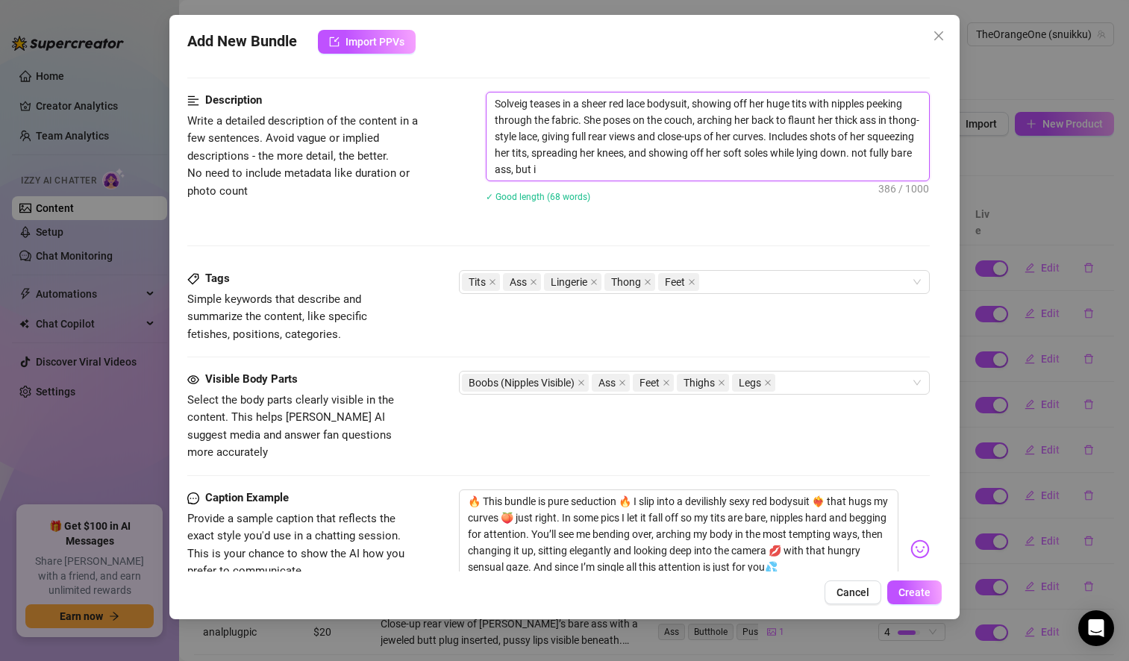
type textarea "Solveig teases in a sheer red lace bodysuit, showing off her huge tits with nip…"
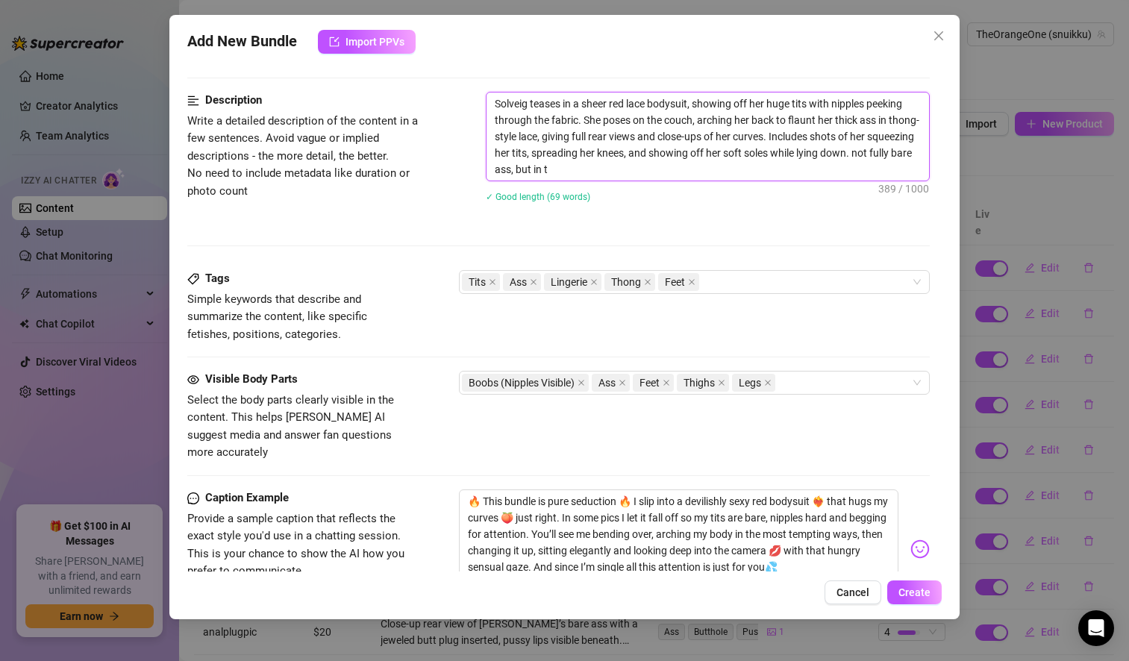
type textarea "Solveig teases in a sheer red lace bodysuit, showing off her huge tits with nip…"
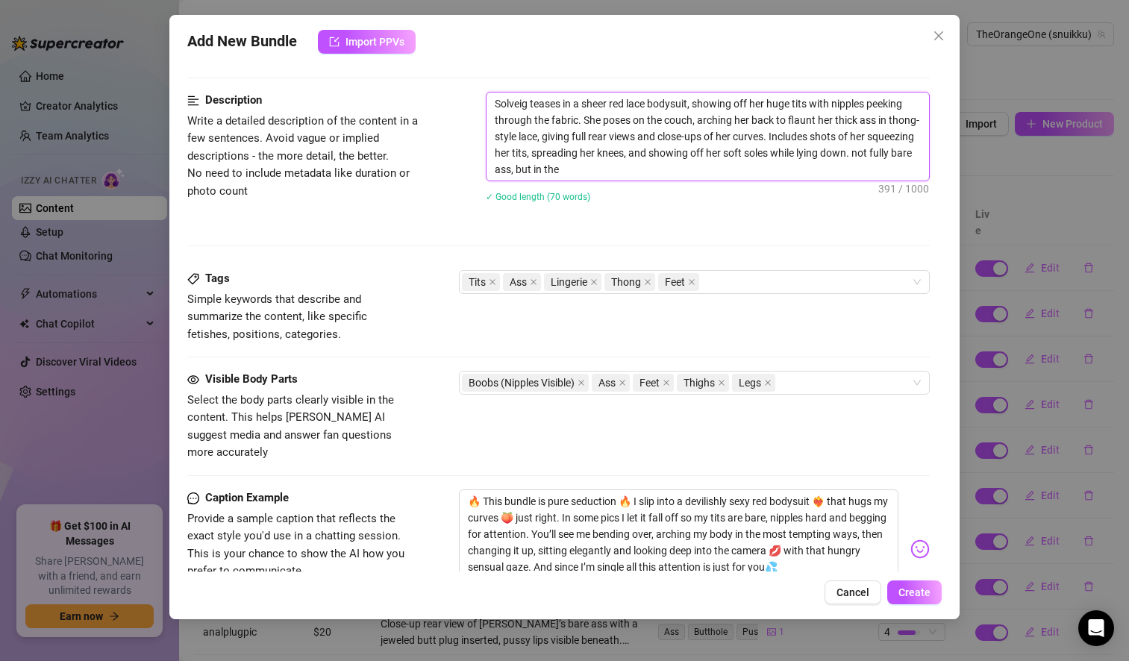
type textarea "Solveig teases in a sheer red lace bodysuit, showing off her huge tits with nip…"
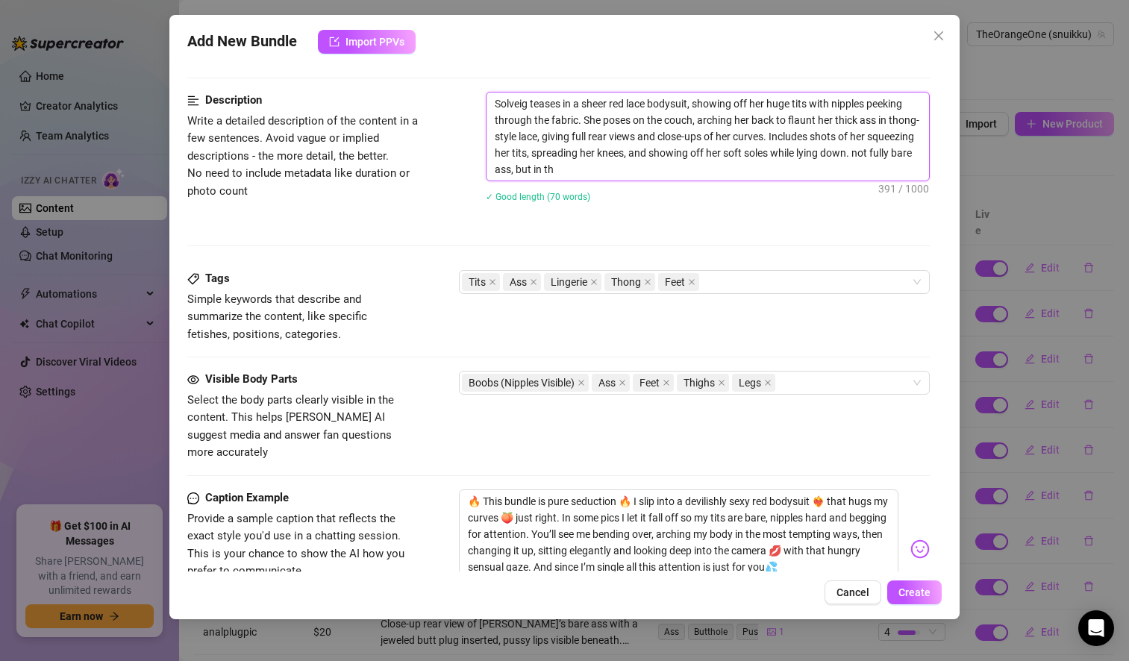
type textarea "Solveig teases in a sheer red lace bodysuit, showing off her huge tits with nip…"
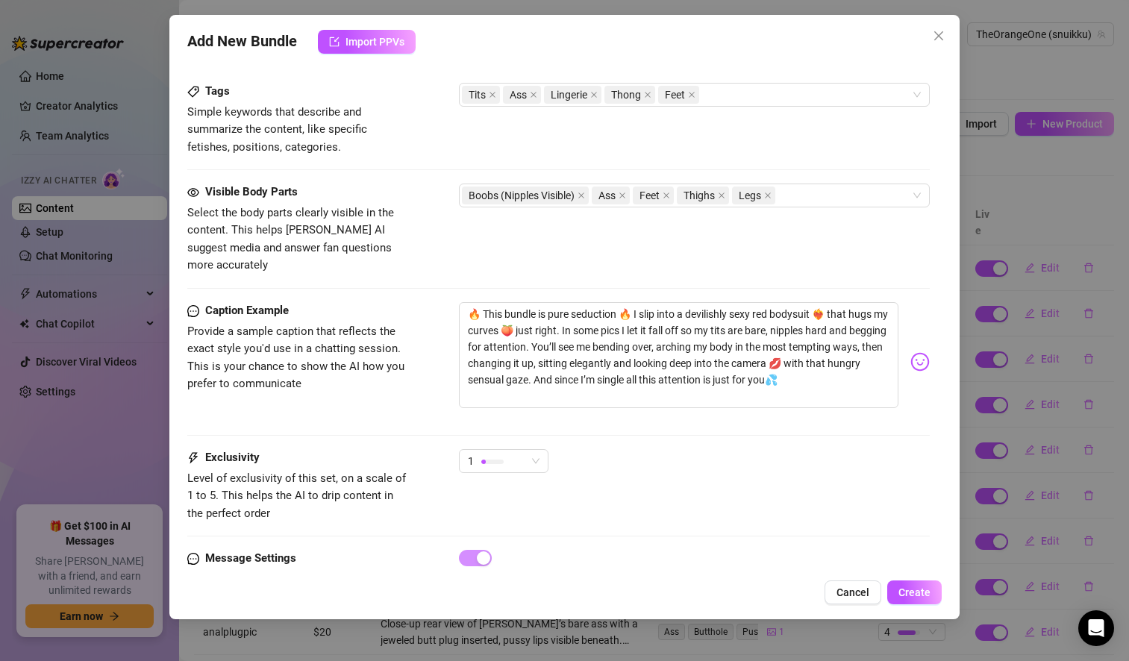
scroll to position [930, 0]
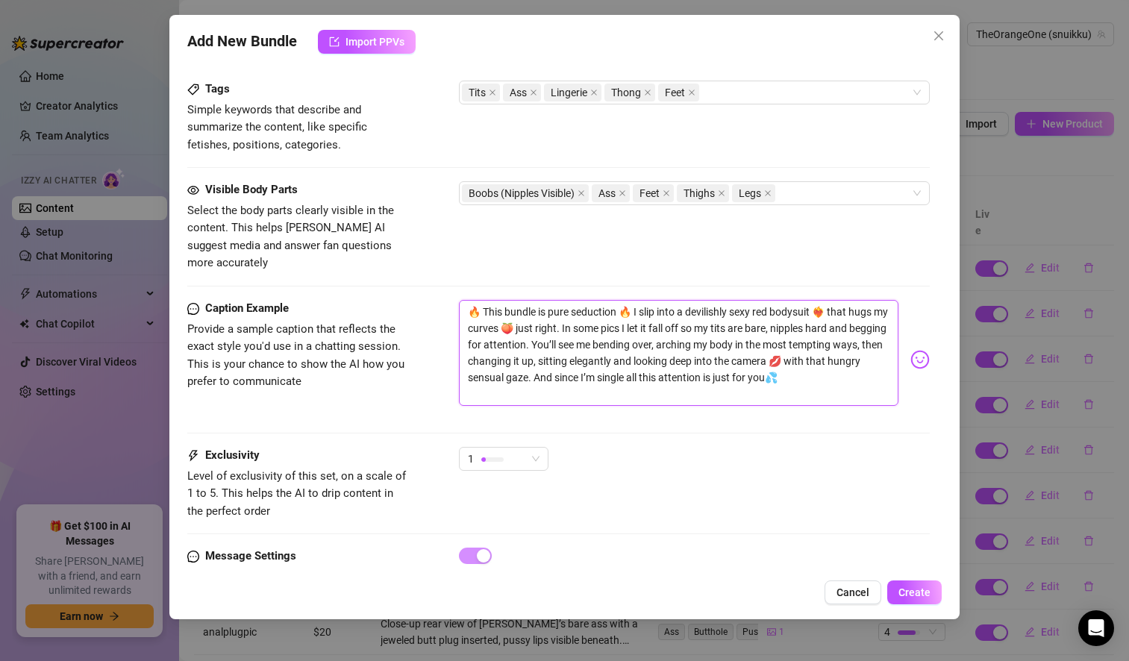
drag, startPoint x: 866, startPoint y: 360, endPoint x: 630, endPoint y: 363, distance: 235.8
click at [630, 363] on textarea "🔥 This bundle is pure seduction 🔥 I slip into a devilishly sexy red bodysuit ❤️…" at bounding box center [678, 353] width 439 height 106
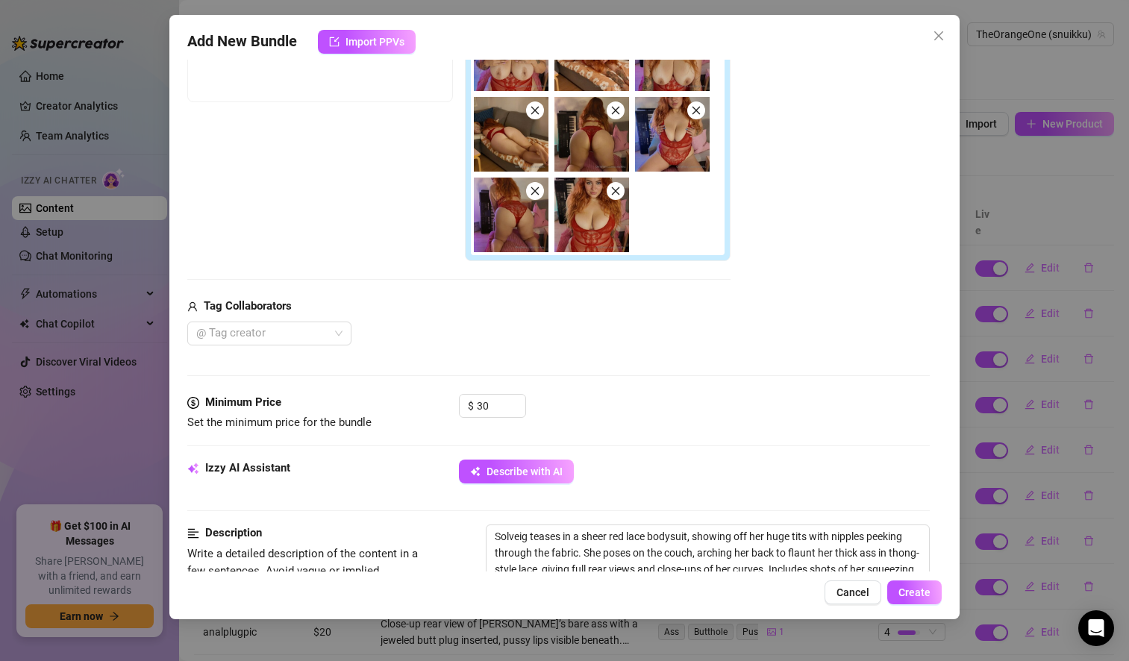
scroll to position [306, 0]
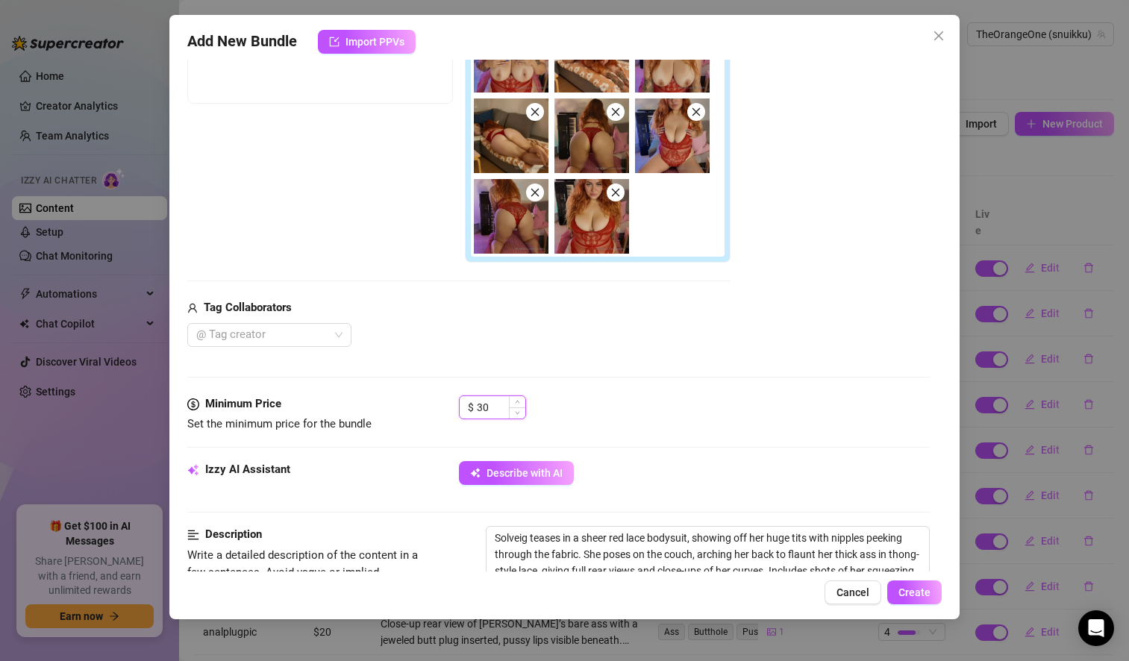
click at [483, 404] on input "30" at bounding box center [501, 407] width 49 height 22
click at [672, 428] on div "$ 20" at bounding box center [694, 413] width 471 height 37
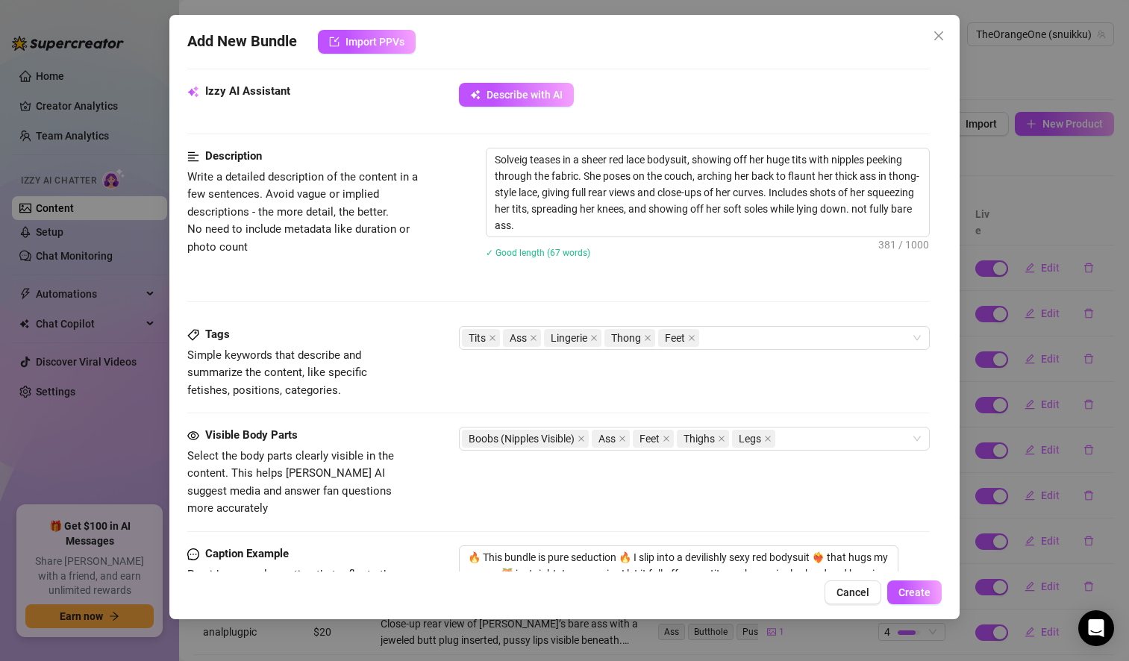
scroll to position [685, 0]
click at [690, 335] on icon "close" at bounding box center [691, 337] width 7 height 7
click at [668, 437] on icon "close" at bounding box center [666, 437] width 7 height 7
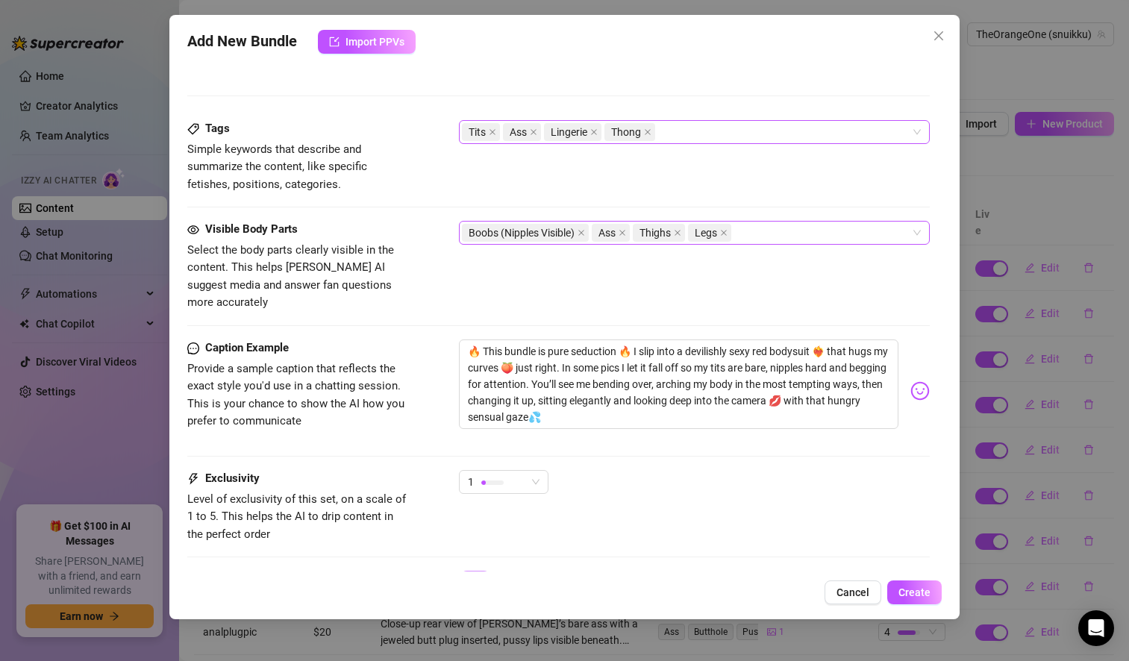
scroll to position [955, 0]
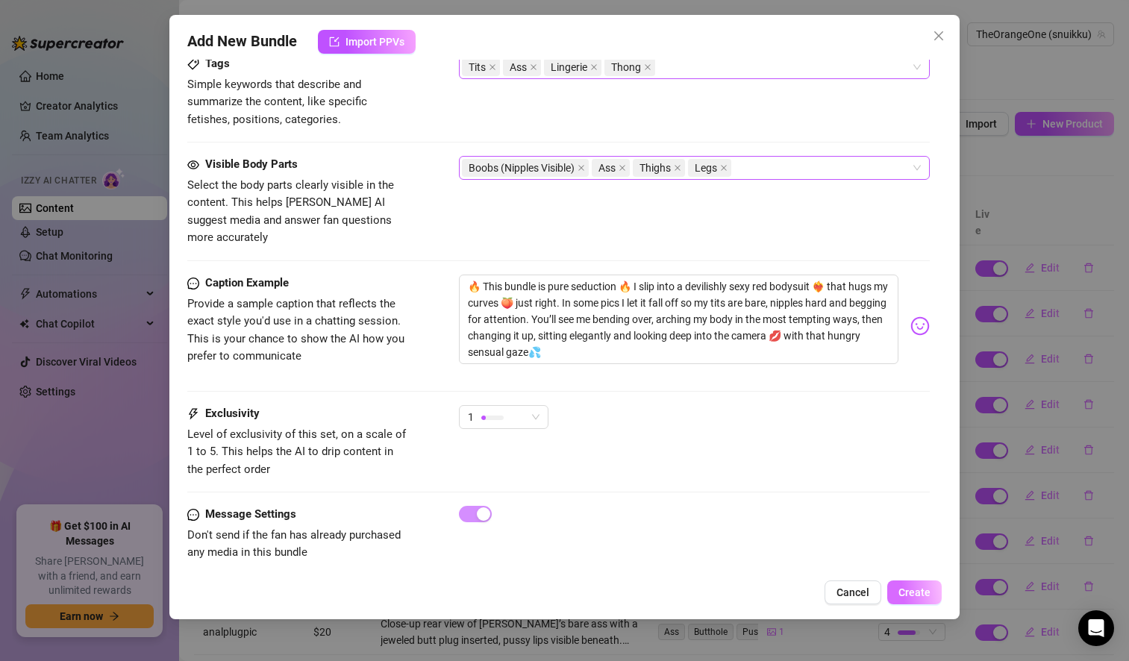
click at [922, 592] on span "Create" at bounding box center [914, 592] width 32 height 12
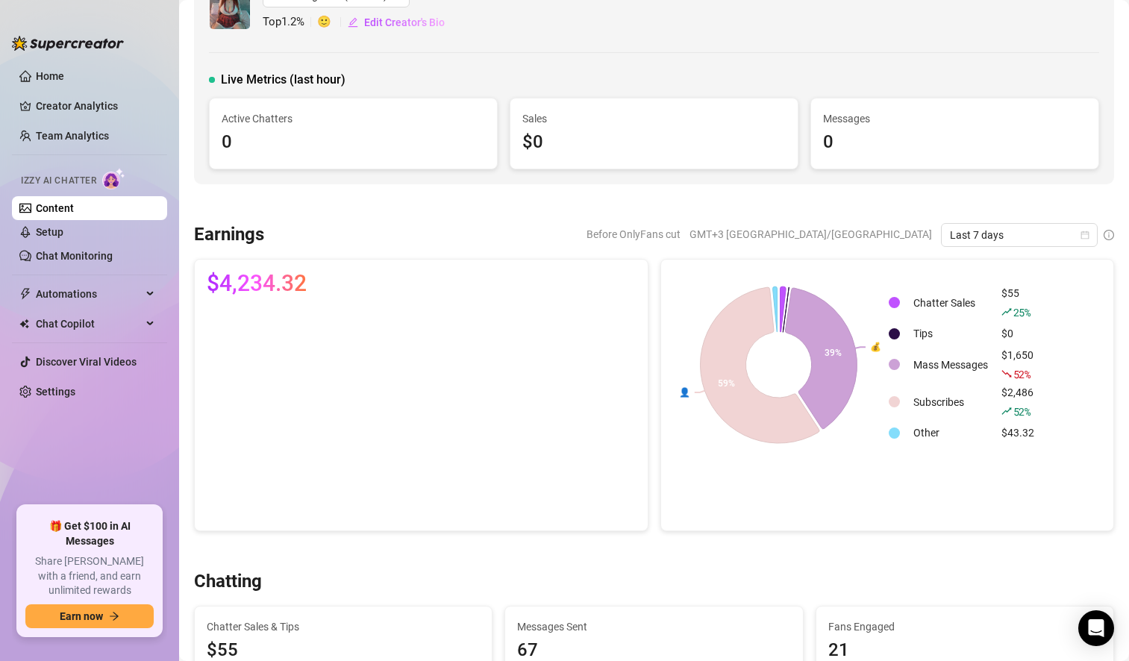
scroll to position [43, 0]
click at [1080, 238] on icon "calendar" at bounding box center [1084, 234] width 9 height 9
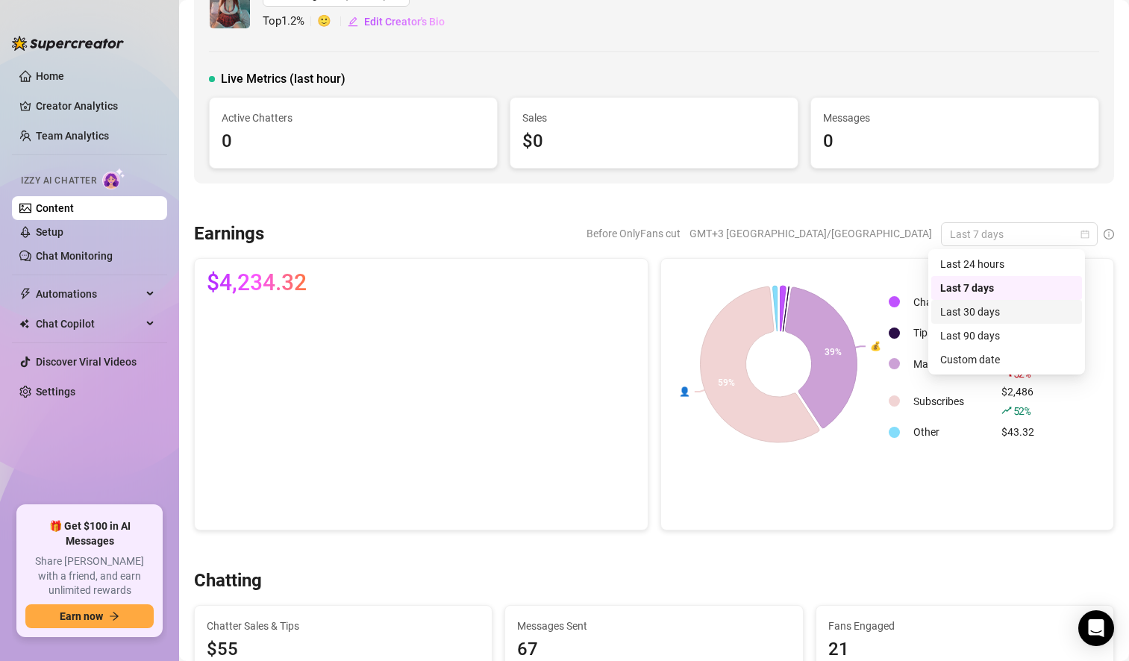
click at [995, 316] on div "Last 30 days" at bounding box center [1006, 312] width 133 height 16
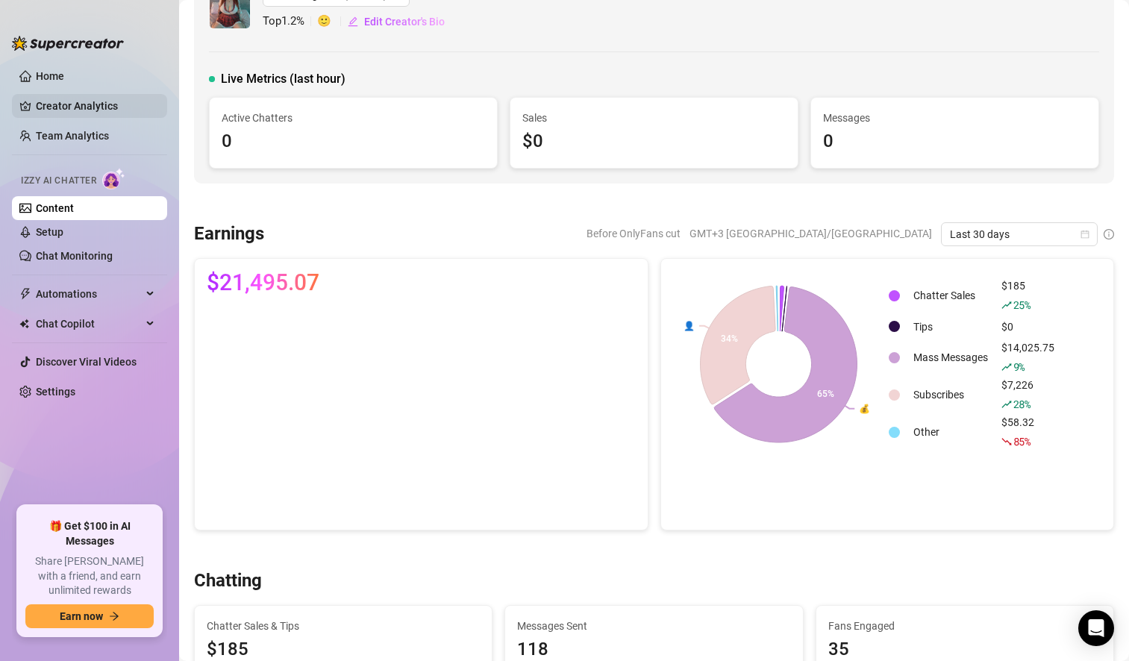
click at [95, 101] on link "Creator Analytics" at bounding box center [95, 106] width 119 height 24
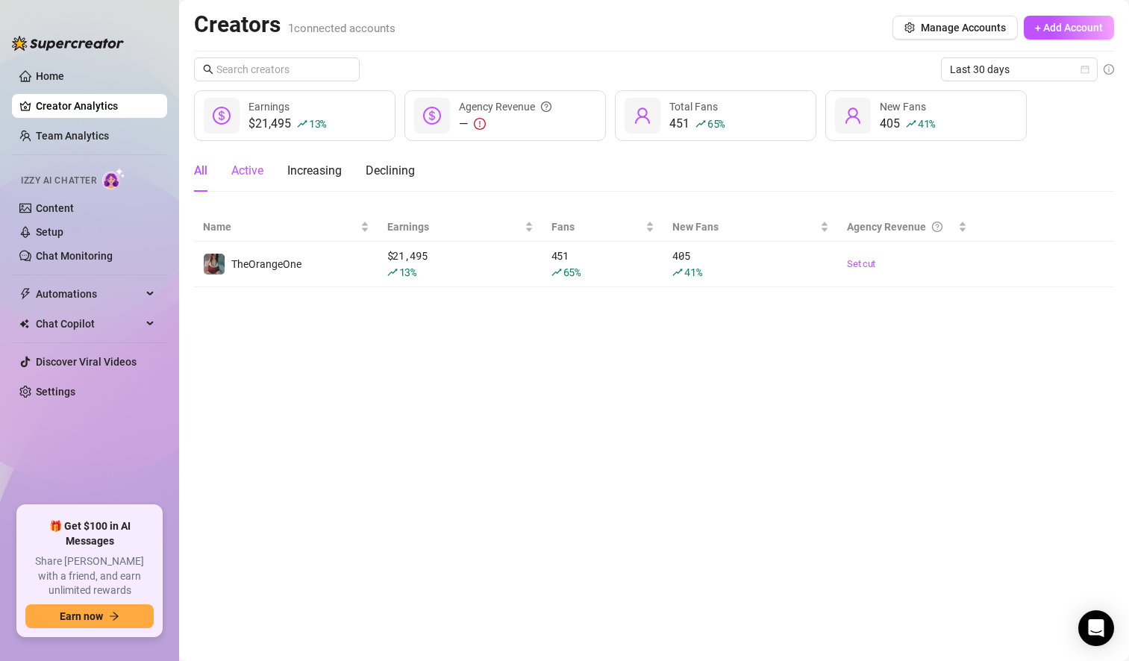
click at [250, 172] on div "Active" at bounding box center [247, 171] width 32 height 18
click at [319, 175] on div "Increasing" at bounding box center [314, 171] width 54 height 18
click at [389, 169] on div "Declining" at bounding box center [390, 171] width 49 height 18
click at [204, 171] on div "All" at bounding box center [200, 171] width 13 height 18
click at [74, 213] on link "Content" at bounding box center [55, 208] width 38 height 12
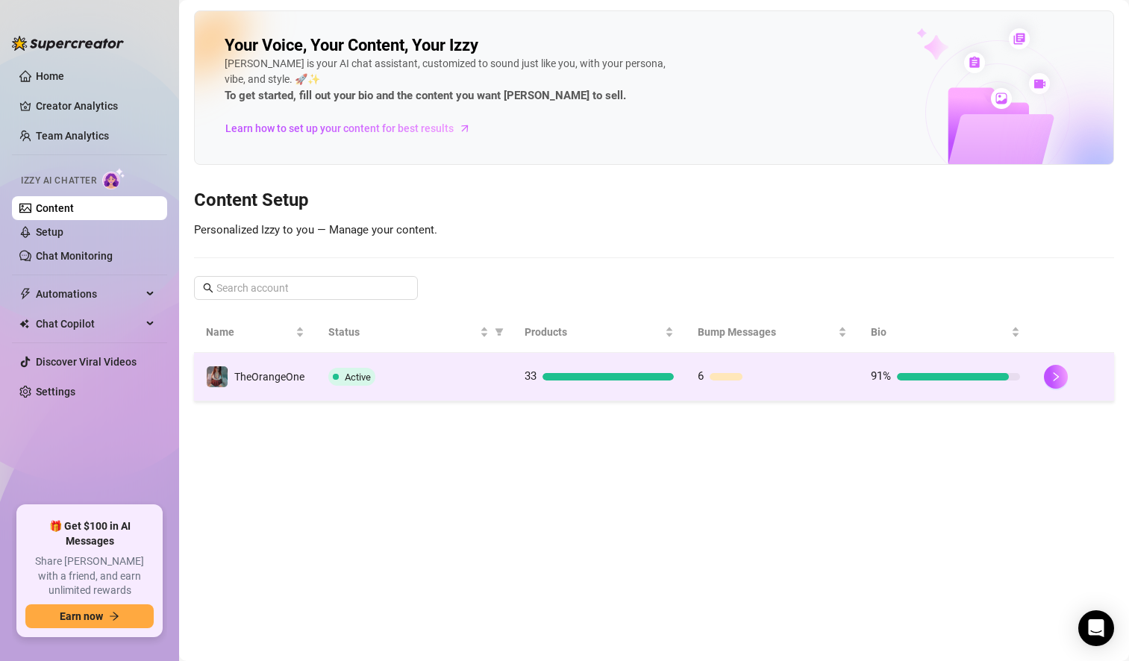
click at [466, 384] on div "Active" at bounding box center [414, 377] width 172 height 18
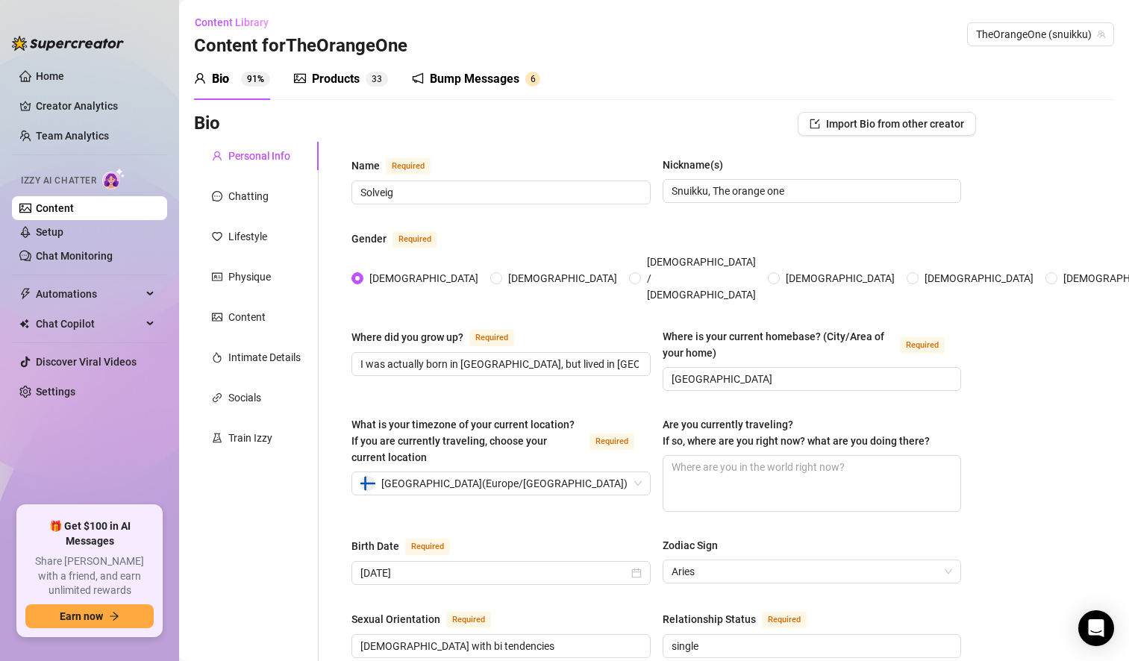
click at [323, 82] on div "Products" at bounding box center [336, 79] width 48 height 18
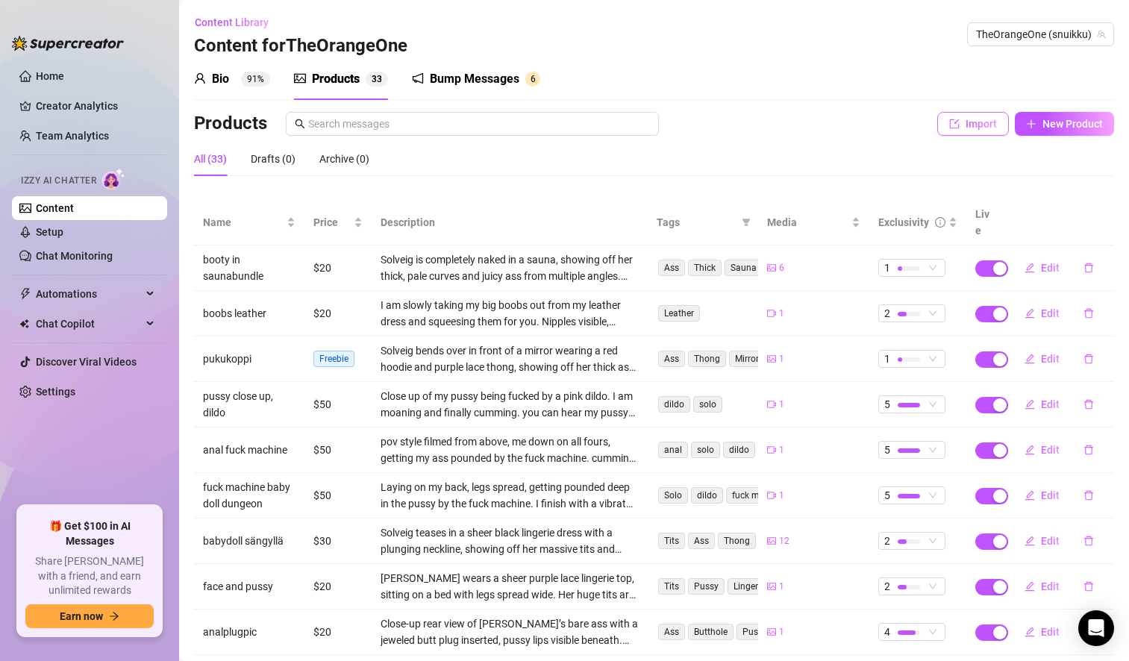
click at [966, 128] on span "Import" at bounding box center [981, 124] width 31 height 12
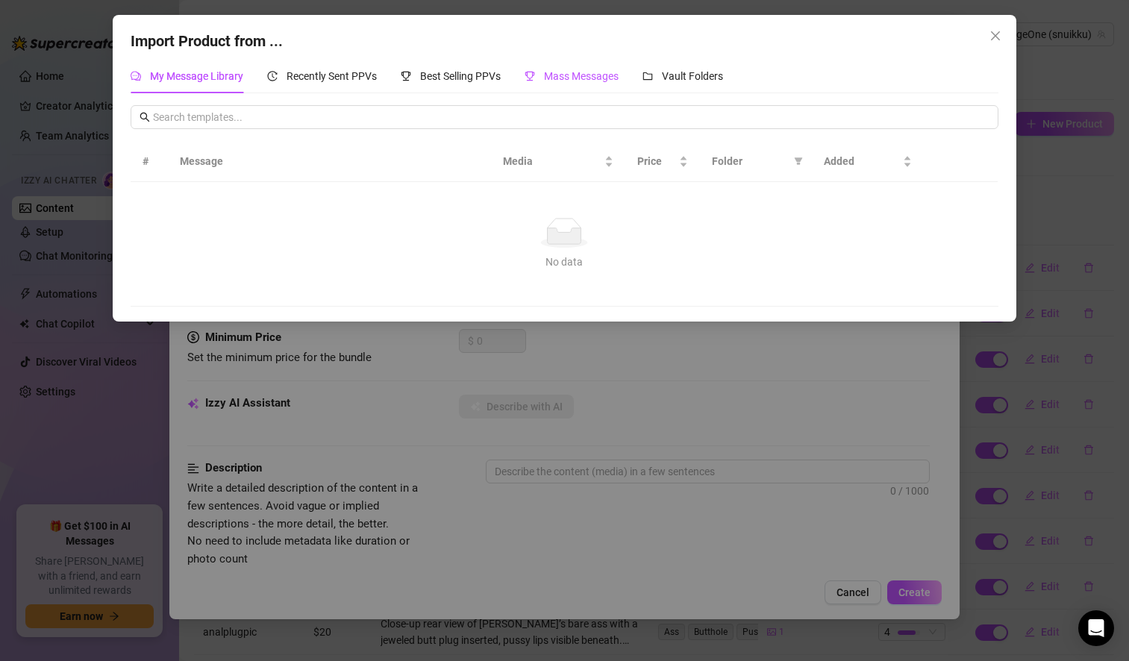
click at [579, 81] on span "Mass Messages" at bounding box center [581, 76] width 75 height 12
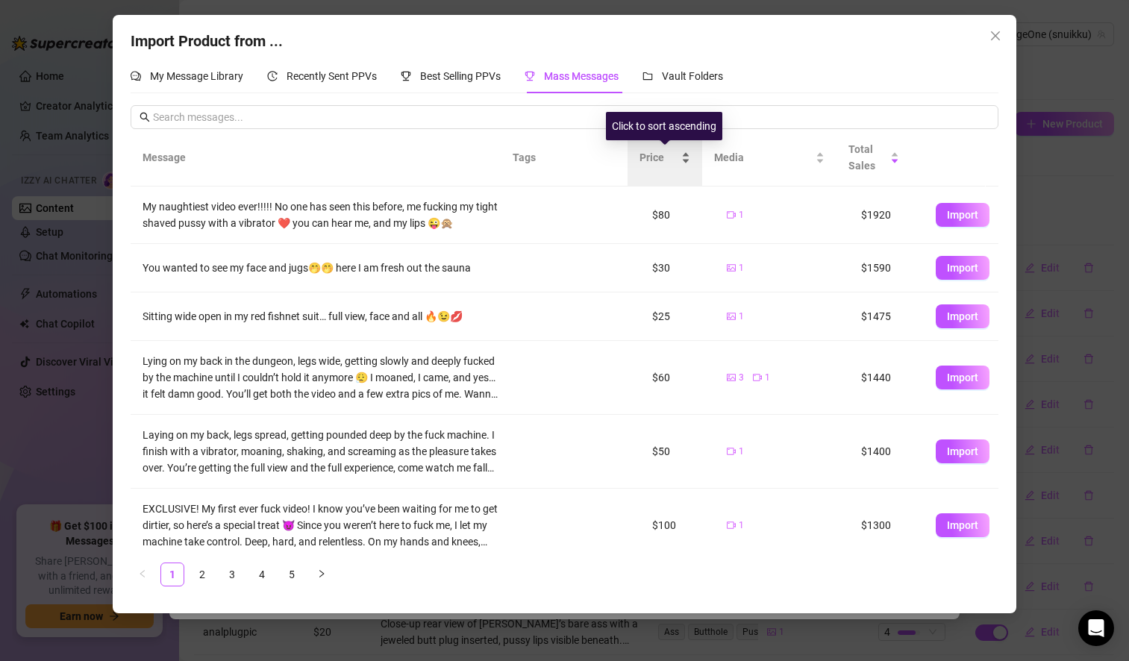
click at [660, 157] on span "Price" at bounding box center [658, 157] width 39 height 16
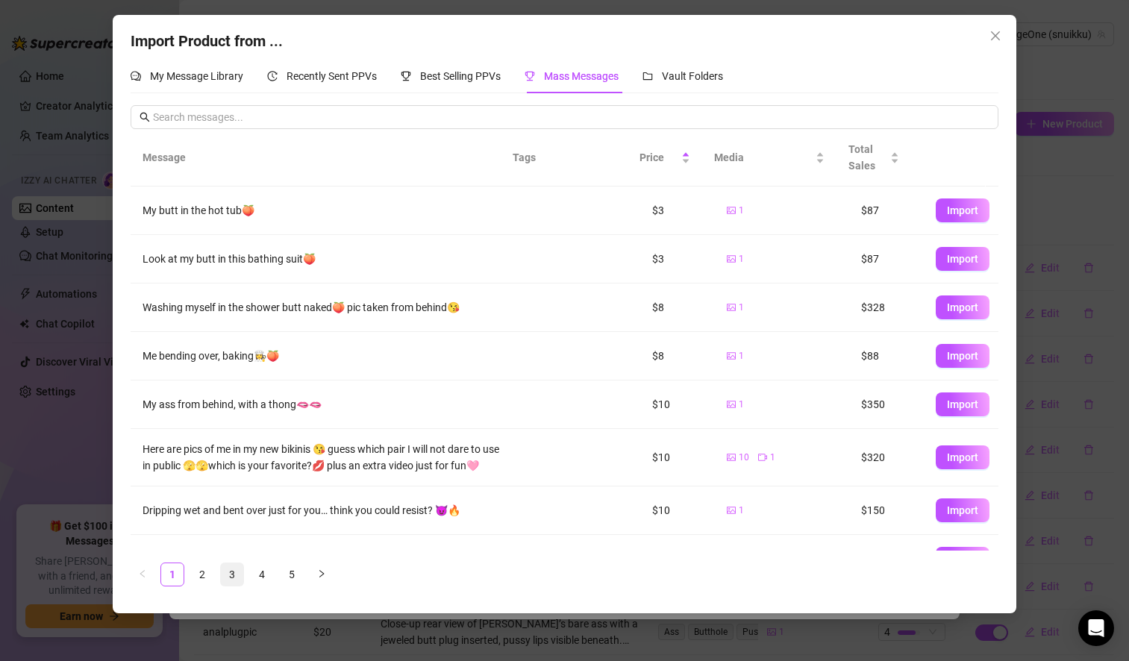
click at [230, 582] on link "3" at bounding box center [232, 574] width 22 height 22
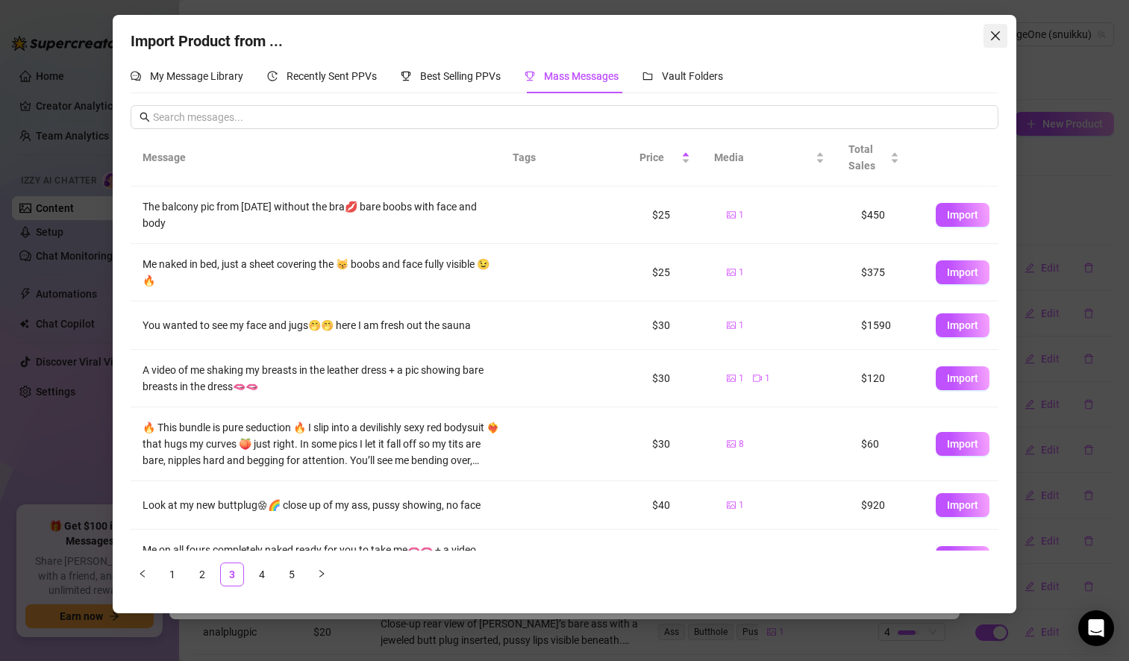
click at [995, 37] on icon "close" at bounding box center [995, 36] width 12 height 12
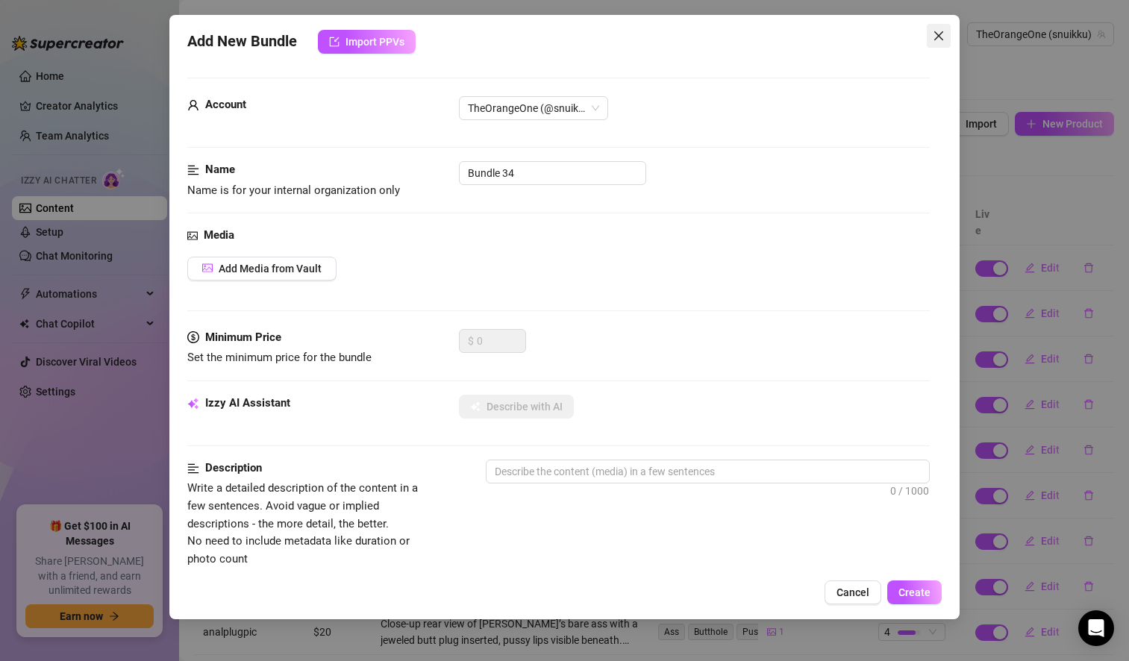
click at [939, 41] on icon "close" at bounding box center [939, 36] width 12 height 12
